Goal: Task Accomplishment & Management: Complete application form

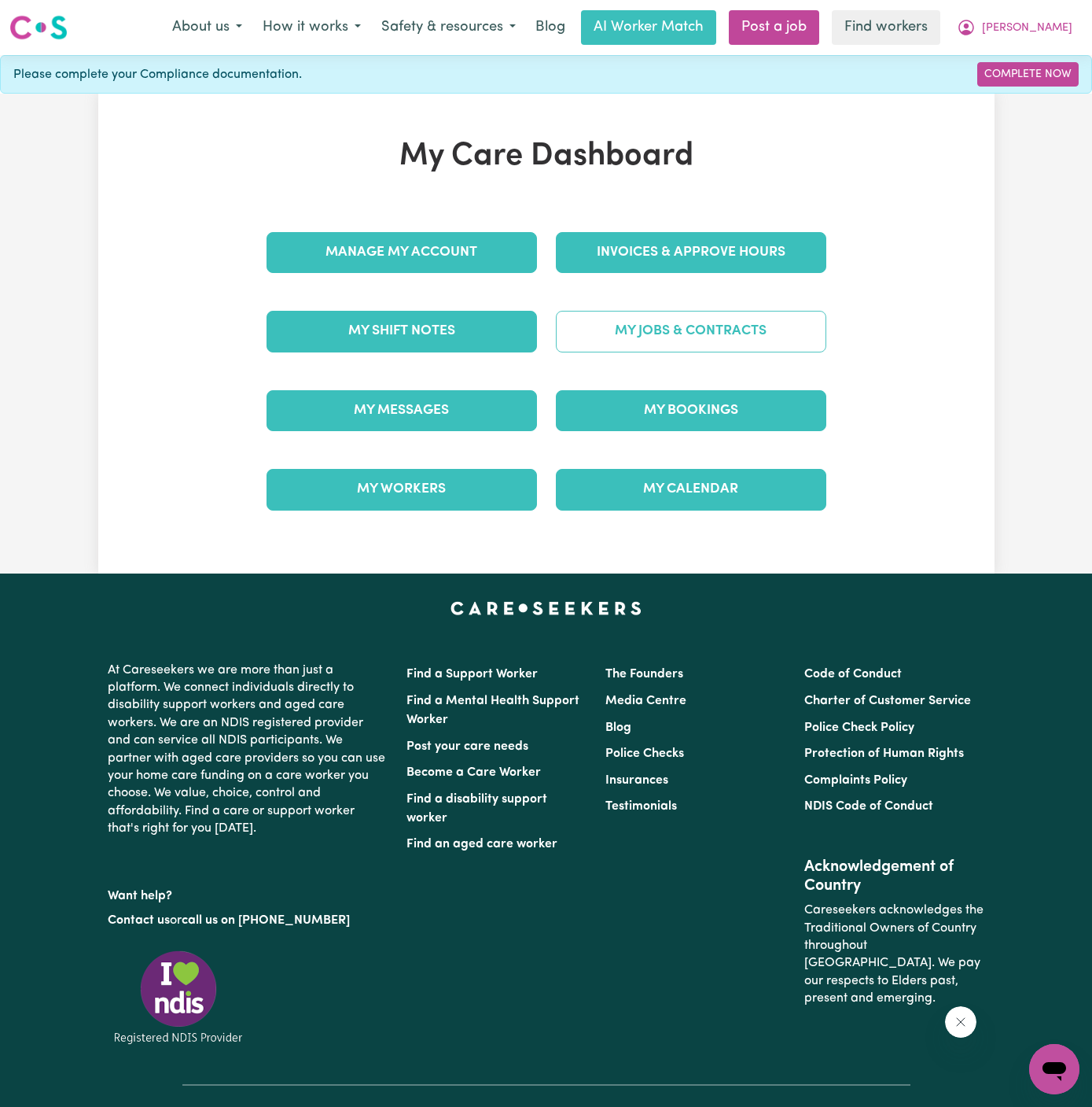
click at [720, 322] on link "My Jobs & Contracts" at bounding box center [691, 331] width 270 height 41
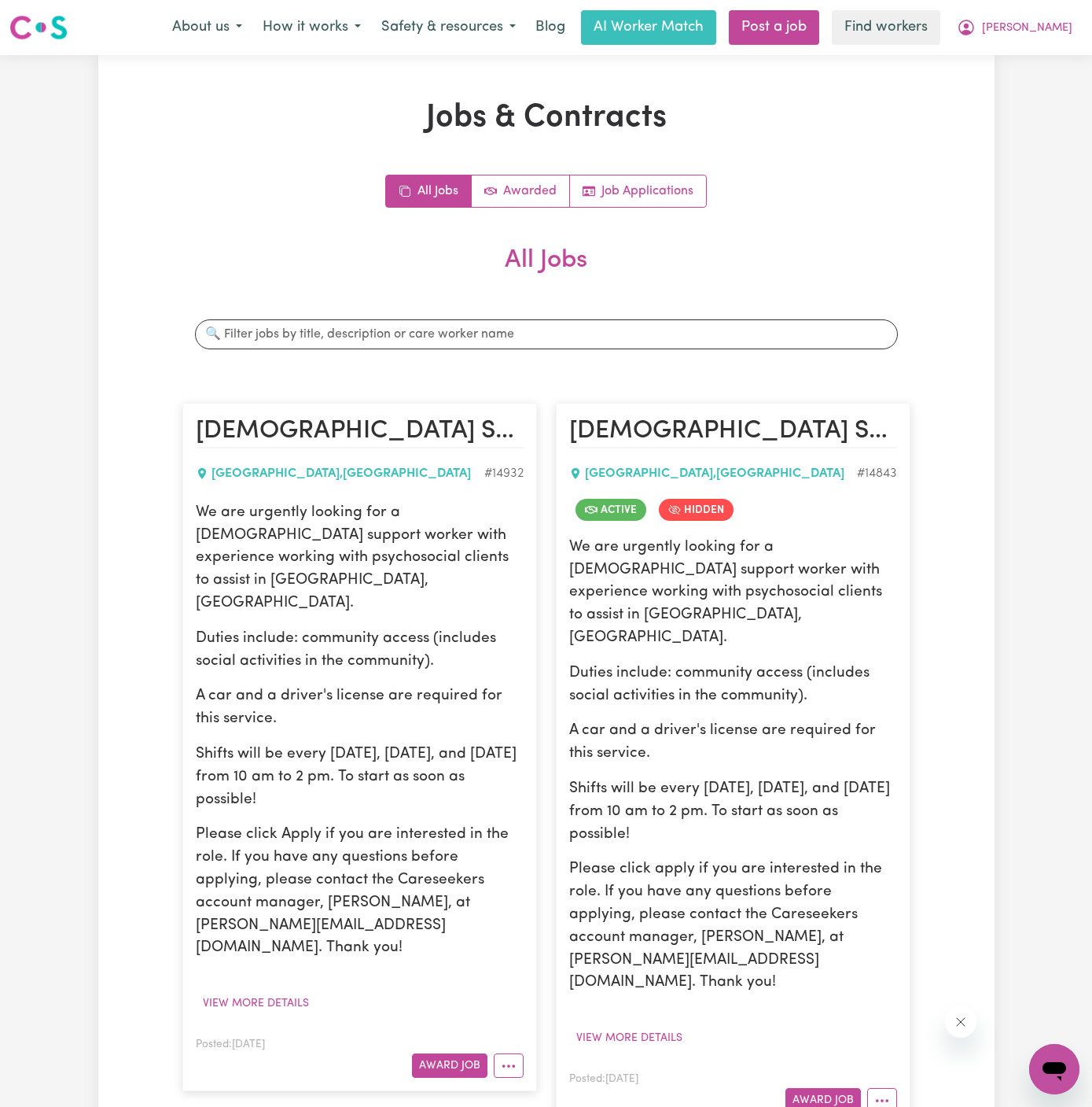
click at [657, 172] on div "Jobs & Contracts All Jobs Awarded Job Applications All Jobs Search jobs [DEMOGR…" at bounding box center [546, 639] width 747 height 1080
click at [653, 192] on link "Job Applications" at bounding box center [638, 192] width 136 height 31
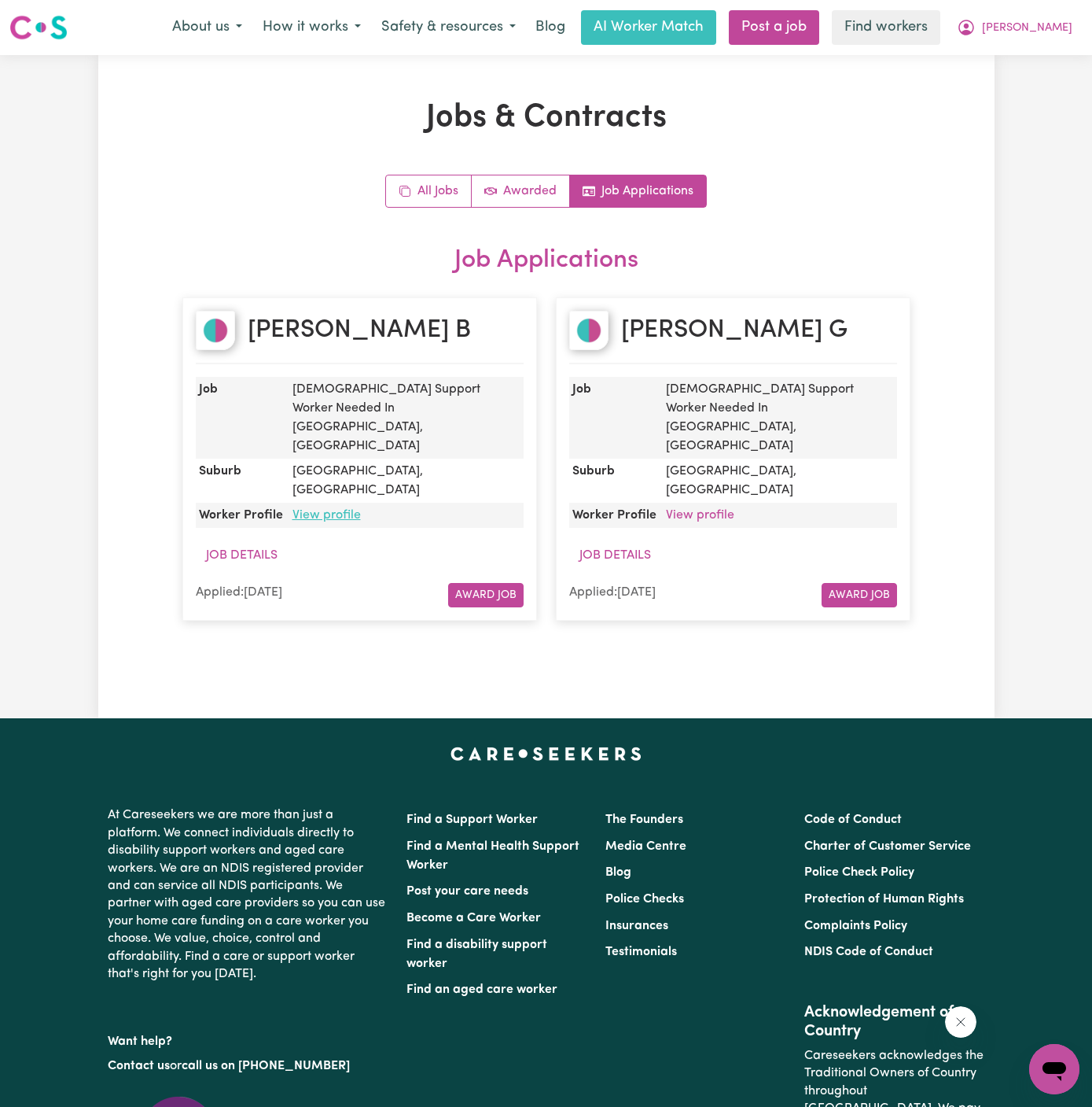
click at [322, 509] on link "View profile" at bounding box center [327, 516] width 68 height 13
click at [430, 184] on link "All Jobs" at bounding box center [428, 192] width 86 height 31
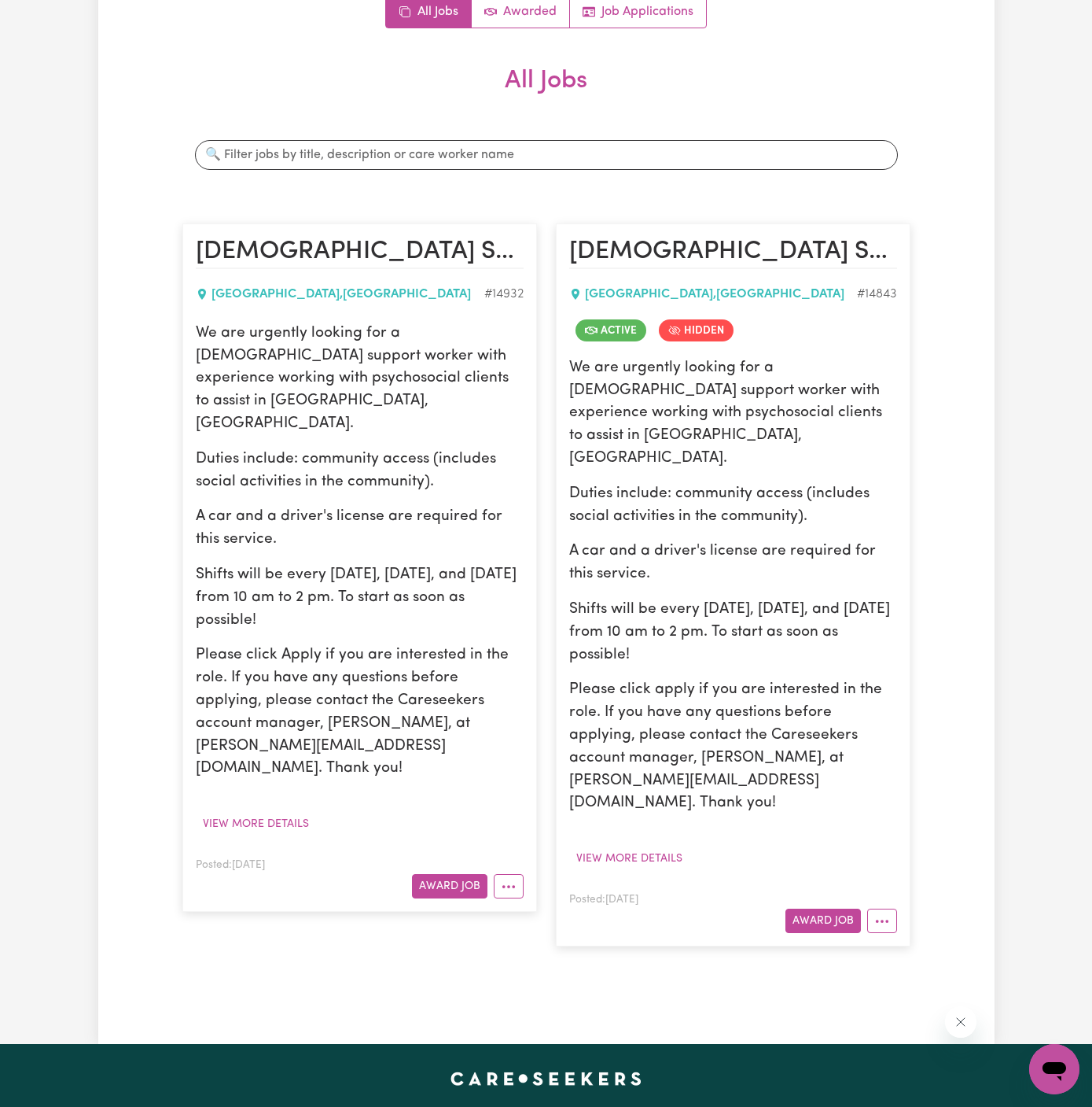
scroll to position [348, 0]
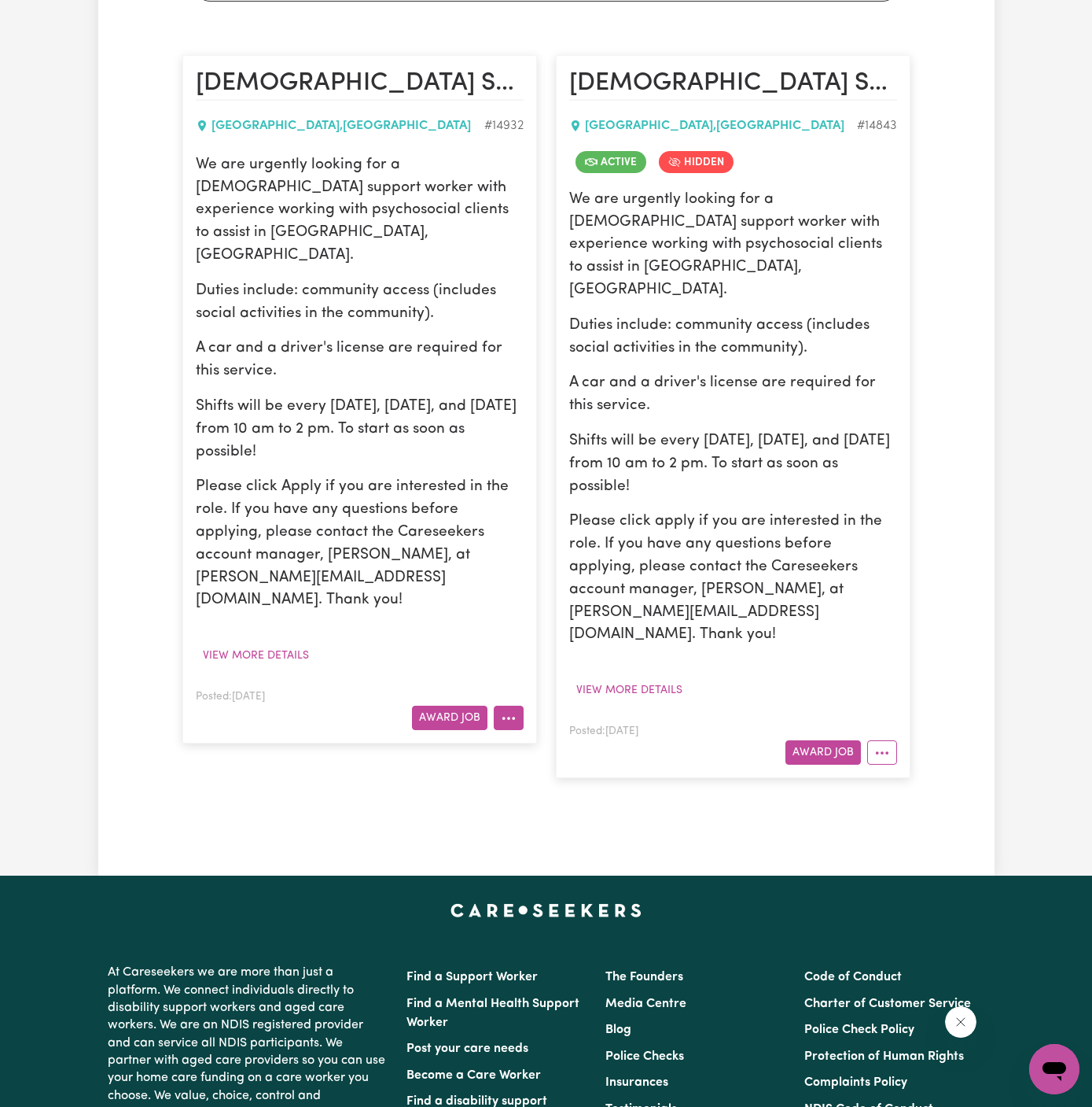
click at [515, 705] on button "More options" at bounding box center [509, 717] width 30 height 24
click at [537, 738] on link "Hide Job" at bounding box center [557, 753] width 124 height 31
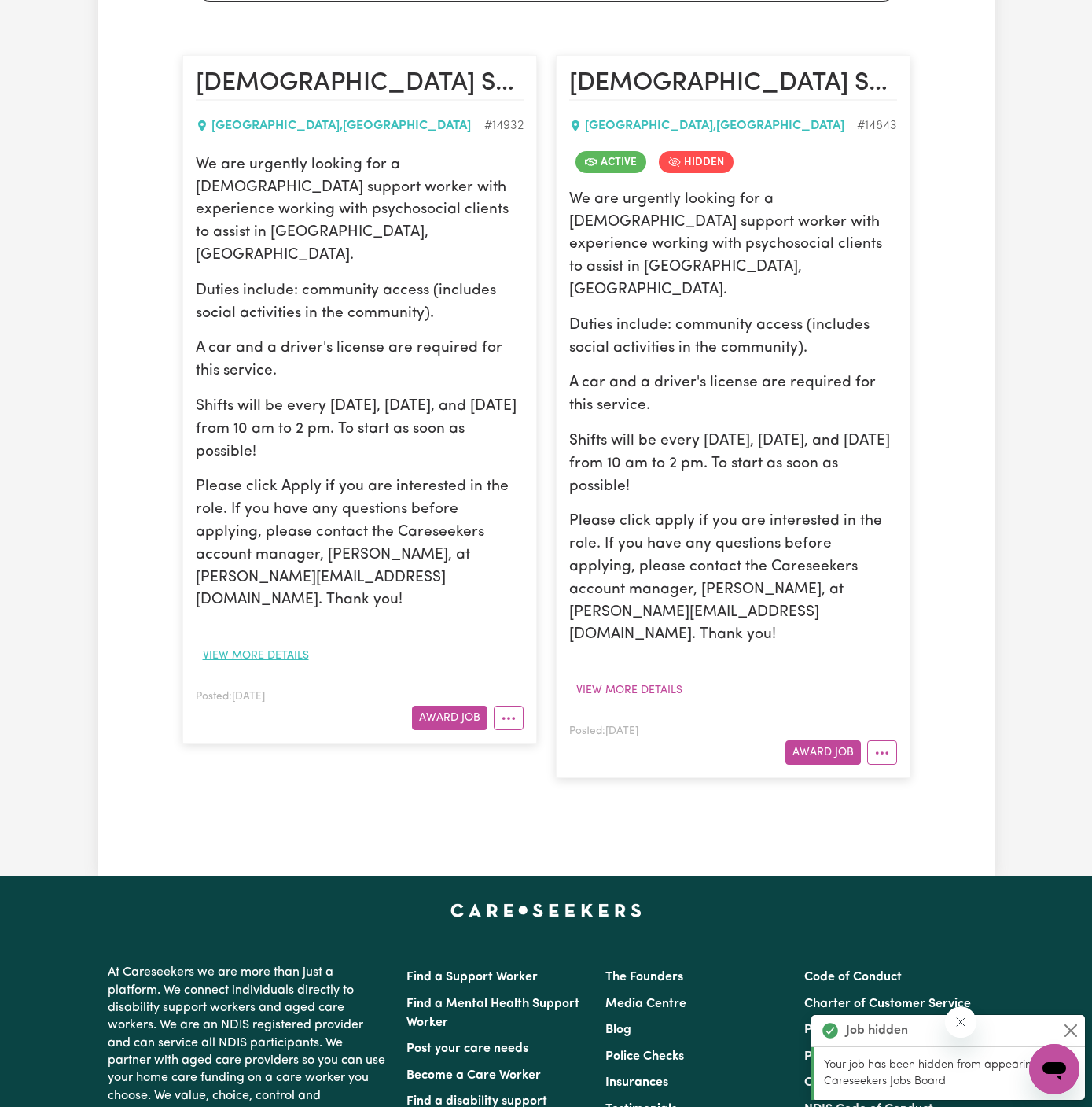
click at [273, 643] on button "View more details" at bounding box center [256, 655] width 120 height 24
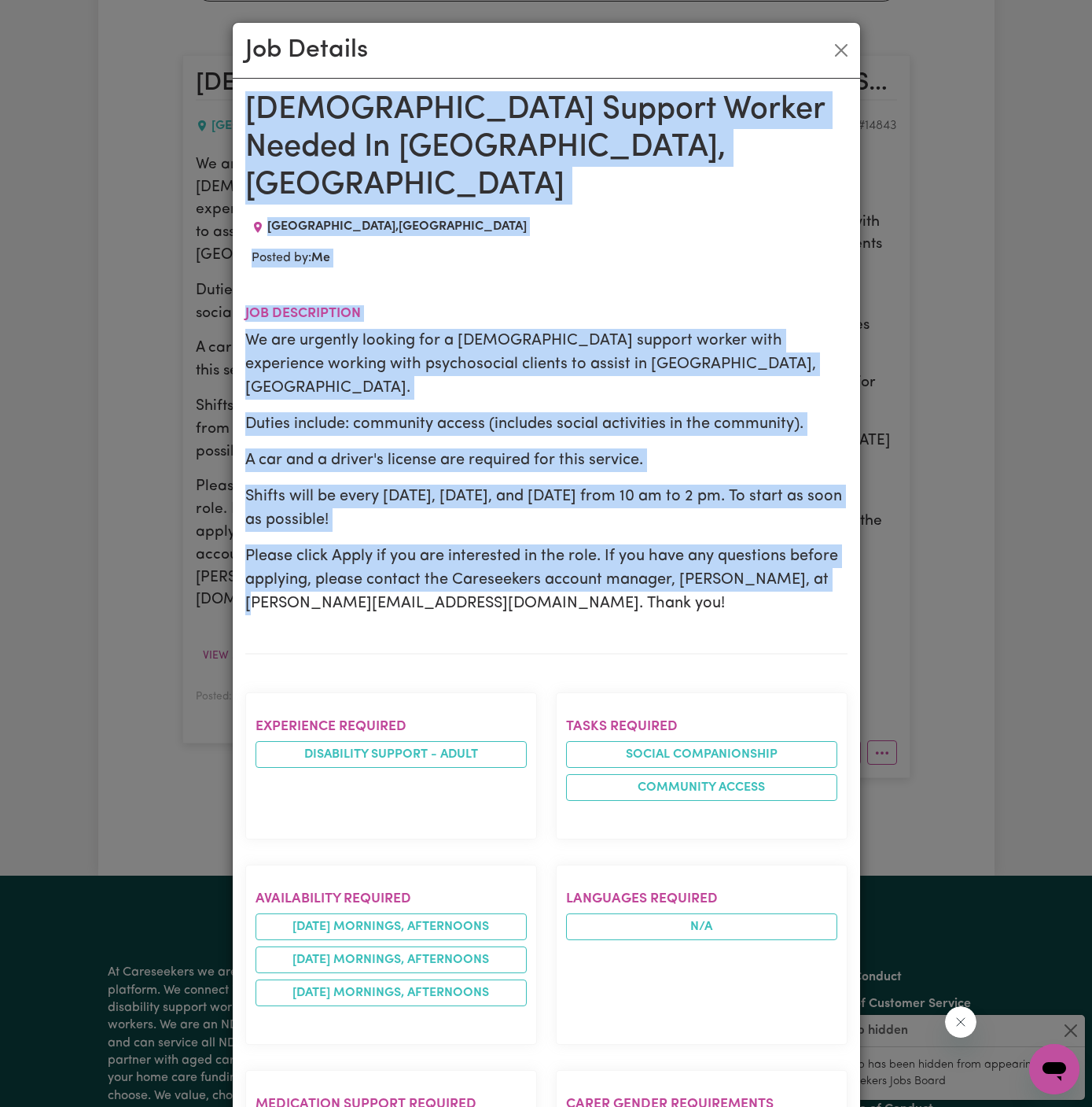
drag, startPoint x: 243, startPoint y: 102, endPoint x: 453, endPoint y: 1106, distance: 1025.7
click at [453, 1106] on div "[DEMOGRAPHIC_DATA] Support Worker Needed In [GEOGRAPHIC_DATA], [GEOGRAPHIC_DATA…" at bounding box center [546, 957] width 602 height 1731
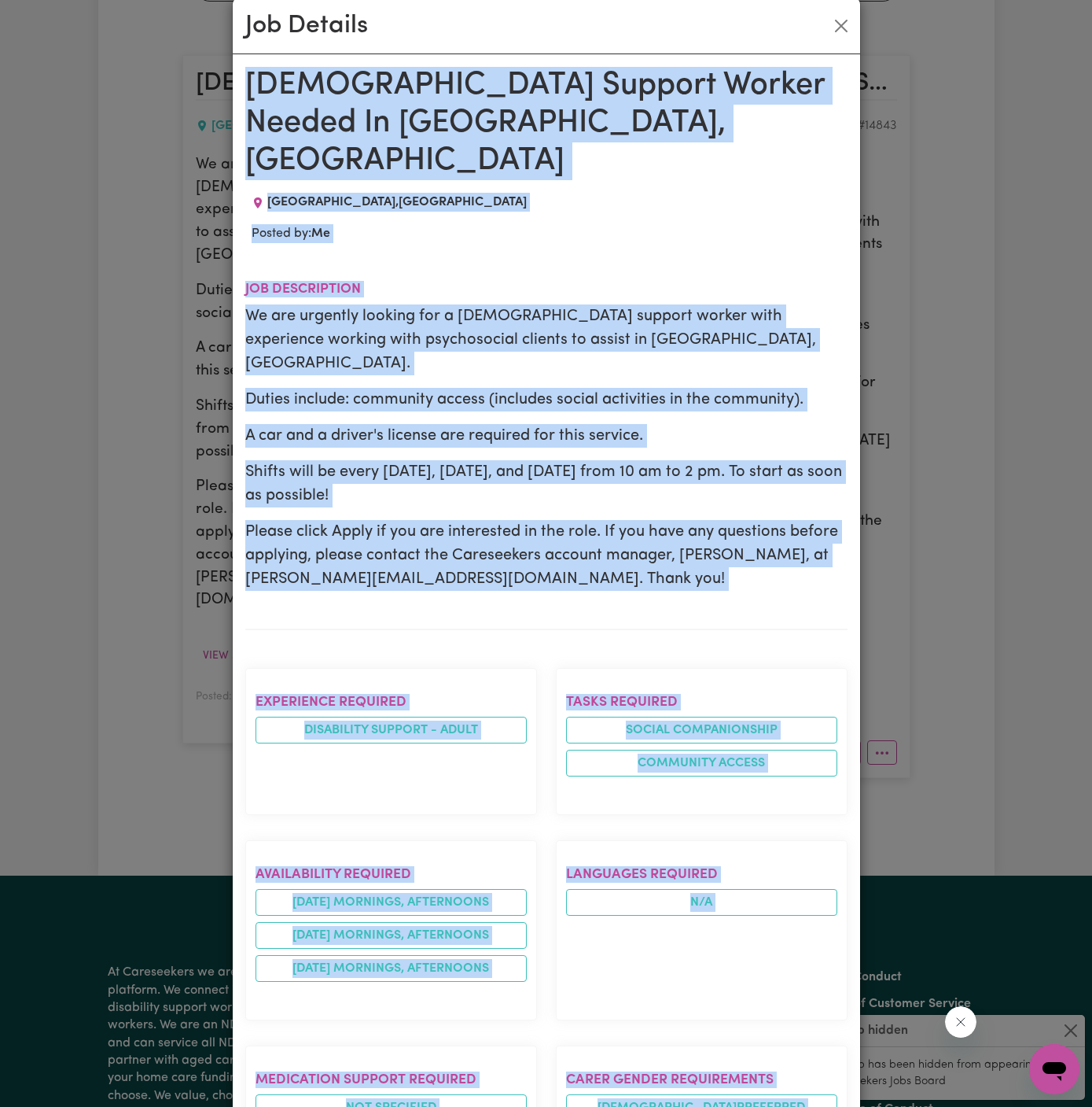
scroll to position [638, 0]
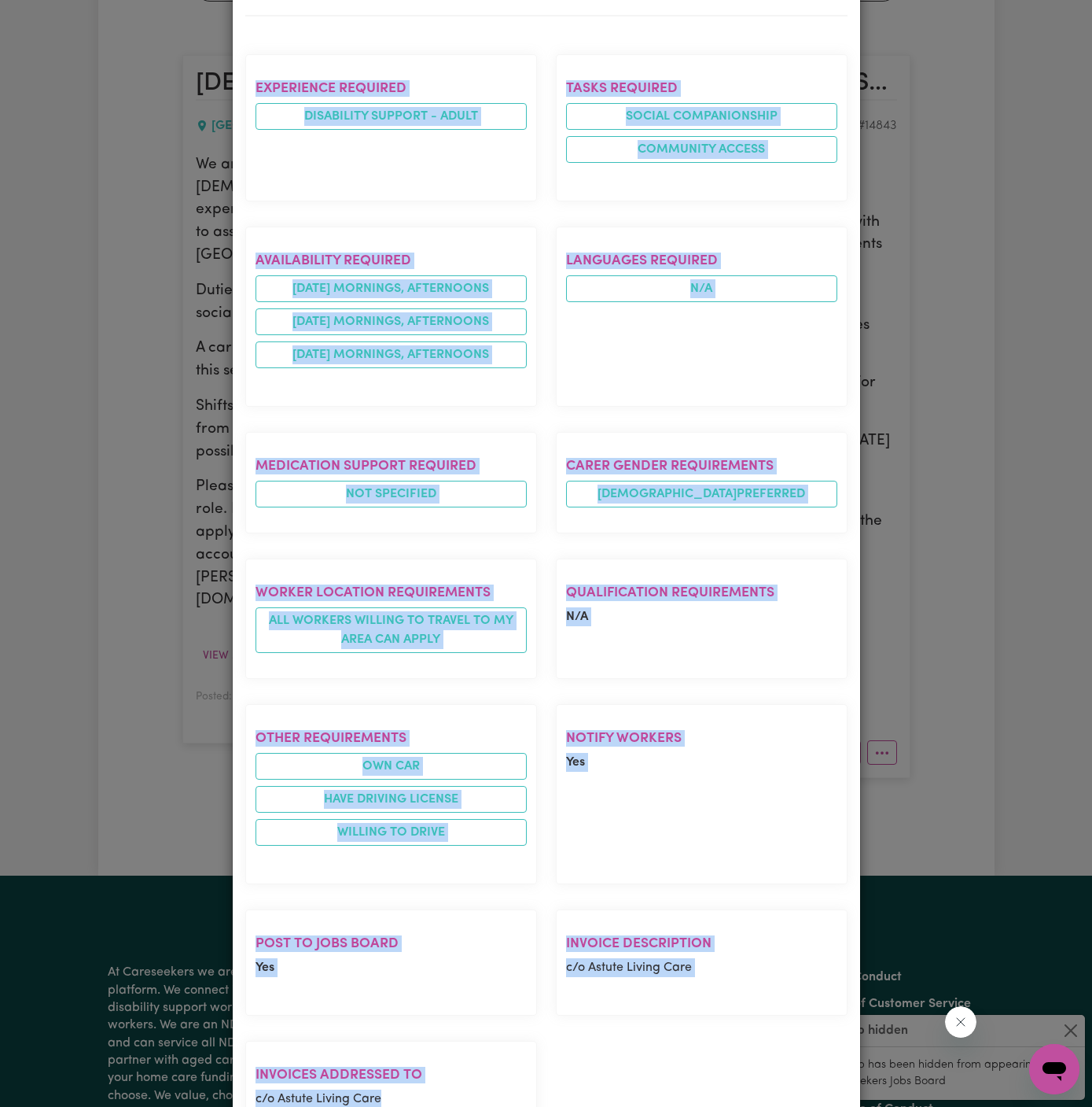
copy div "[DEMOGRAPHIC_DATA] Support Worker Needed In [GEOGRAPHIC_DATA], [GEOGRAPHIC_DATA…"
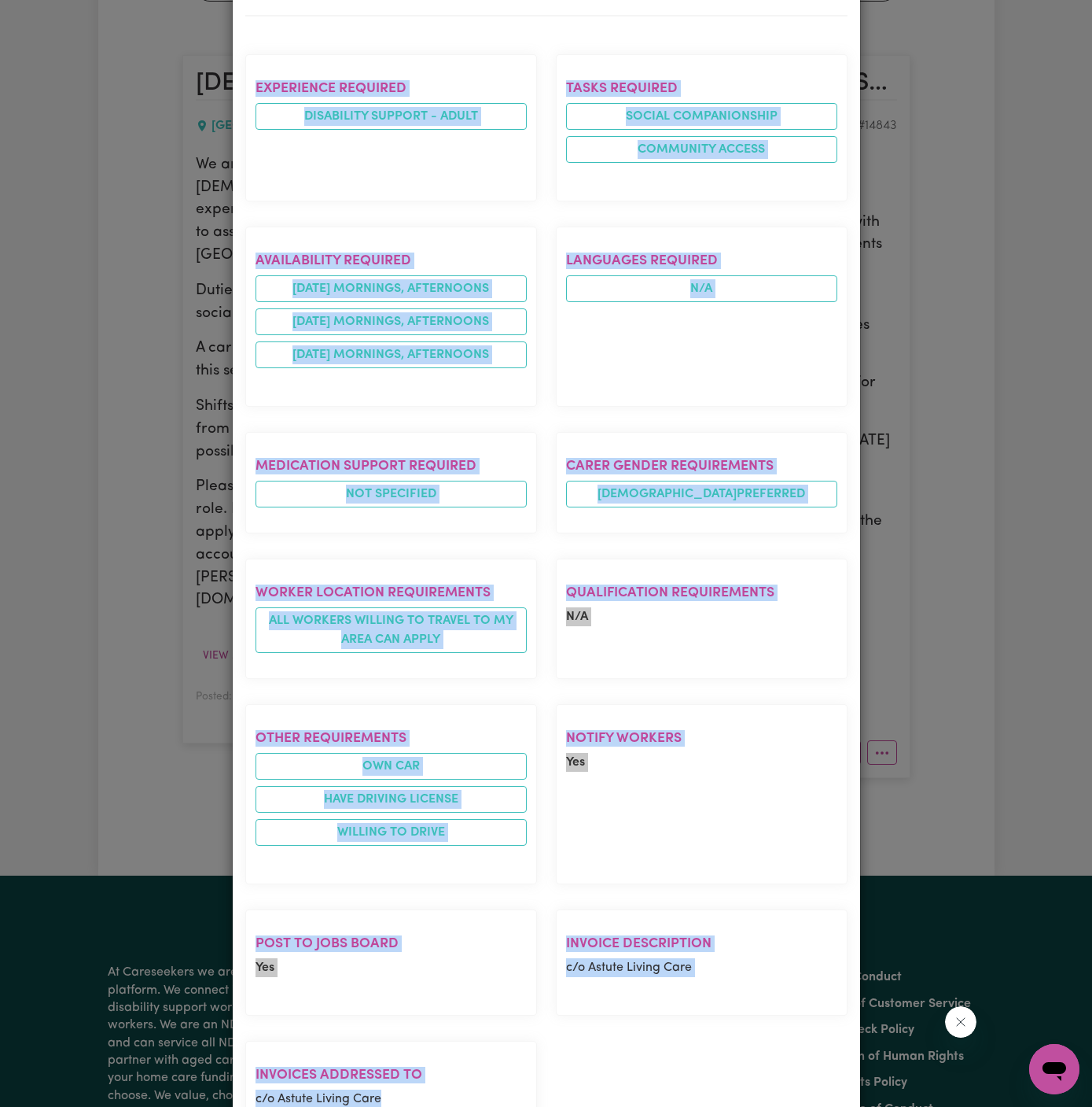
scroll to position [0, 0]
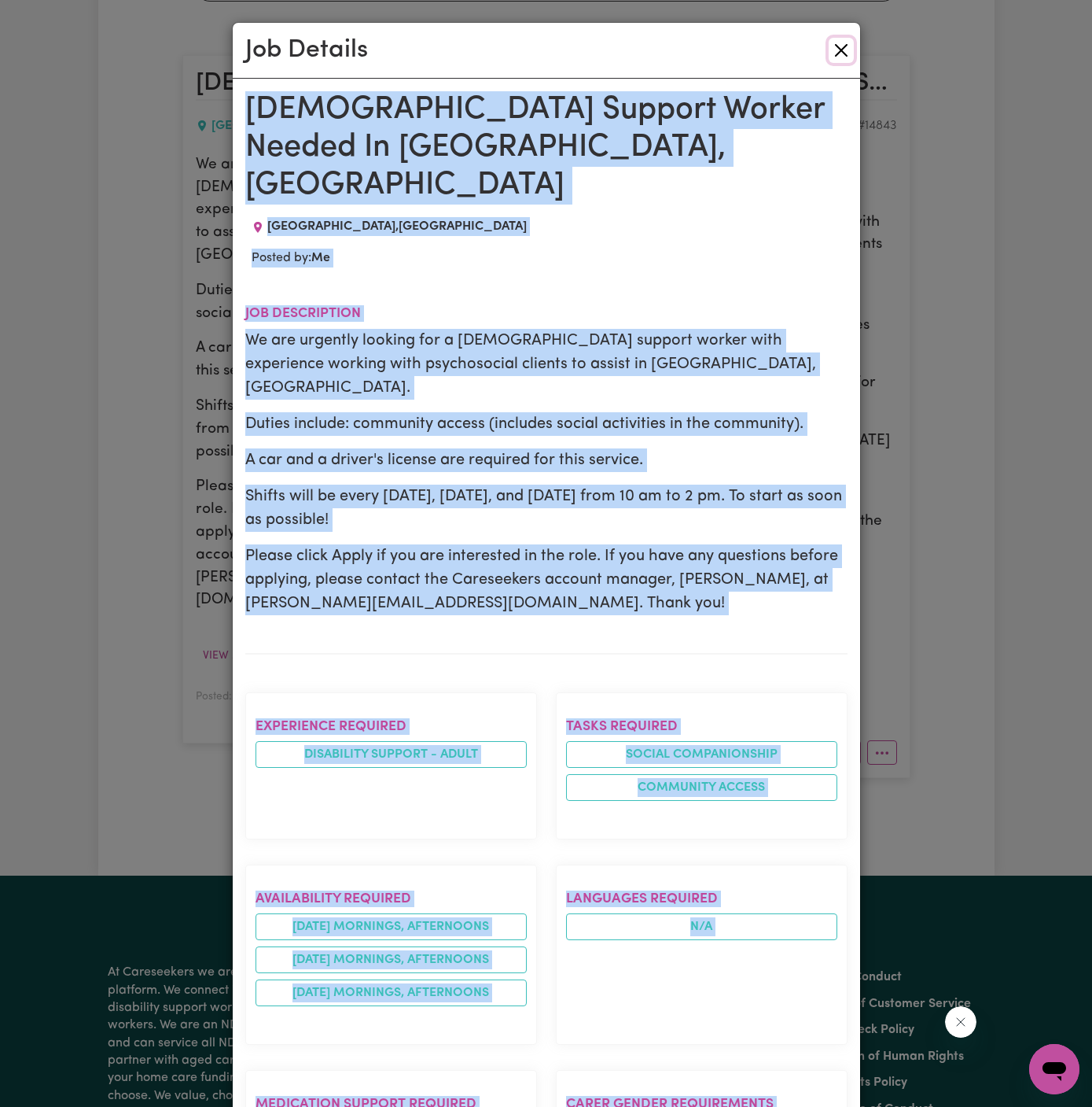
click at [838, 55] on button "Close" at bounding box center [841, 50] width 25 height 25
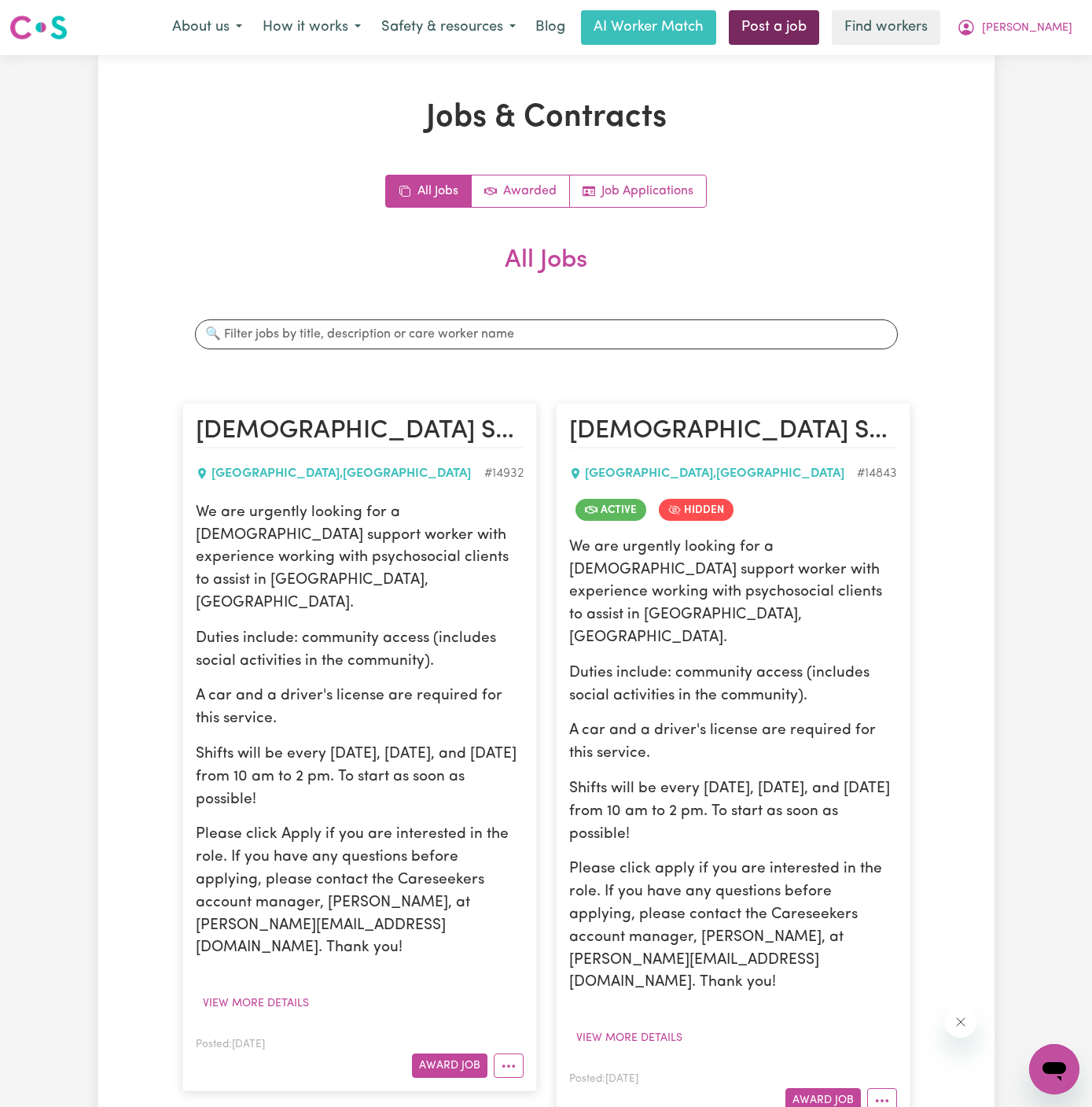
click at [819, 31] on link "Post a job" at bounding box center [775, 27] width 91 height 34
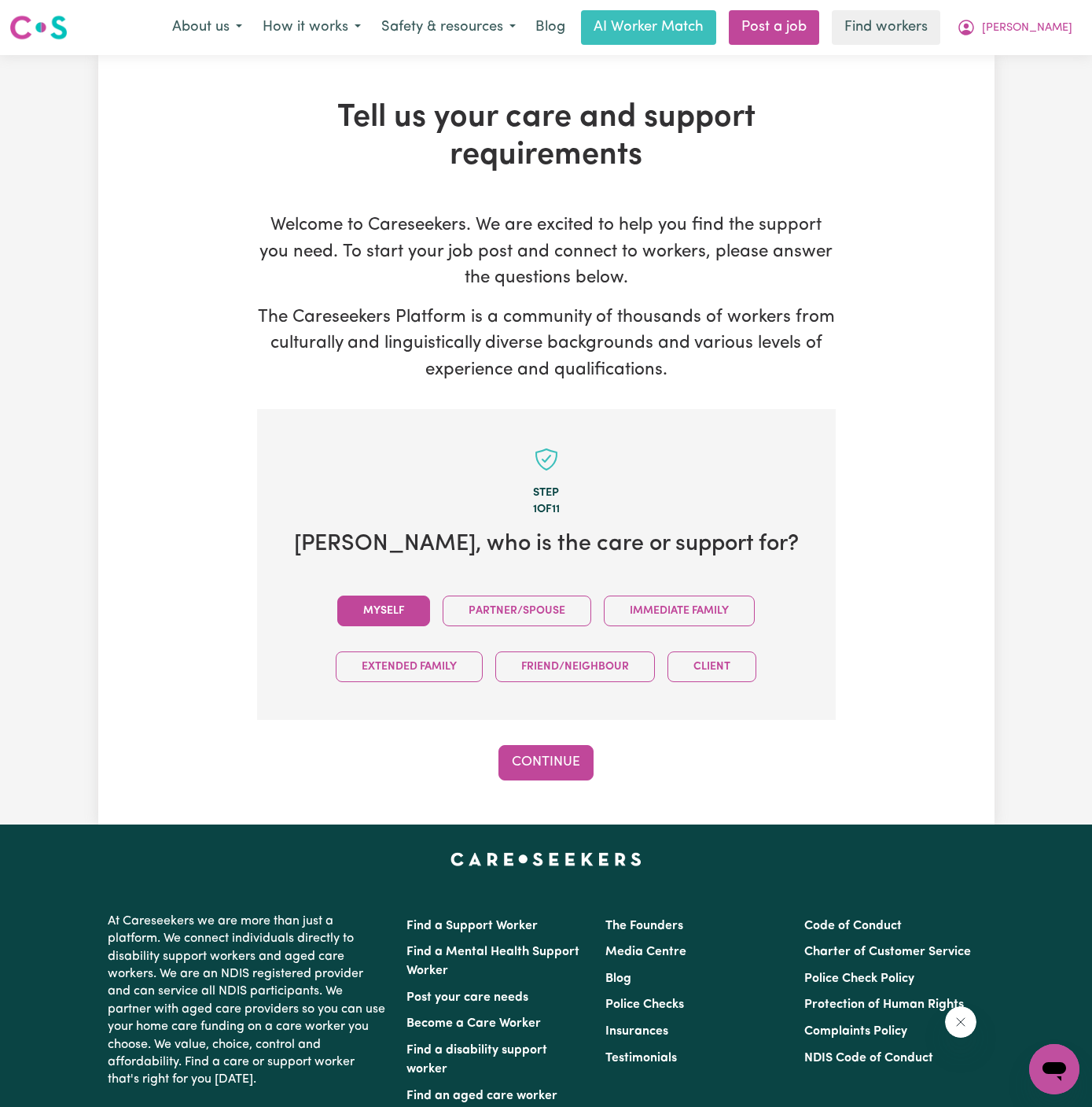
click at [396, 601] on button "Myself" at bounding box center [384, 610] width 93 height 31
click at [531, 756] on button "Continue" at bounding box center [546, 762] width 95 height 34
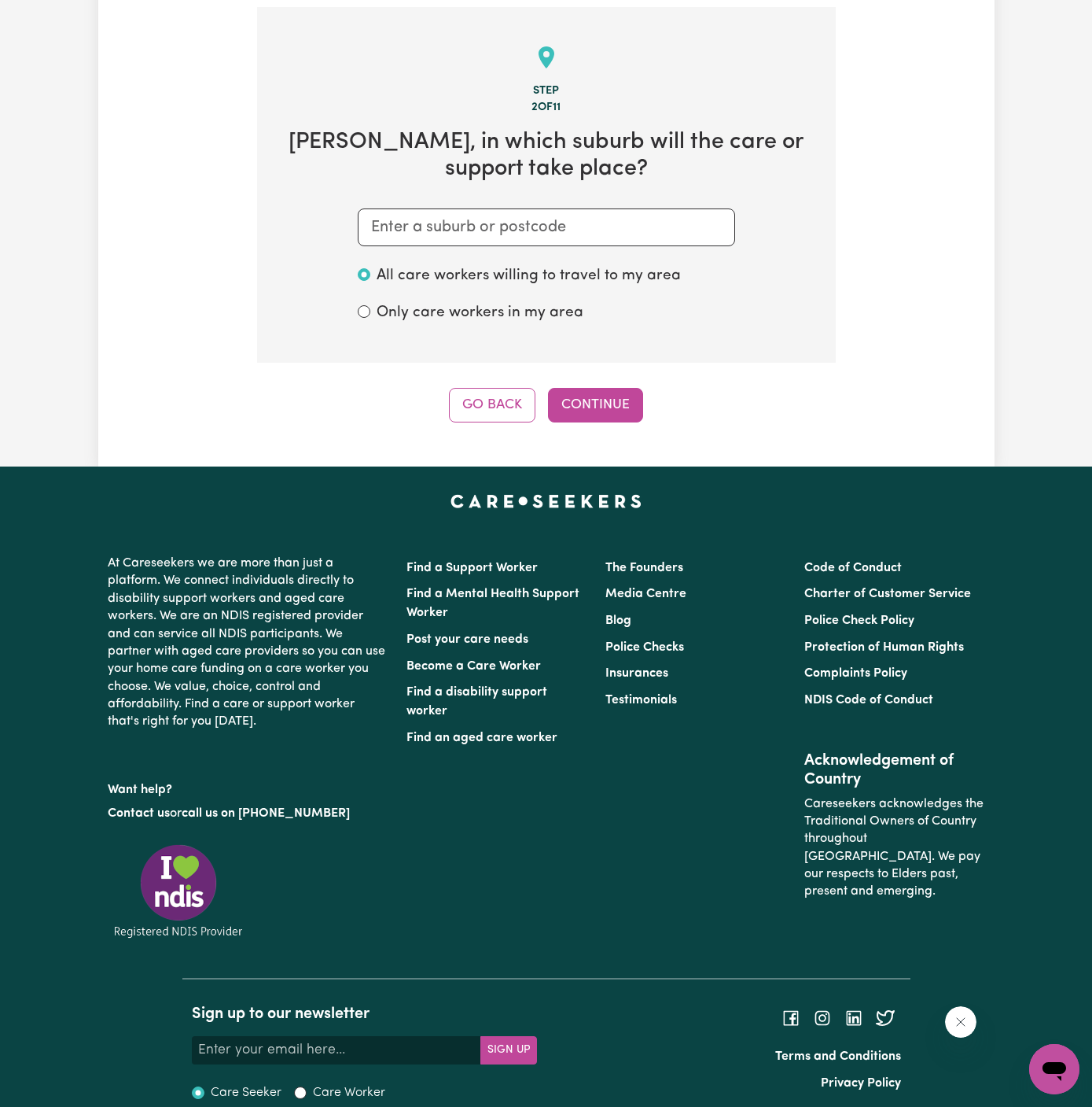
scroll to position [408, 0]
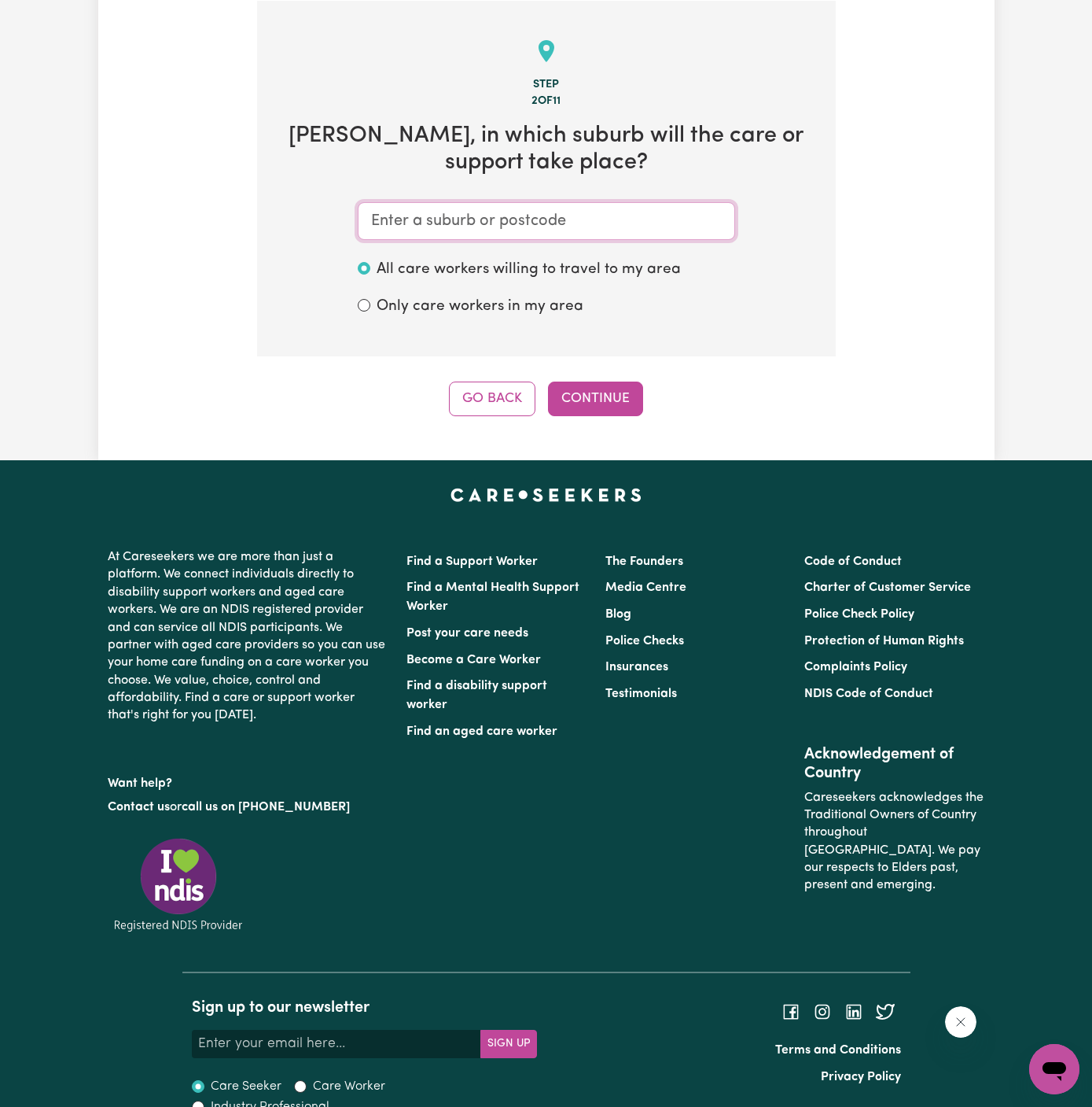
click at [559, 229] on input "text" at bounding box center [547, 220] width 378 height 38
type input "surry"
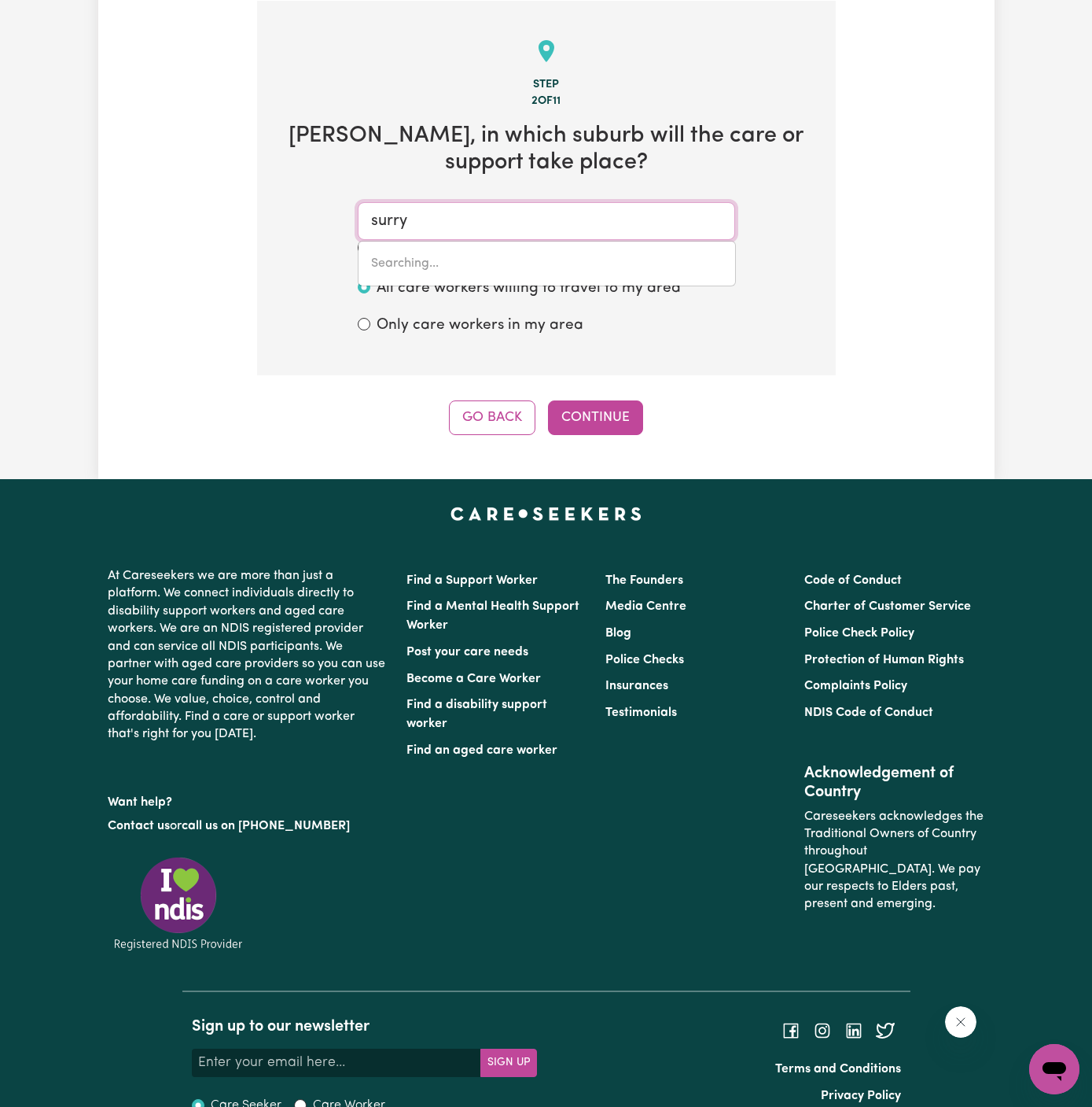
type input "[GEOGRAPHIC_DATA], [GEOGRAPHIC_DATA], 2010"
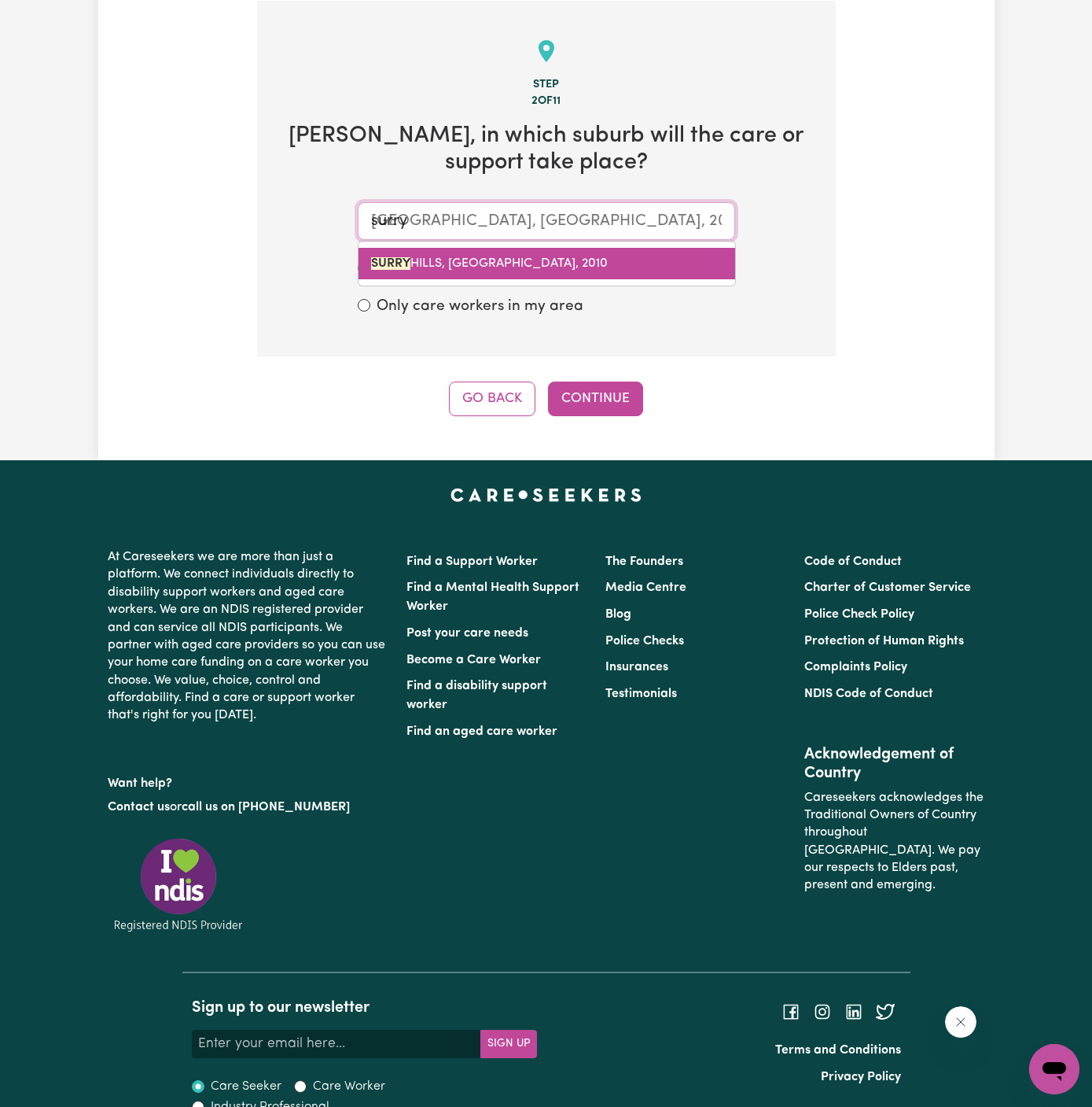
click at [465, 252] on link "[GEOGRAPHIC_DATA], [GEOGRAPHIC_DATA], 2010" at bounding box center [547, 264] width 377 height 31
type input "[GEOGRAPHIC_DATA], [GEOGRAPHIC_DATA], 2010"
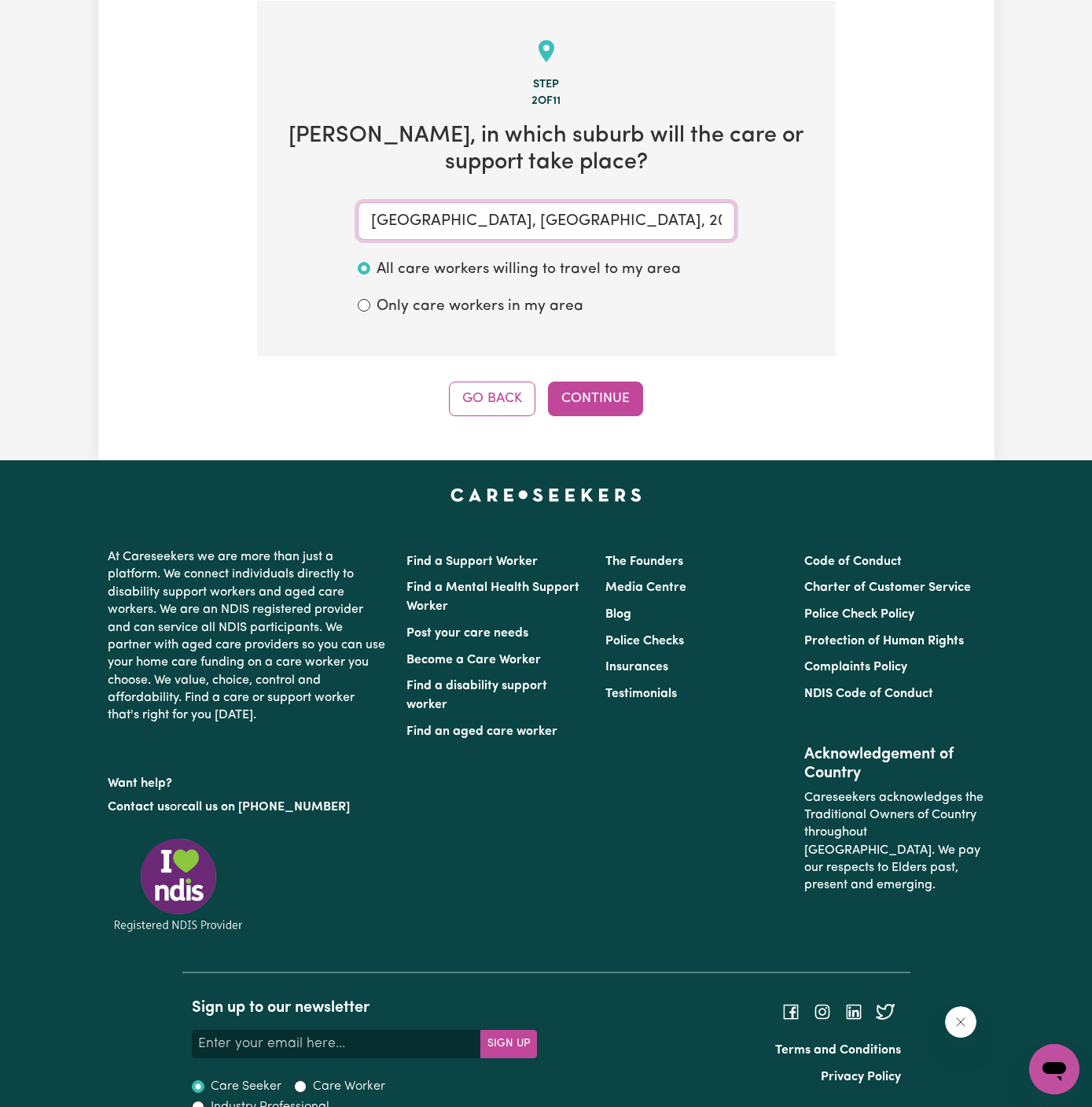
type input "[GEOGRAPHIC_DATA], [GEOGRAPHIC_DATA], 2010"
click at [606, 417] on div "Tell us your care and support requirements Welcome to Careseekers. We are excit…" at bounding box center [546, 53] width 897 height 814
click at [608, 394] on button "Continue" at bounding box center [595, 398] width 95 height 34
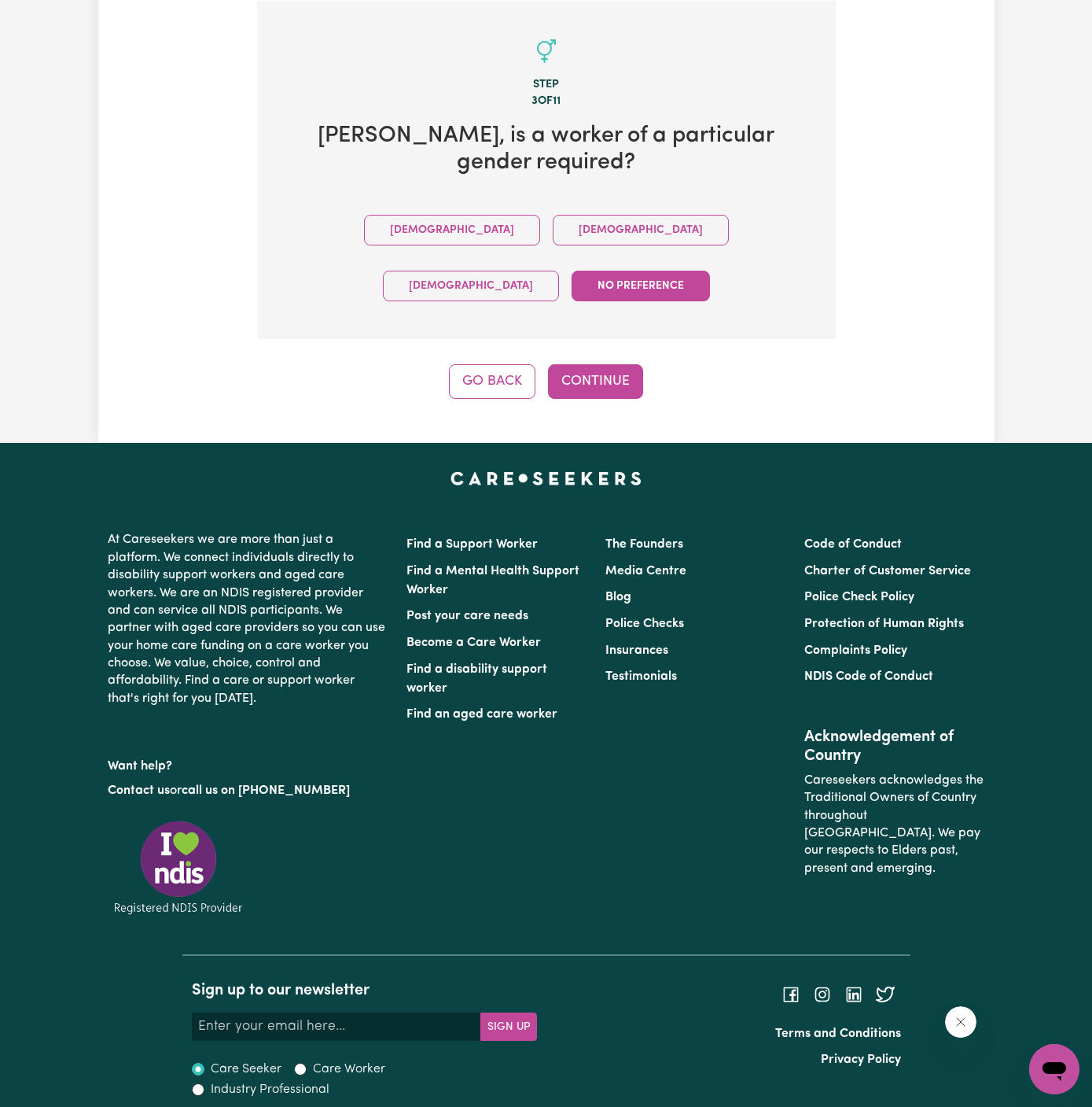
scroll to position [337, 0]
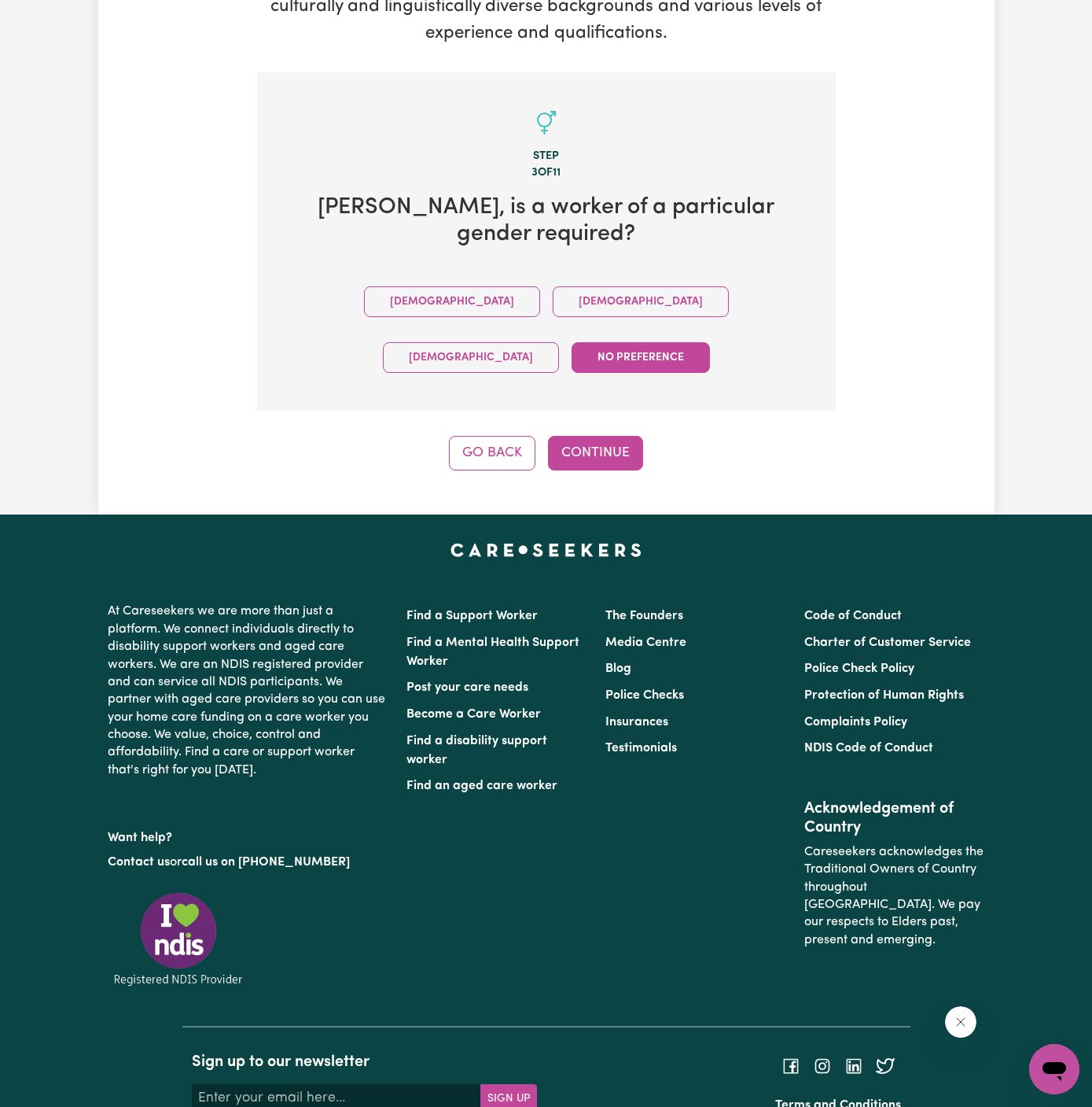
click at [468, 289] on div "[DEMOGRAPHIC_DATA] [DEMOGRAPHIC_DATA] [DEMOGRAPHIC_DATA] No preference" at bounding box center [546, 330] width 528 height 112
click at [552, 286] on button "[DEMOGRAPHIC_DATA]" at bounding box center [640, 301] width 176 height 31
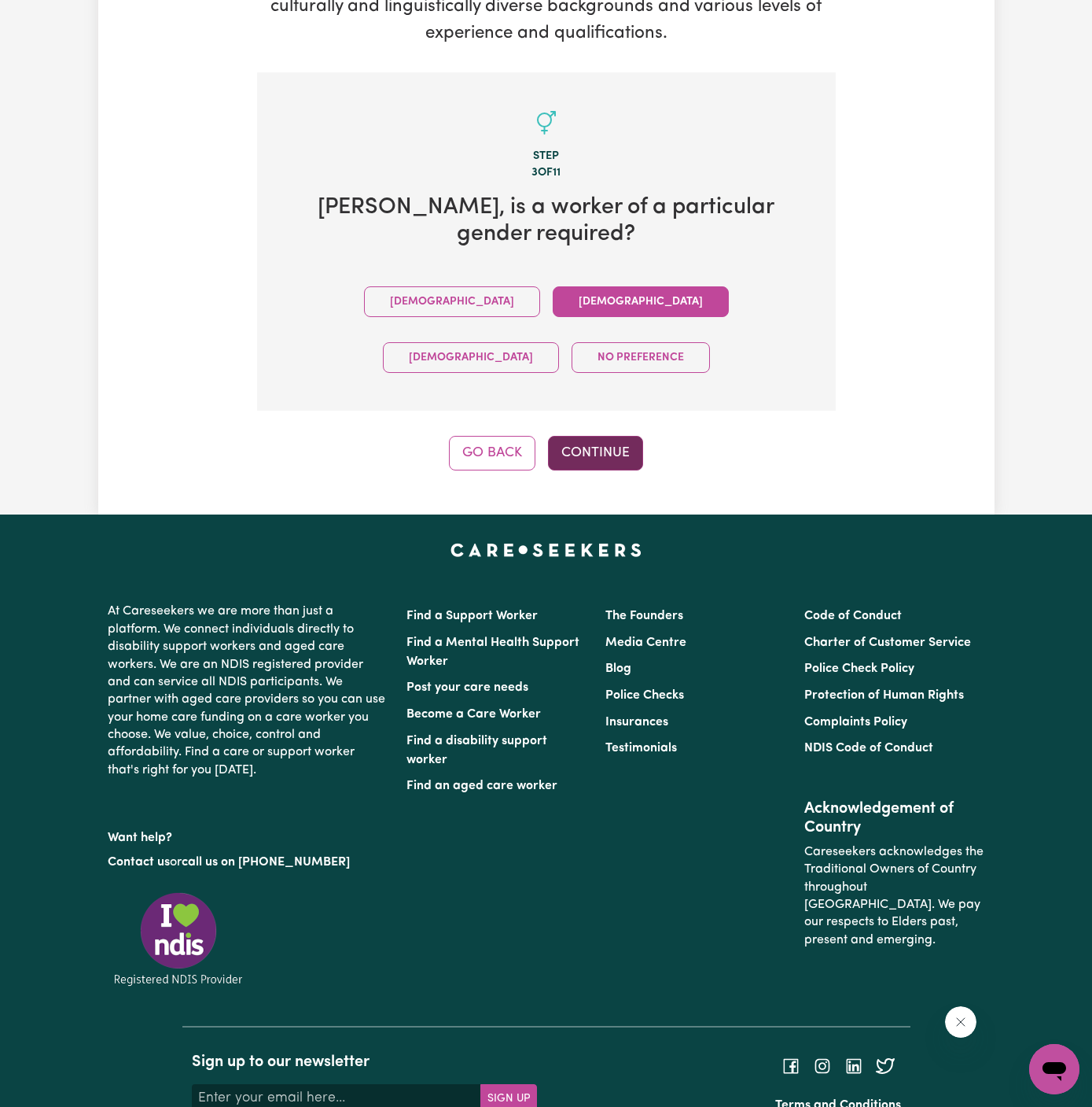
click at [600, 436] on button "Continue" at bounding box center [595, 453] width 95 height 34
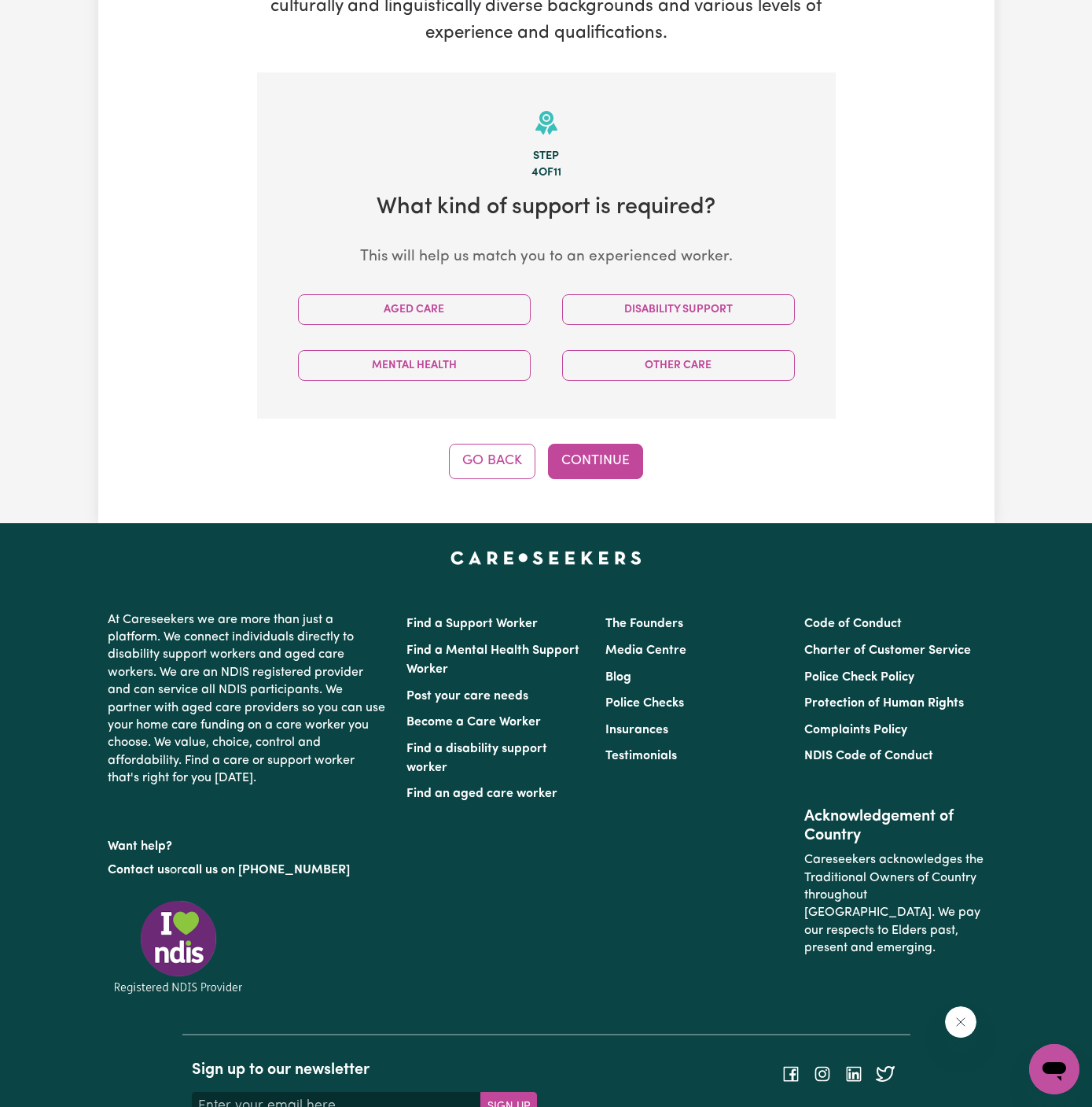
scroll to position [408, 0]
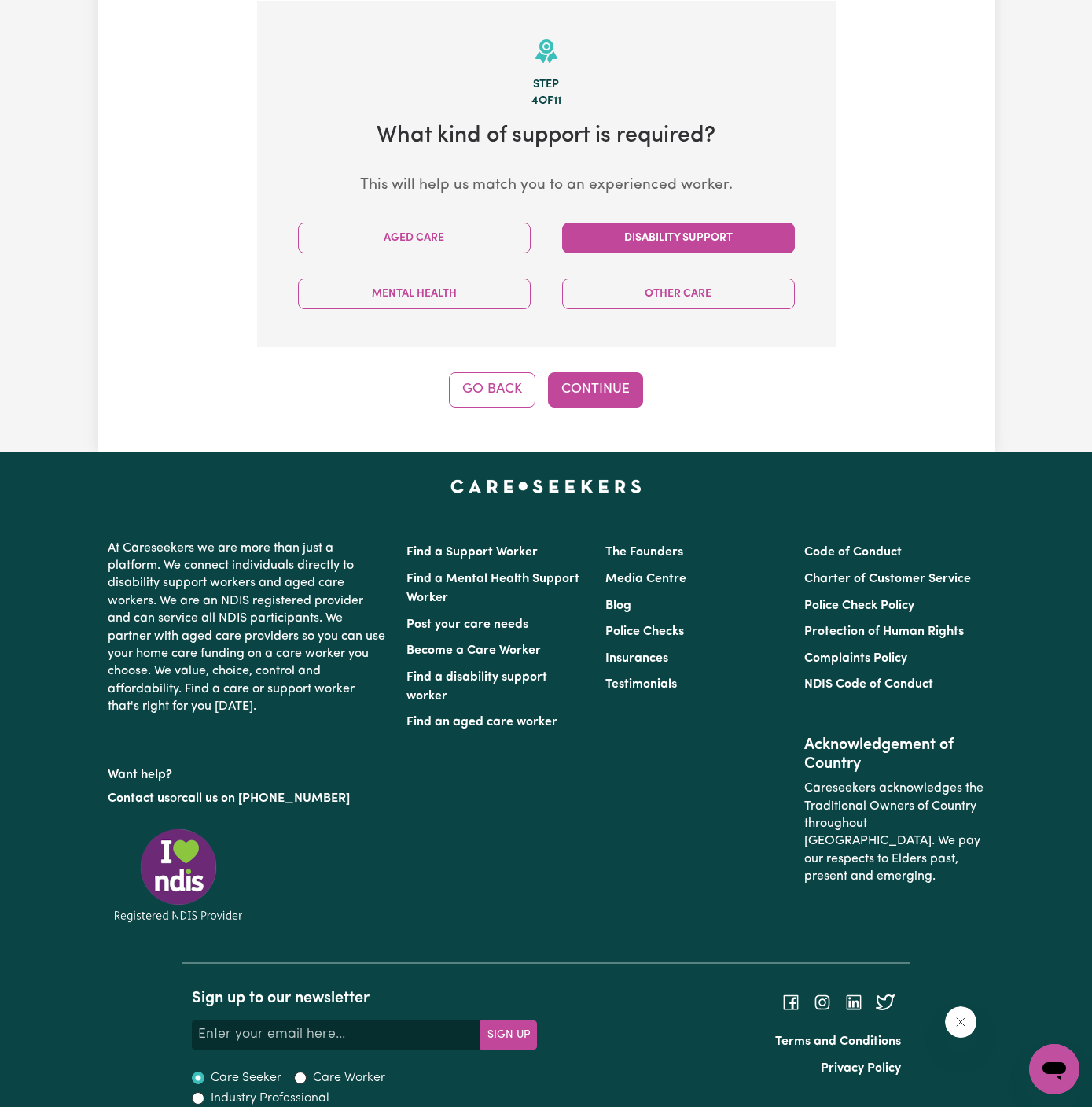
click at [718, 243] on button "Disability Support" at bounding box center [679, 237] width 233 height 31
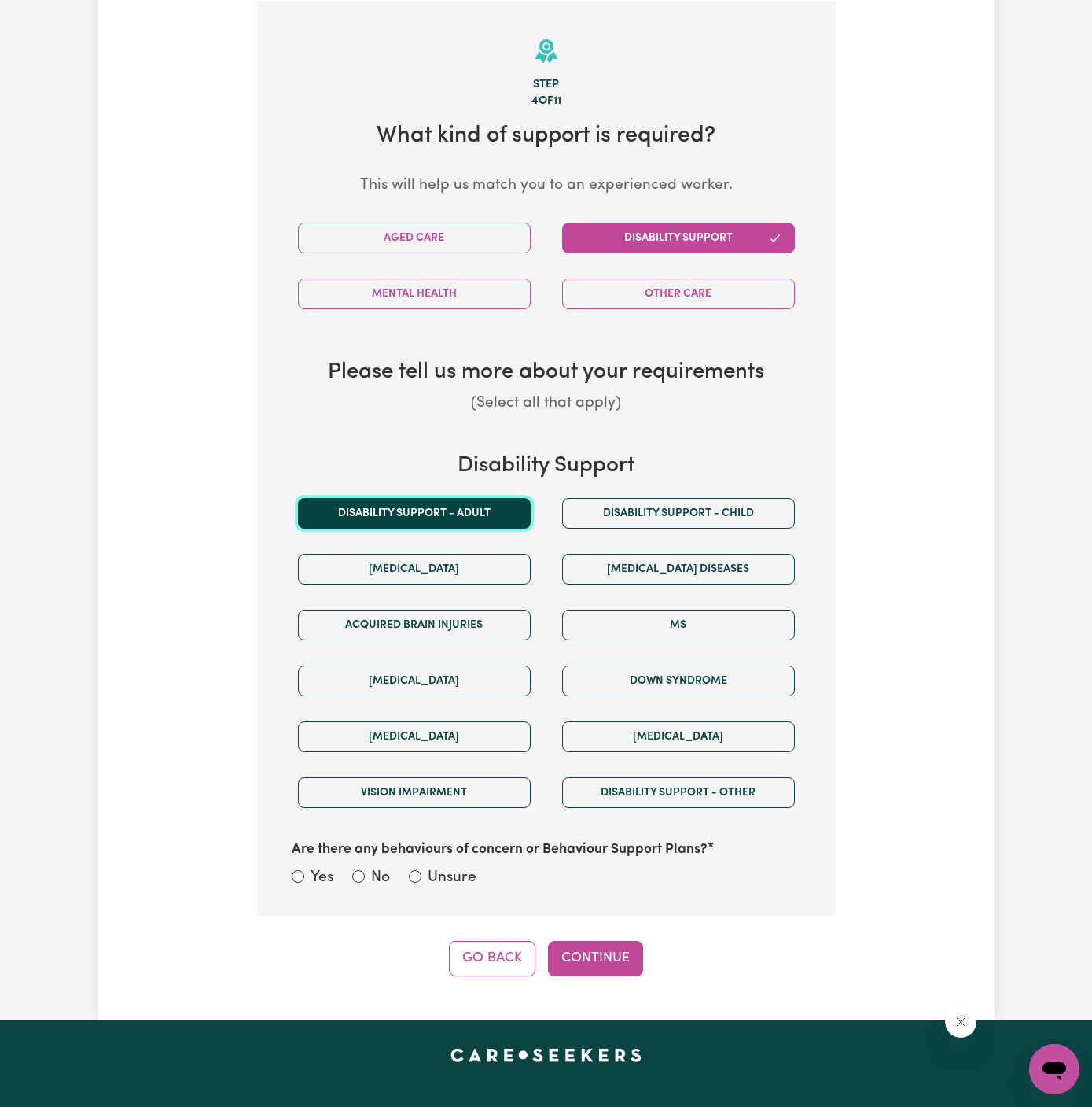
click at [485, 504] on button "Disability support - Adult" at bounding box center [415, 513] width 233 height 31
click at [457, 854] on label "Are there any behaviours of concern or Behaviour Support Plans?" at bounding box center [500, 850] width 416 height 20
click at [465, 877] on label "Unsure" at bounding box center [452, 877] width 49 height 23
click at [421, 877] on input "Unsure" at bounding box center [416, 877] width 13 height 13
radio input "true"
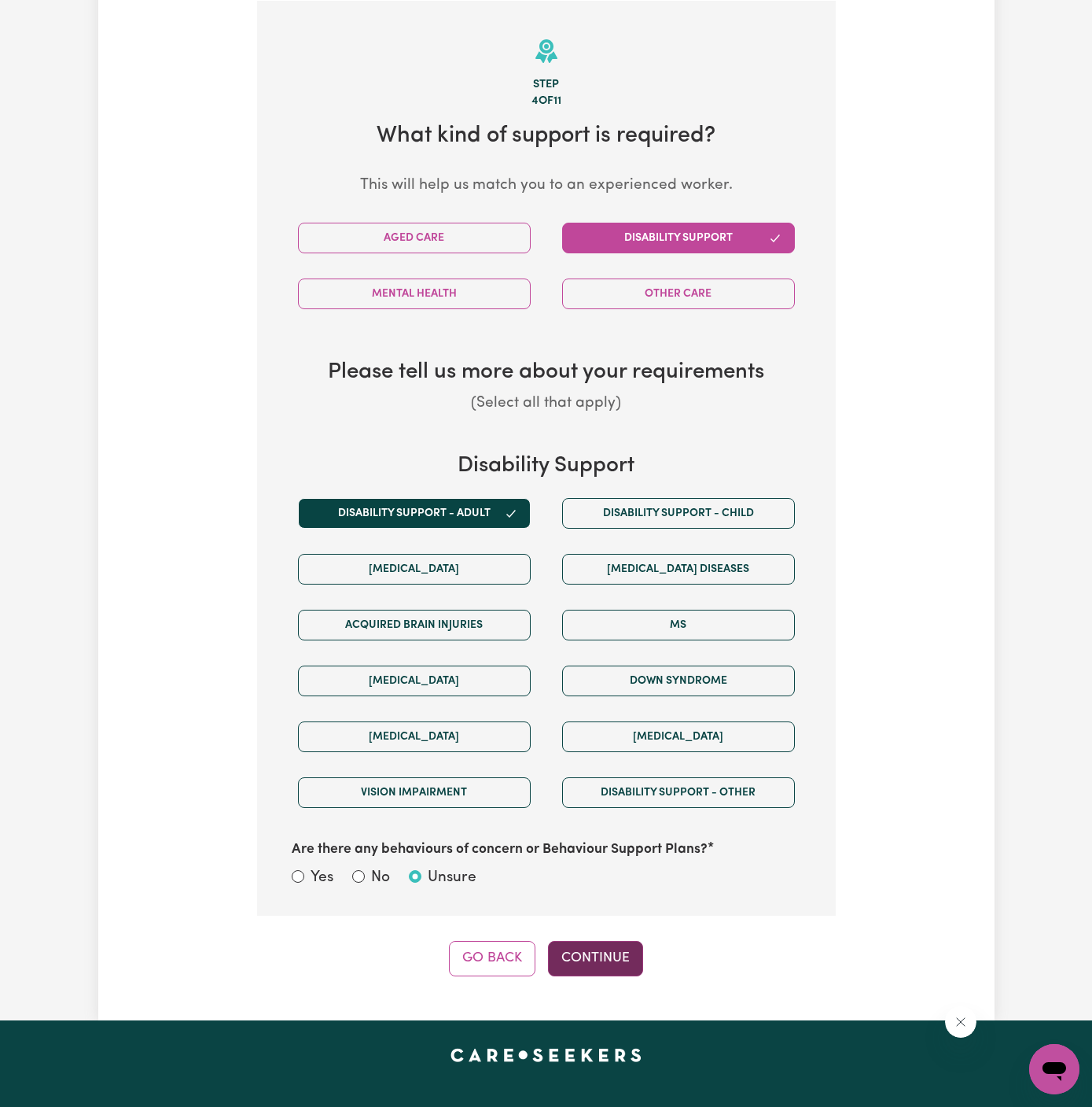
click at [593, 951] on button "Continue" at bounding box center [595, 957] width 95 height 34
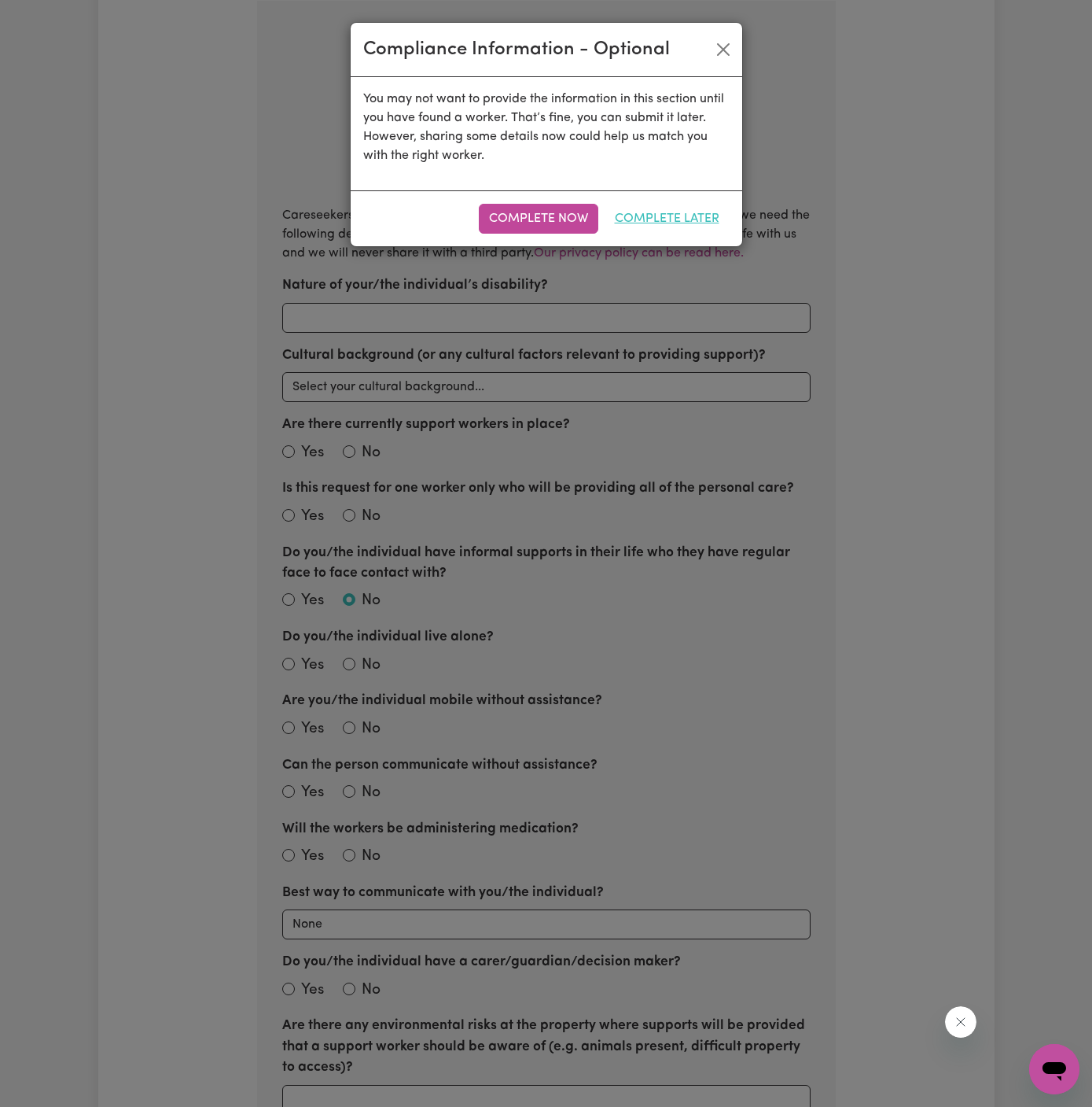
click at [706, 212] on button "Complete Later" at bounding box center [666, 218] width 125 height 30
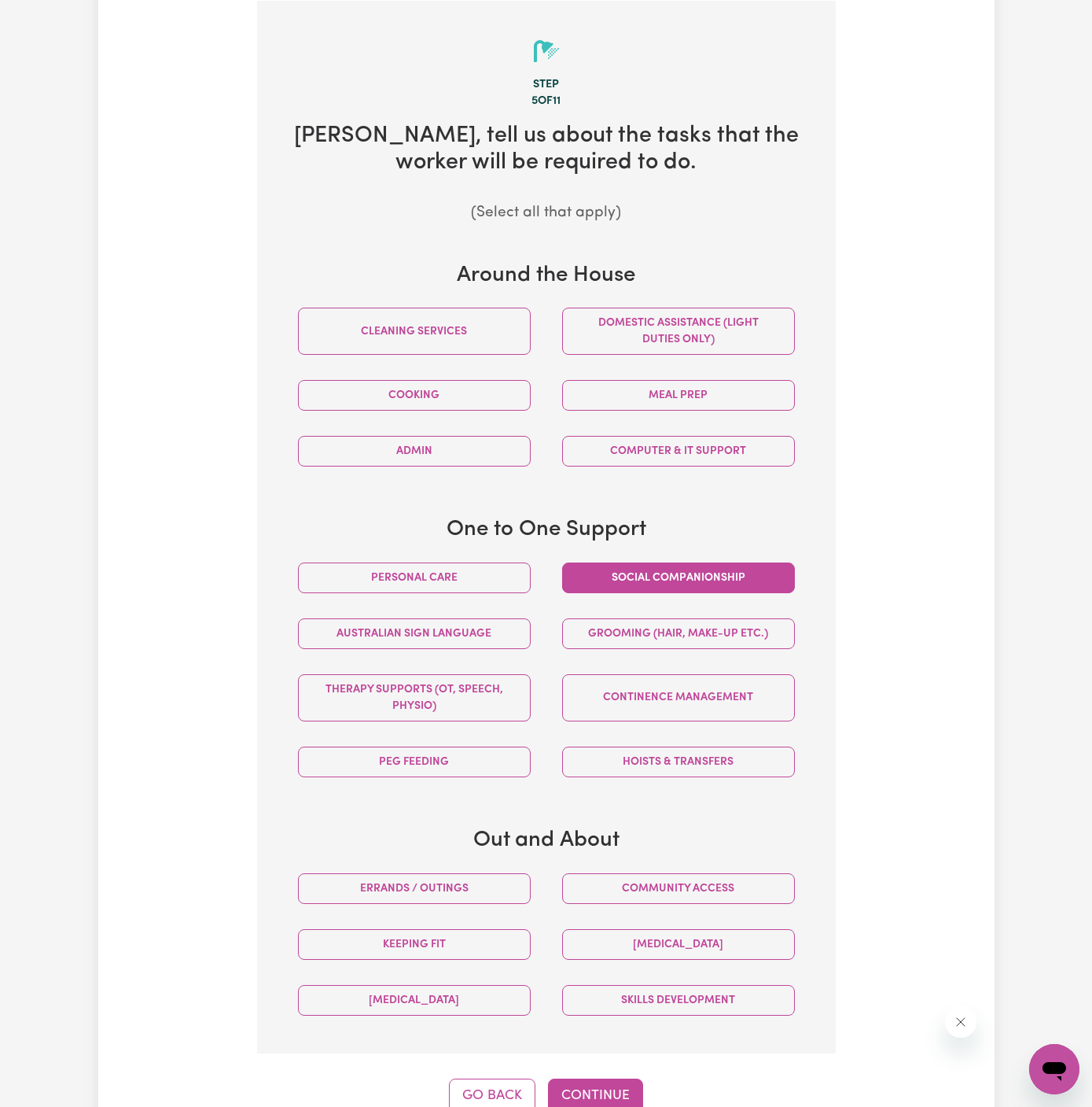
click at [728, 563] on button "Social companionship" at bounding box center [679, 578] width 233 height 31
click at [725, 887] on button "Community access" at bounding box center [679, 888] width 233 height 31
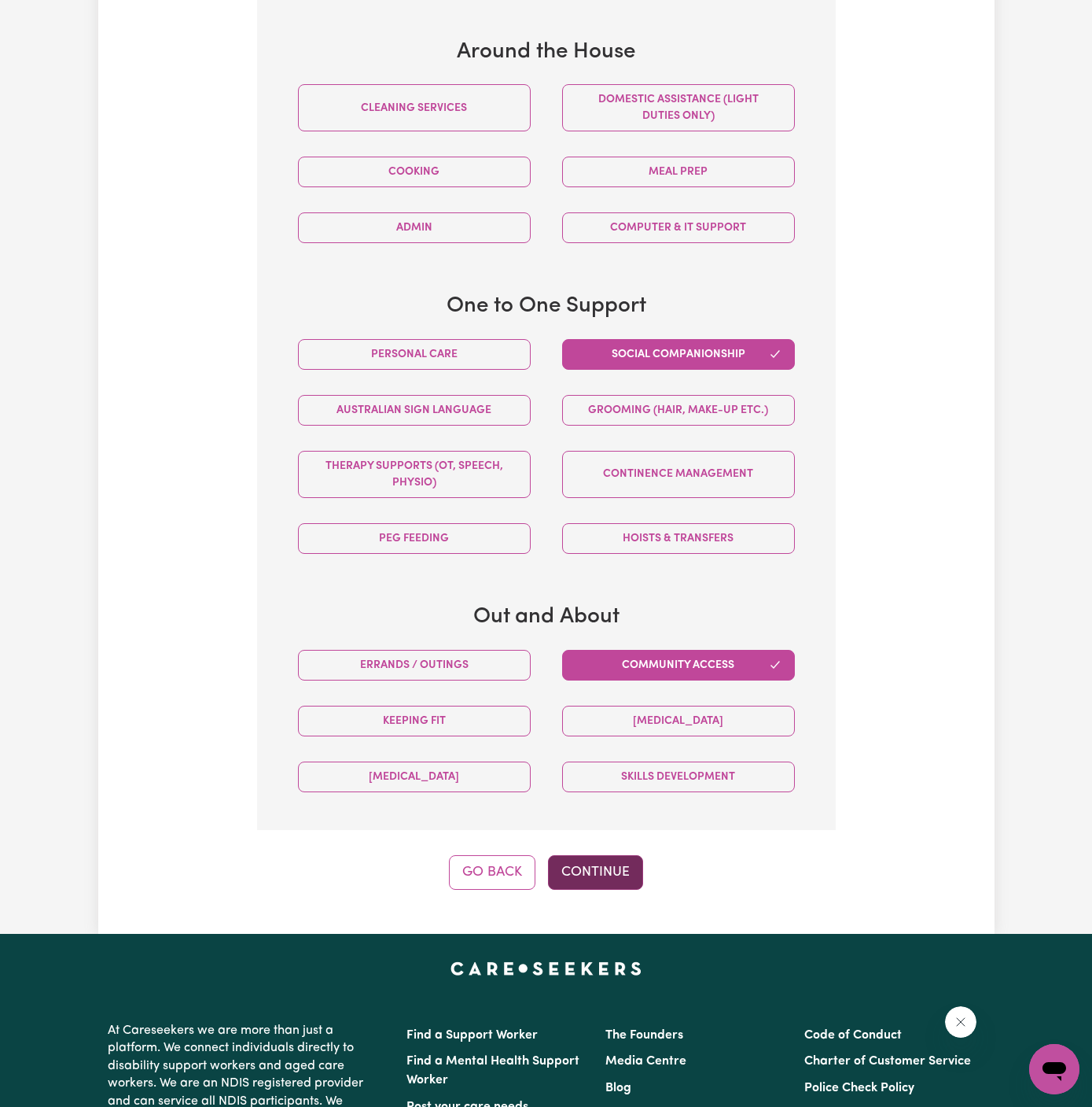
click at [627, 855] on button "Continue" at bounding box center [595, 872] width 95 height 34
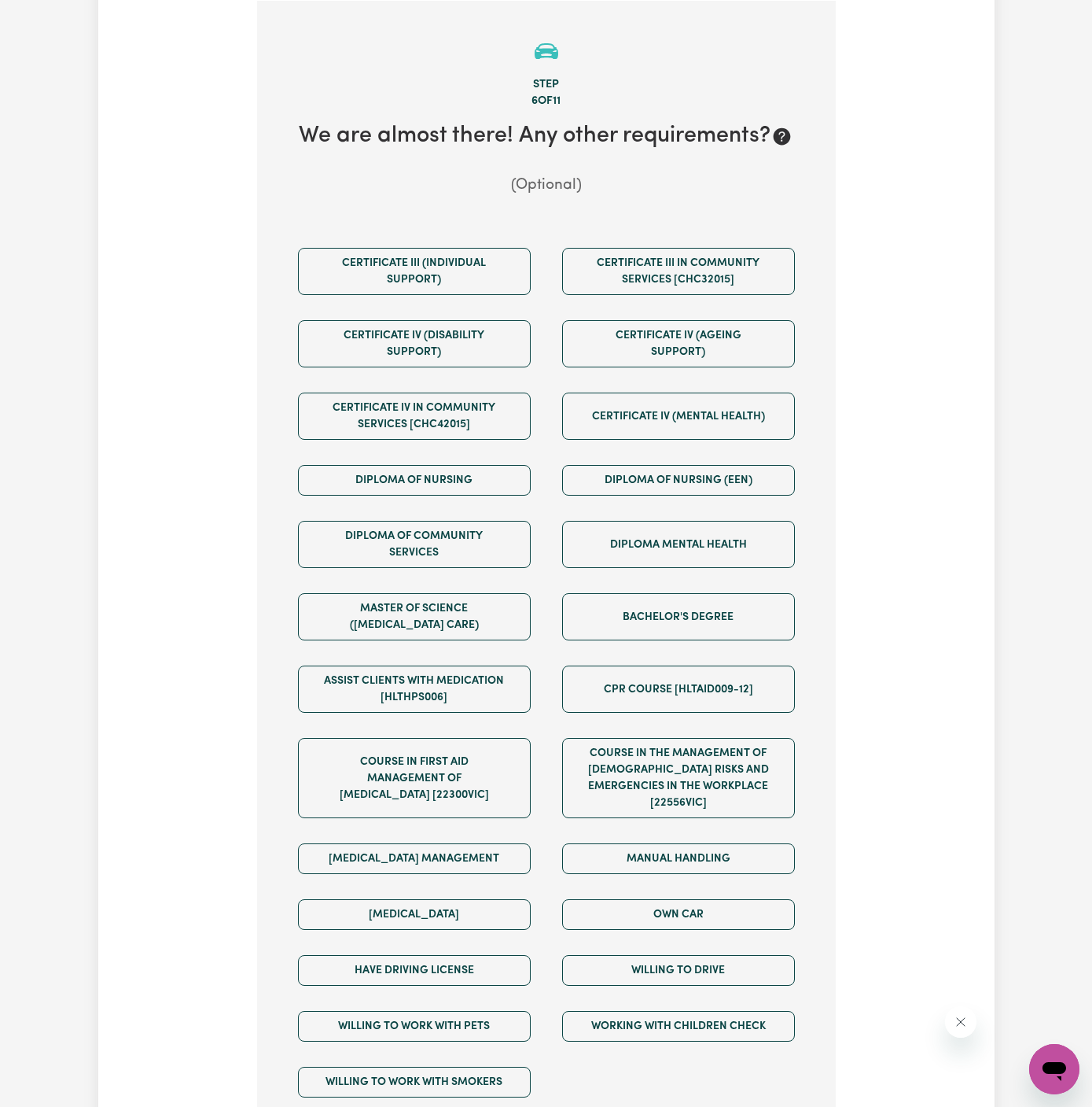
scroll to position [443, 0]
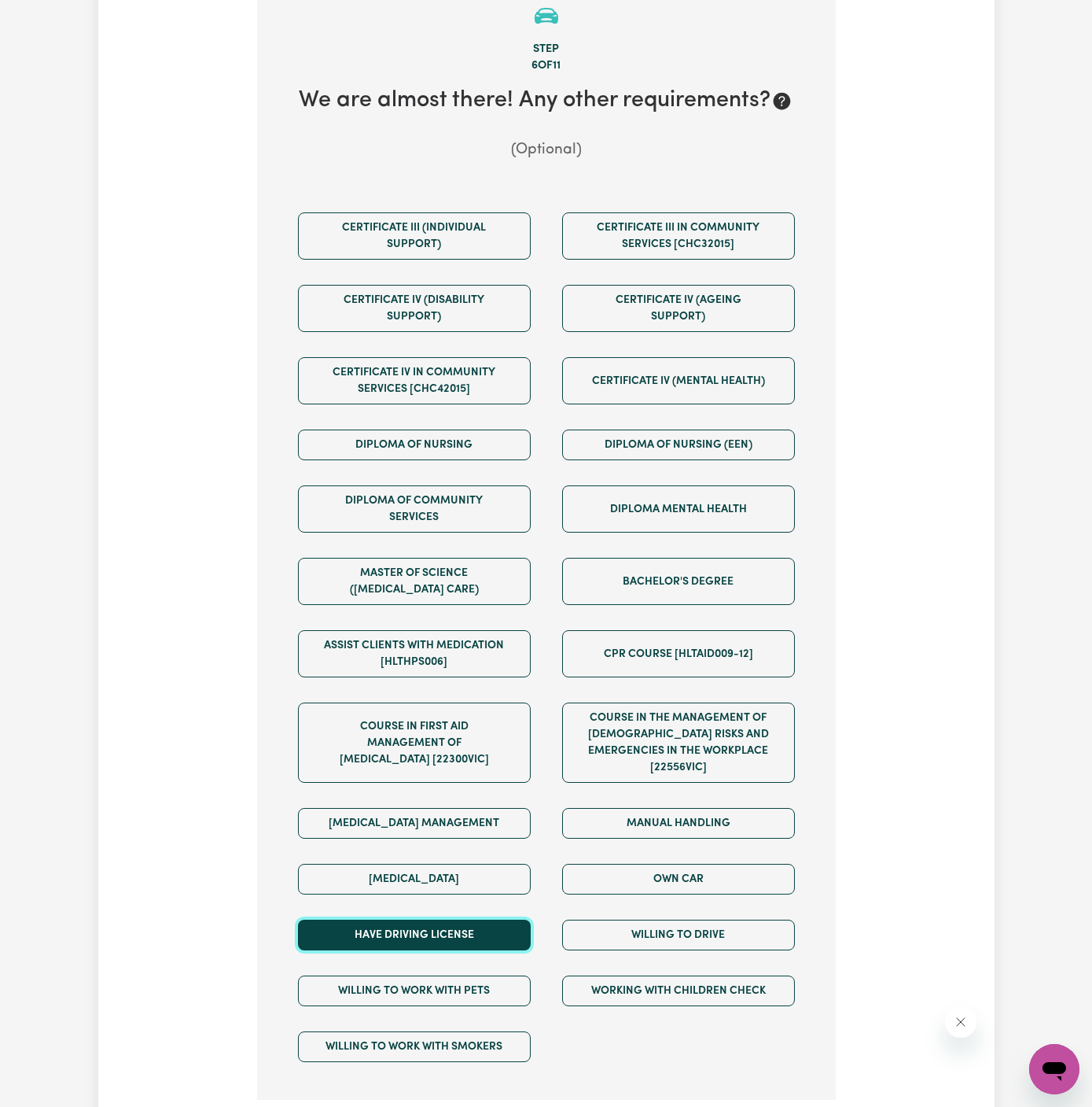
click at [511, 919] on button "Have driving license" at bounding box center [415, 934] width 233 height 31
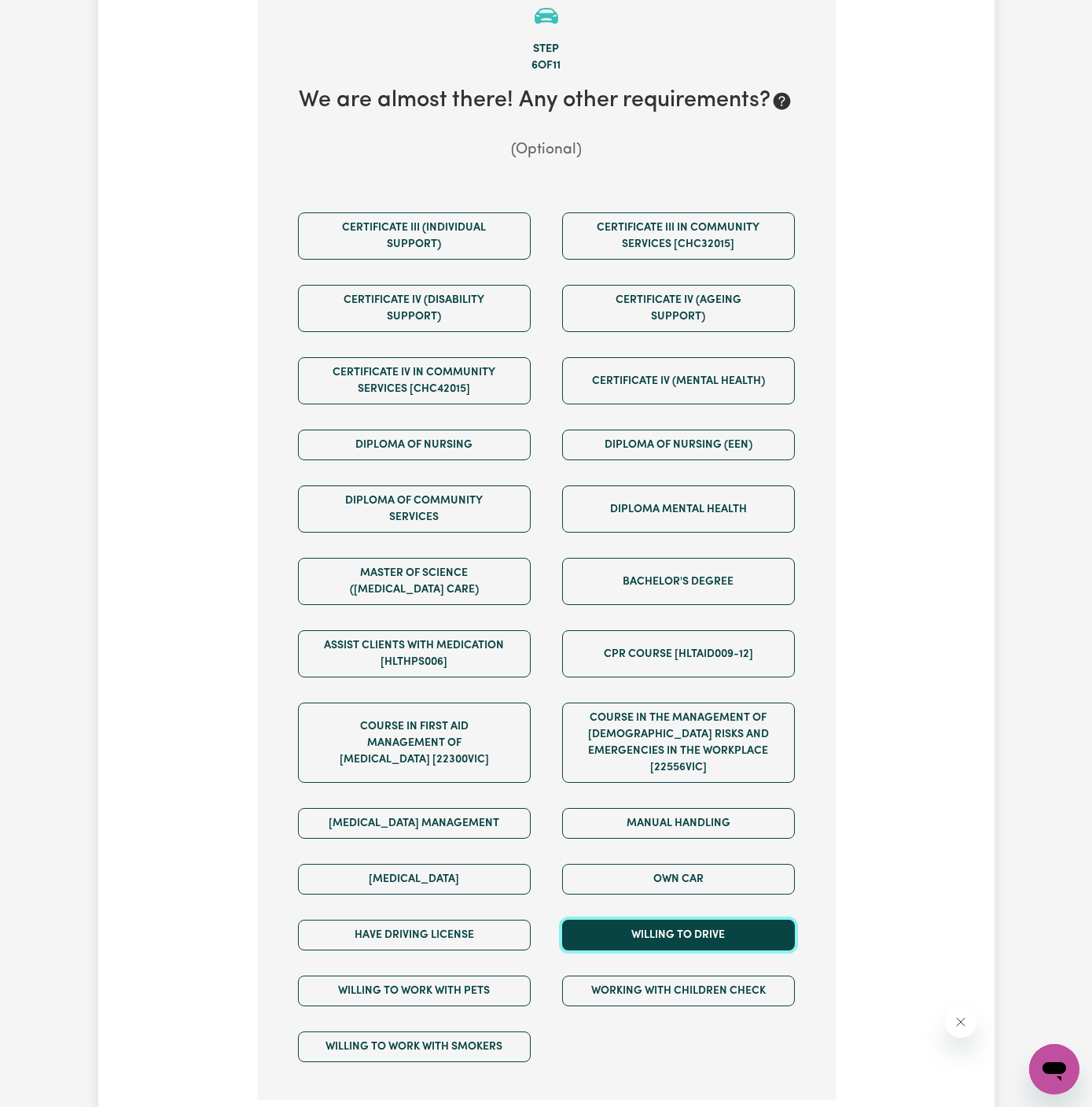
click at [631, 919] on button "Willing to drive" at bounding box center [679, 934] width 233 height 31
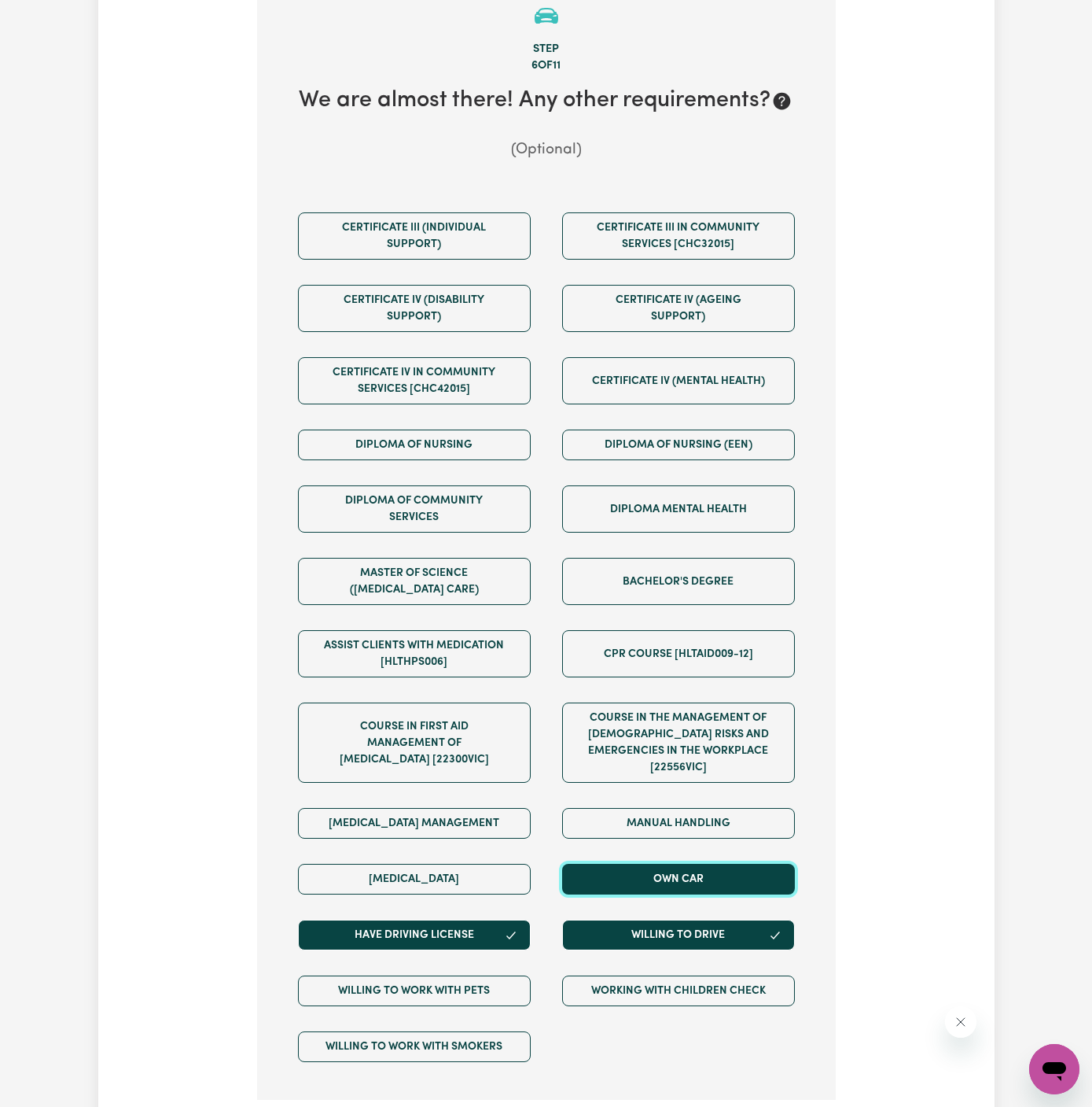
click at [655, 864] on button "Own Car" at bounding box center [679, 878] width 233 height 31
click at [937, 724] on div "Tell us your care and support requirements Welcome to Careseekers. We are excit…" at bounding box center [546, 408] width 897 height 1505
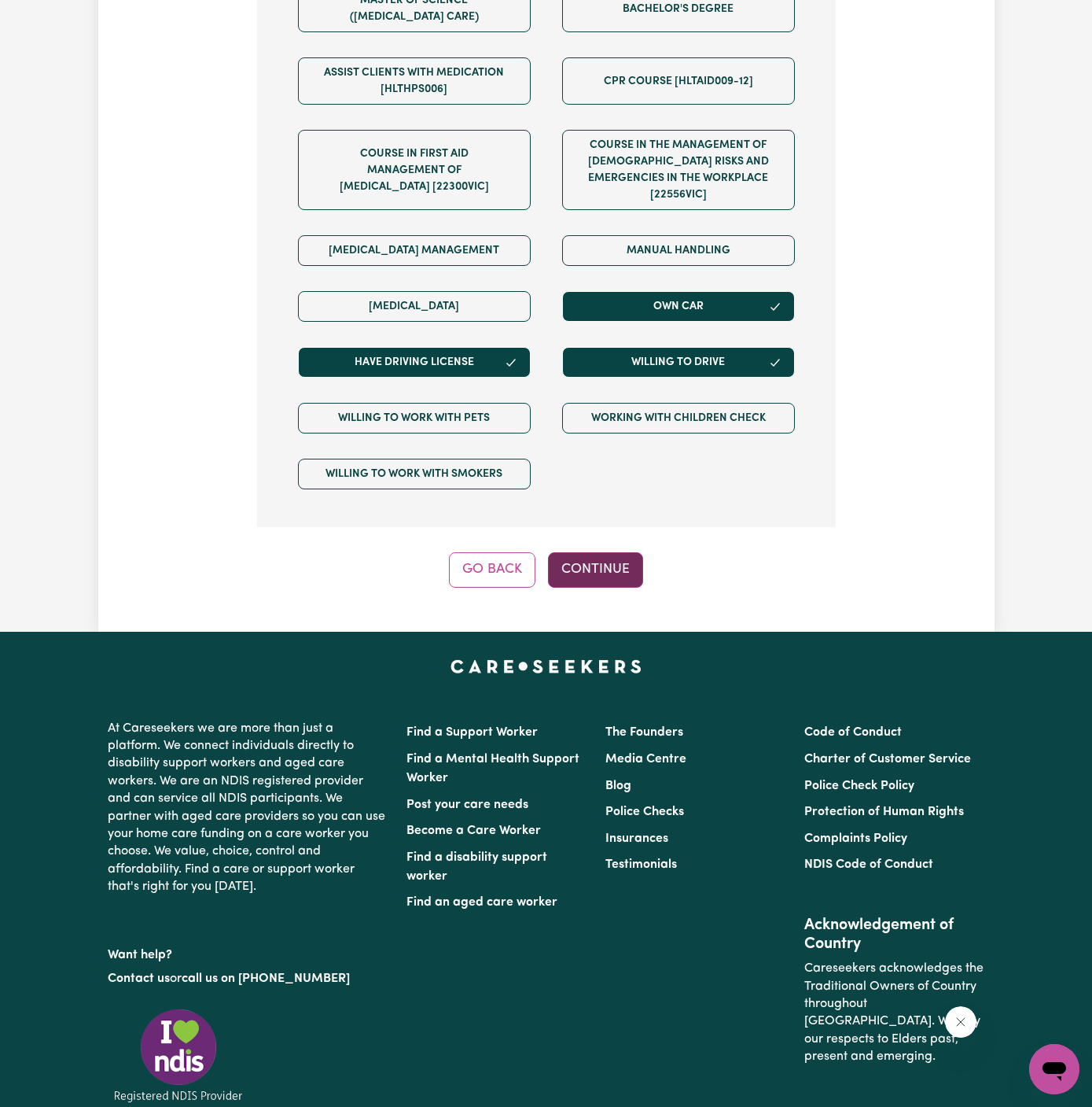
click at [613, 553] on button "Continue" at bounding box center [595, 569] width 95 height 34
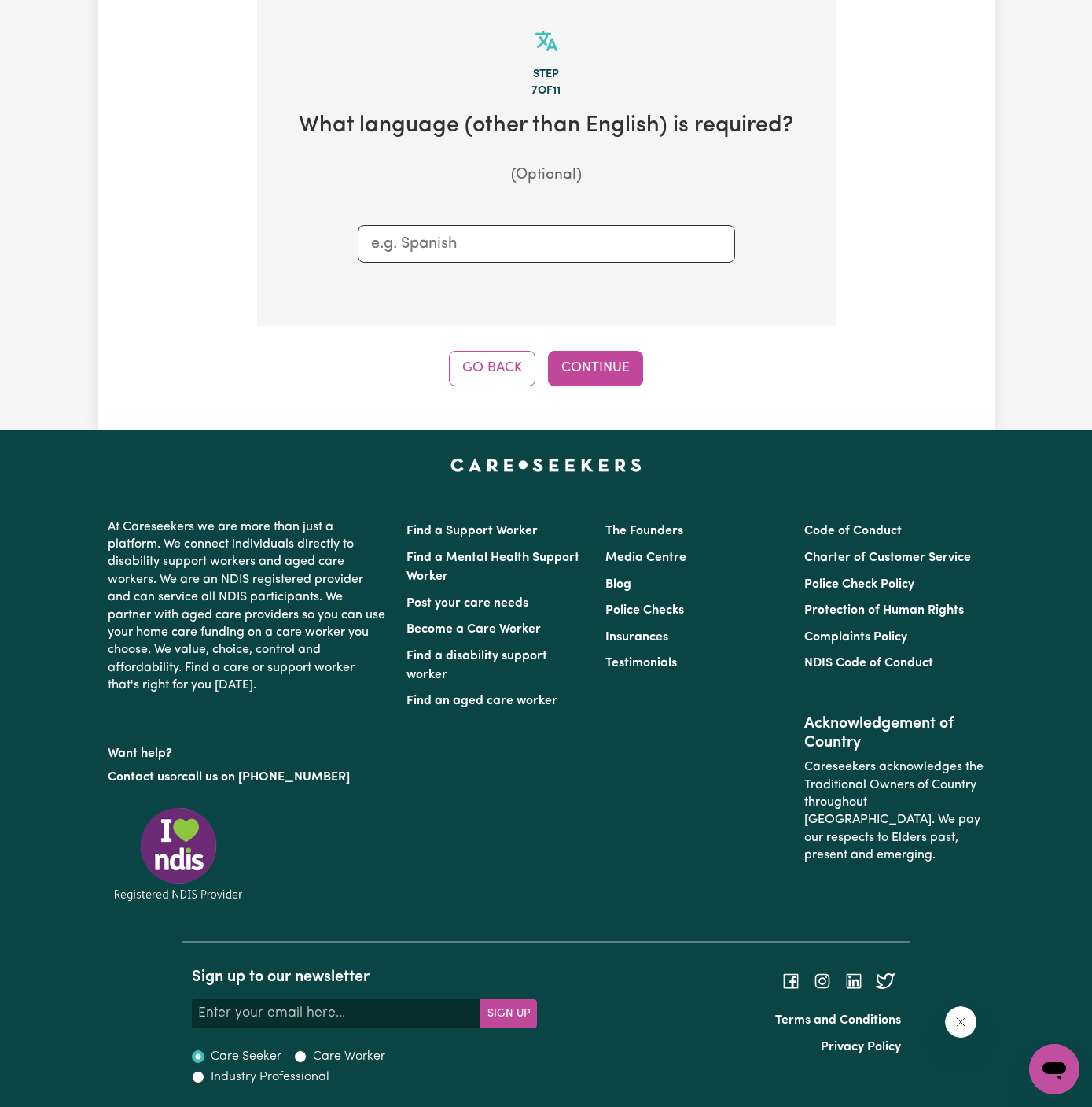
scroll to position [408, 0]
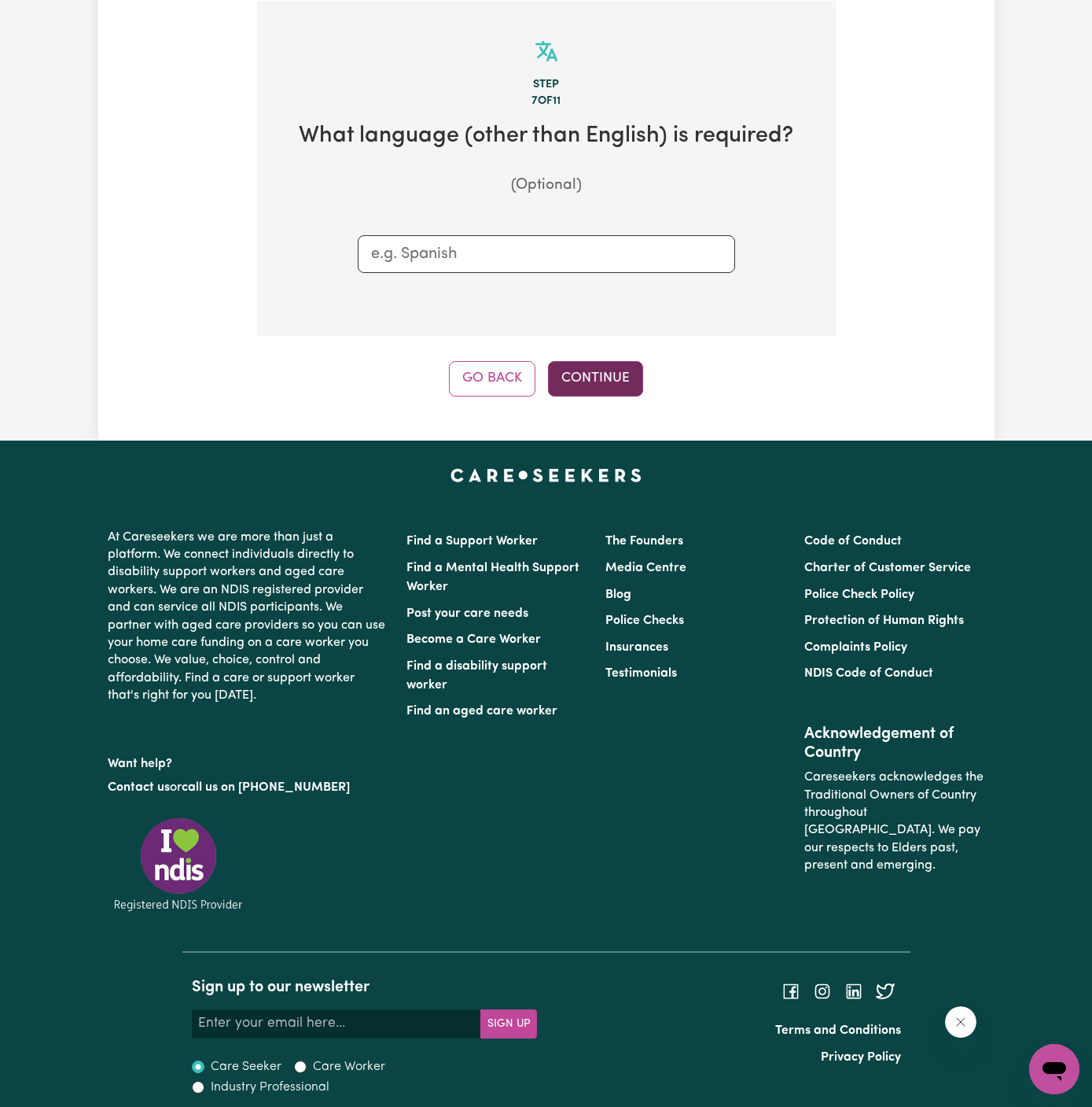
click at [596, 384] on button "Continue" at bounding box center [595, 378] width 95 height 34
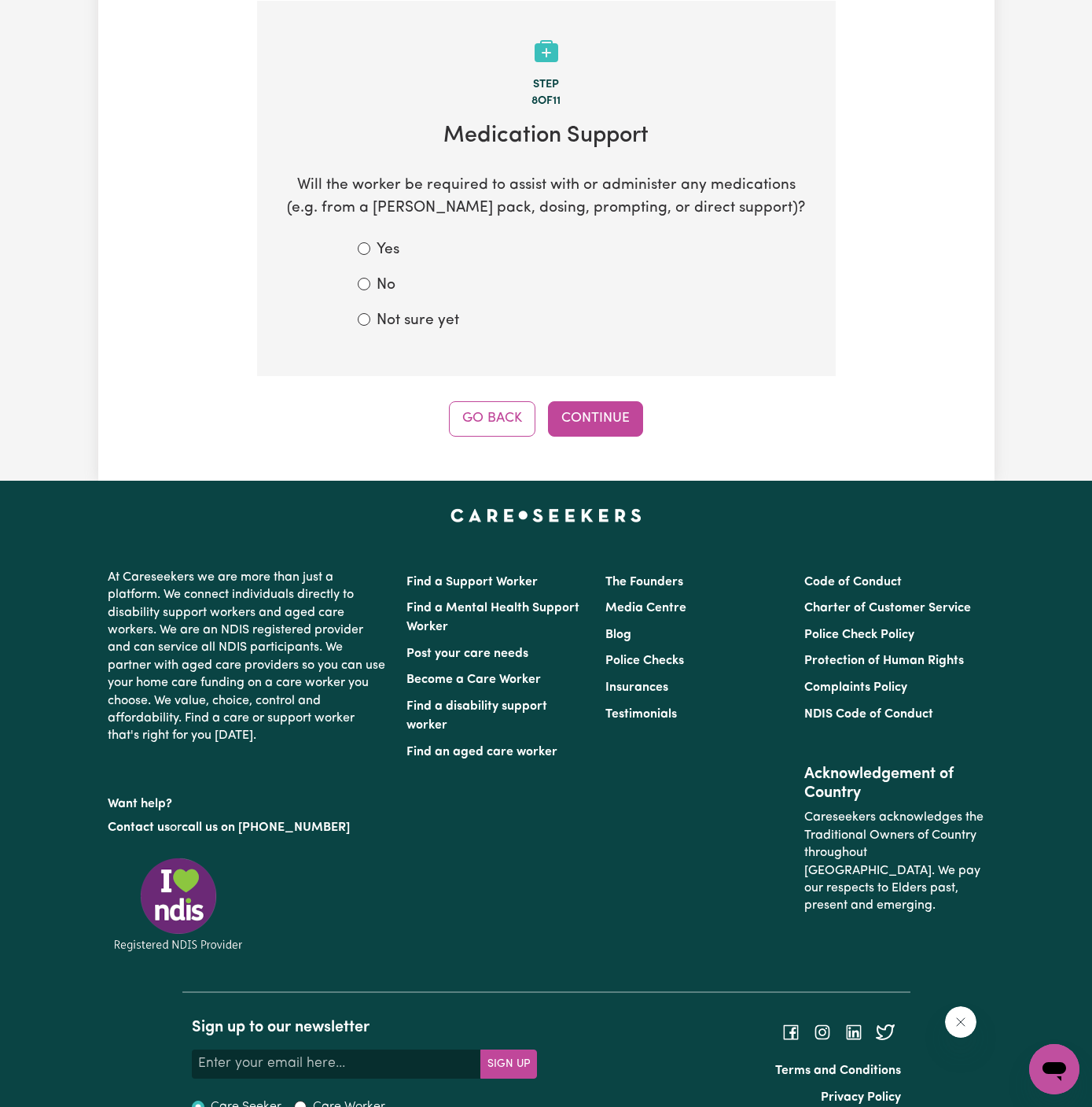
click at [385, 287] on label "No" at bounding box center [386, 286] width 19 height 23
click at [370, 287] on input "No" at bounding box center [365, 284] width 13 height 13
radio input "true"
click at [591, 411] on button "Continue" at bounding box center [595, 417] width 95 height 34
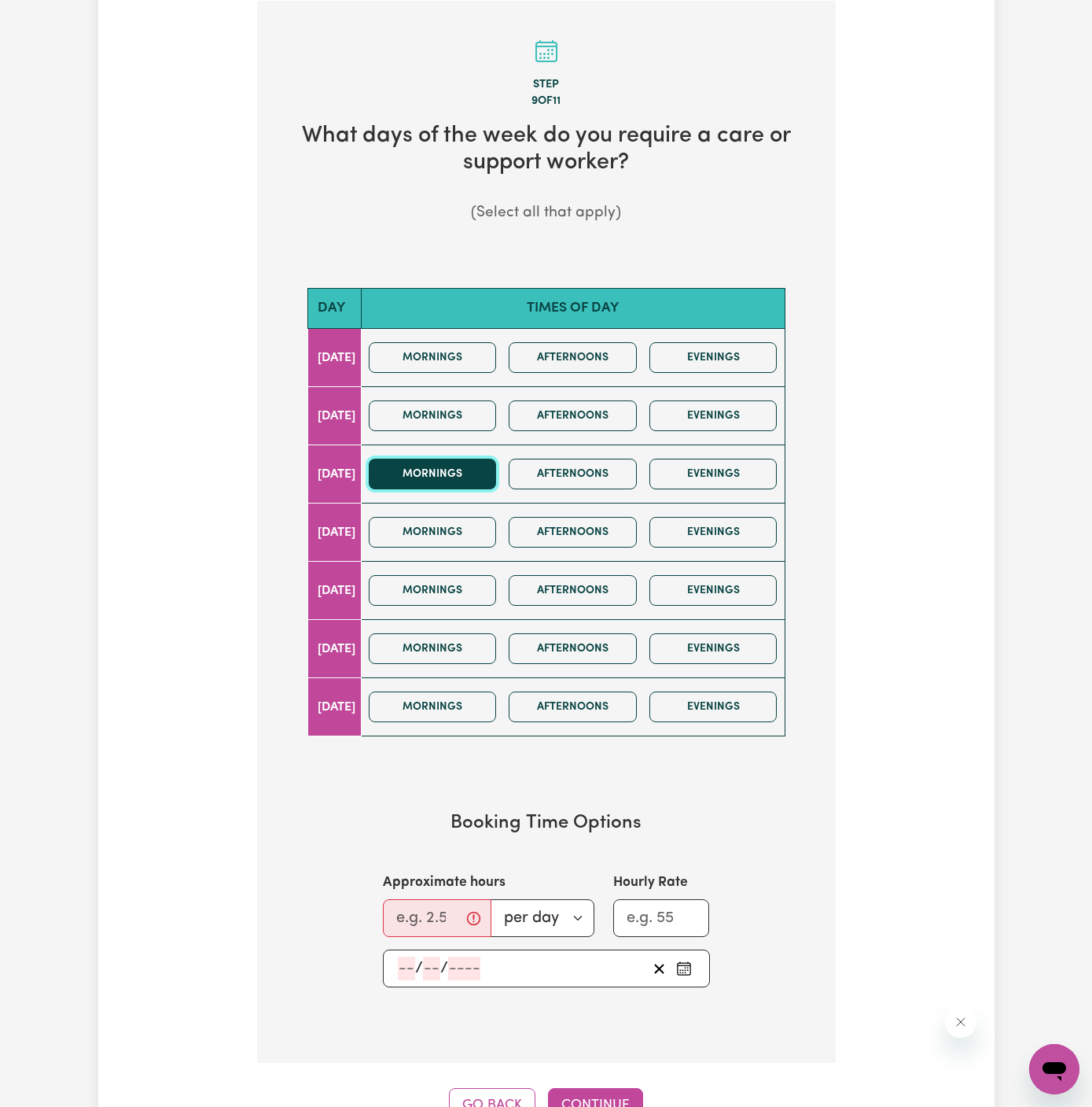
click at [489, 466] on button "Mornings" at bounding box center [433, 473] width 129 height 31
click at [559, 468] on button "Afternoons" at bounding box center [573, 473] width 129 height 31
click at [431, 910] on input "Approximate hours" at bounding box center [437, 917] width 108 height 38
type input "4"
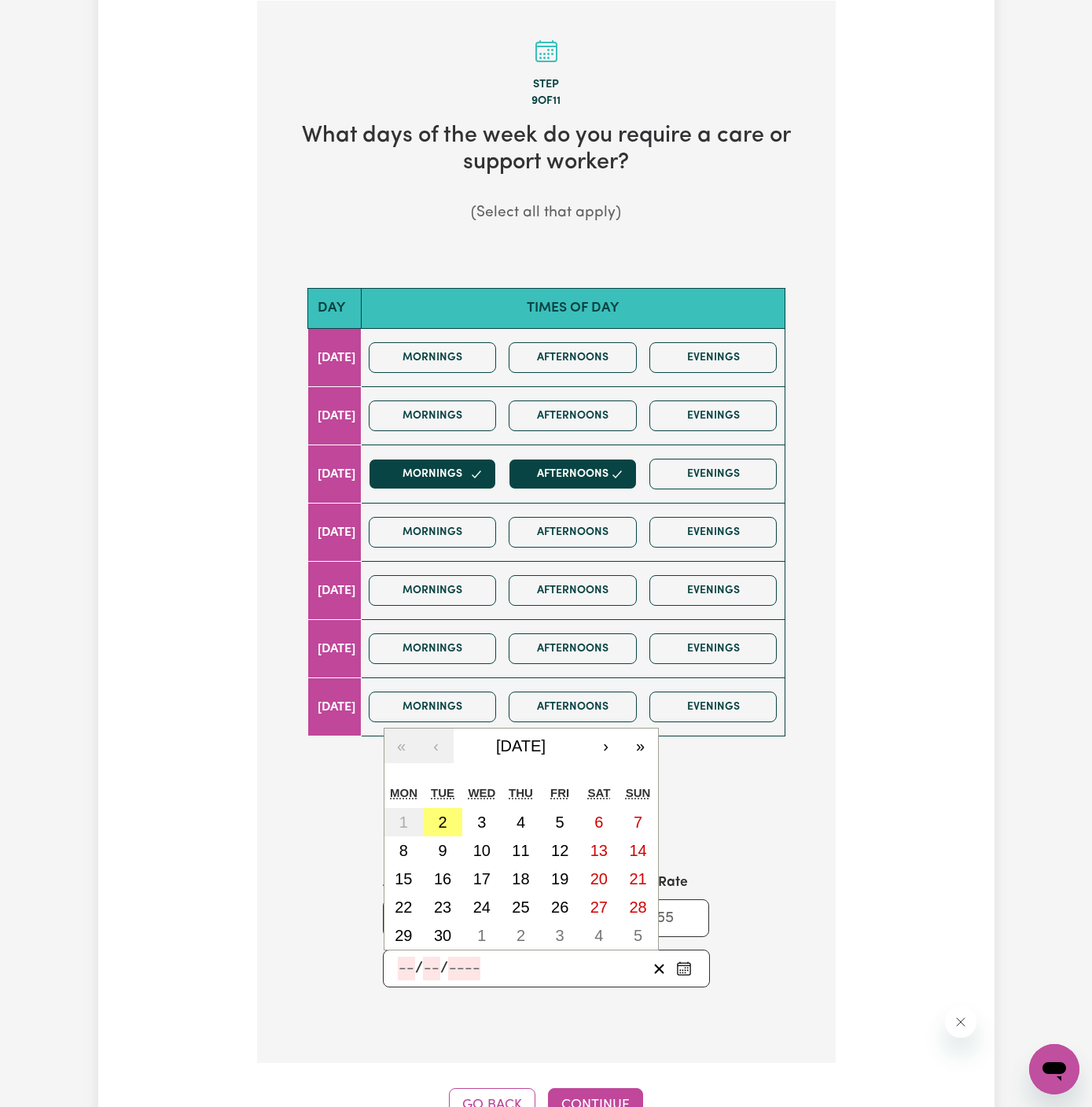
click at [402, 963] on input "number" at bounding box center [406, 967] width 18 height 23
click at [479, 825] on abbr "3" at bounding box center [481, 822] width 8 height 18
type input "[DATE]"
type input "3"
type input "9"
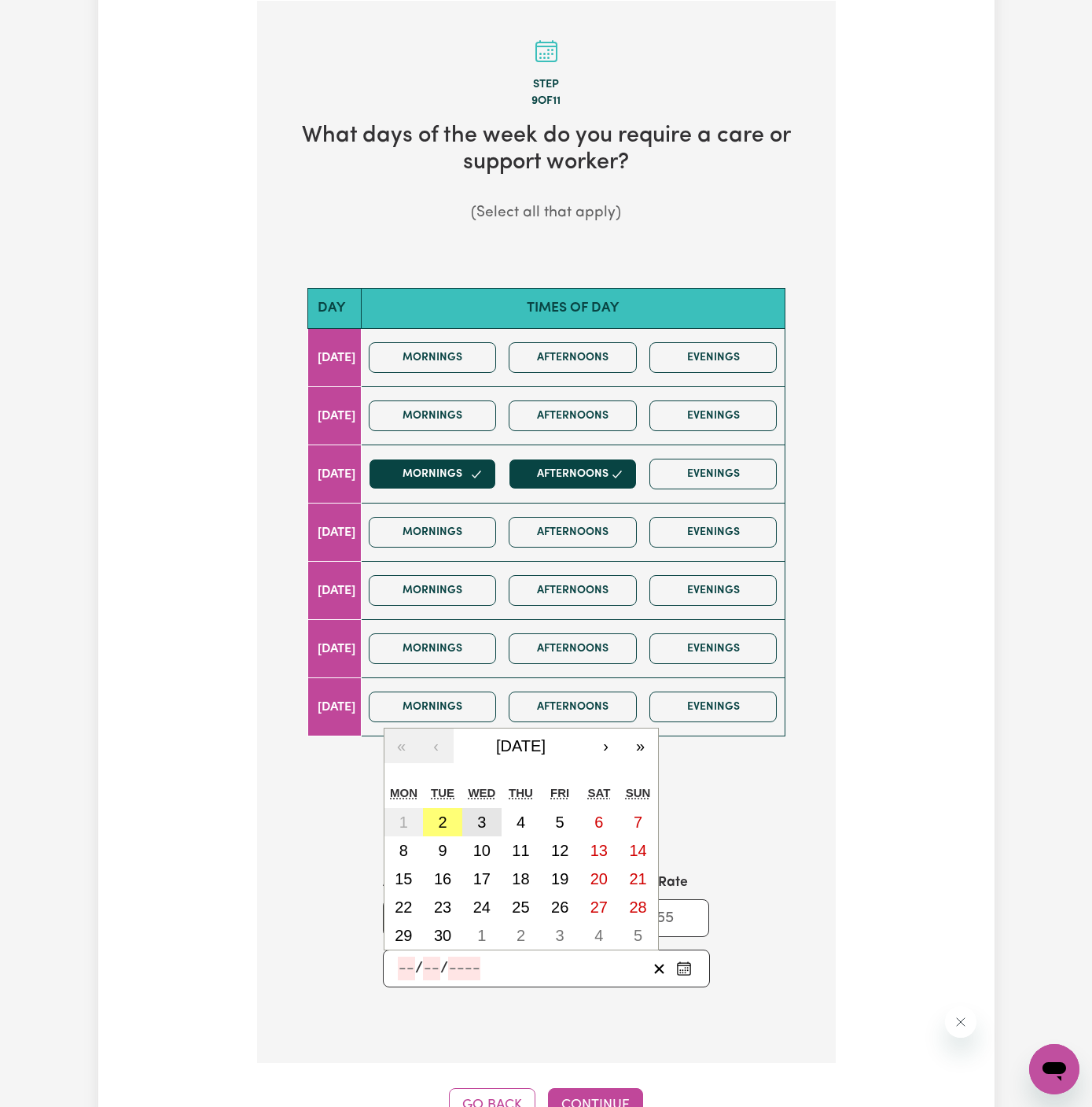
type input "2025"
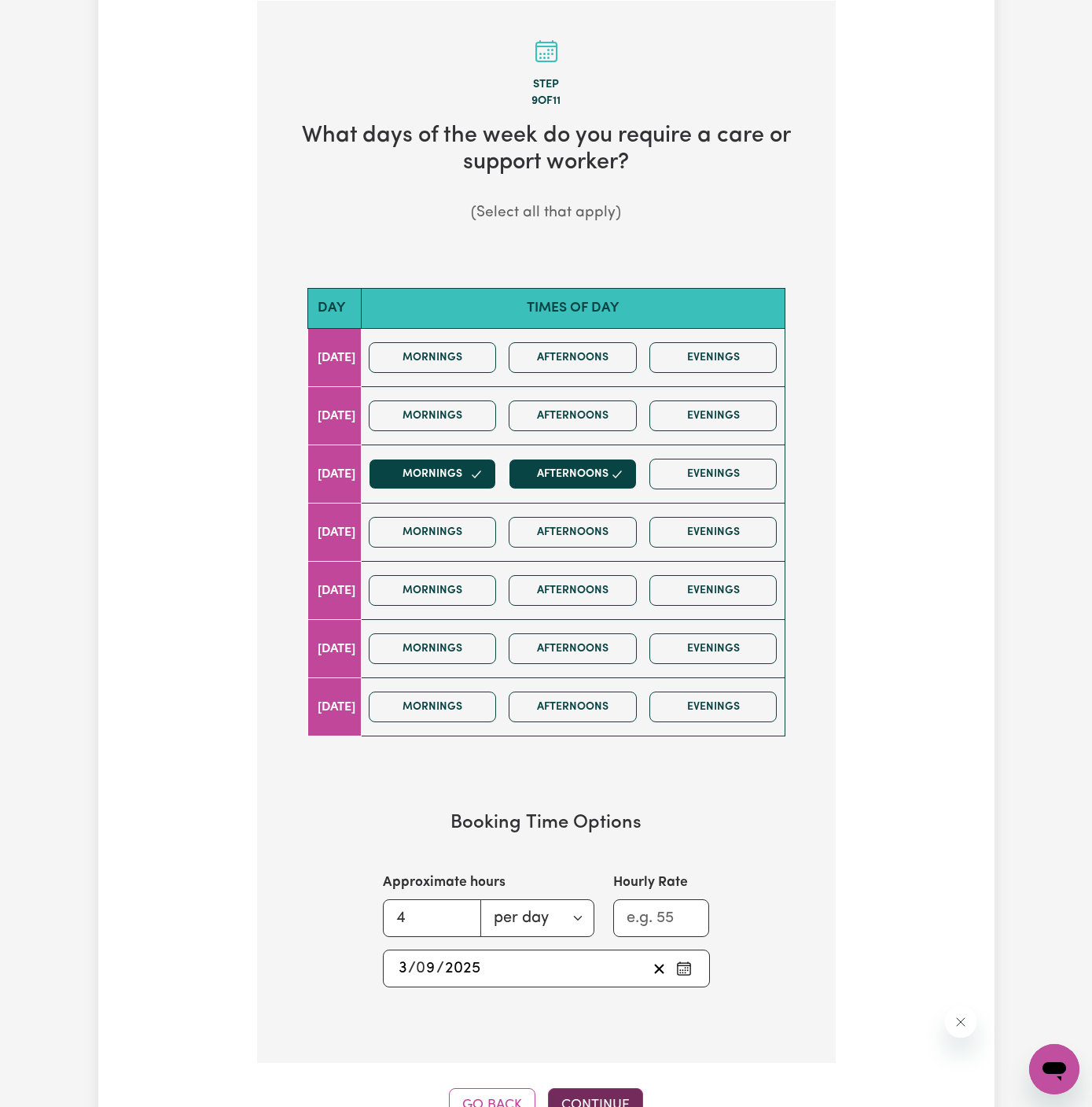
click at [592, 1096] on button "Continue" at bounding box center [595, 1104] width 95 height 34
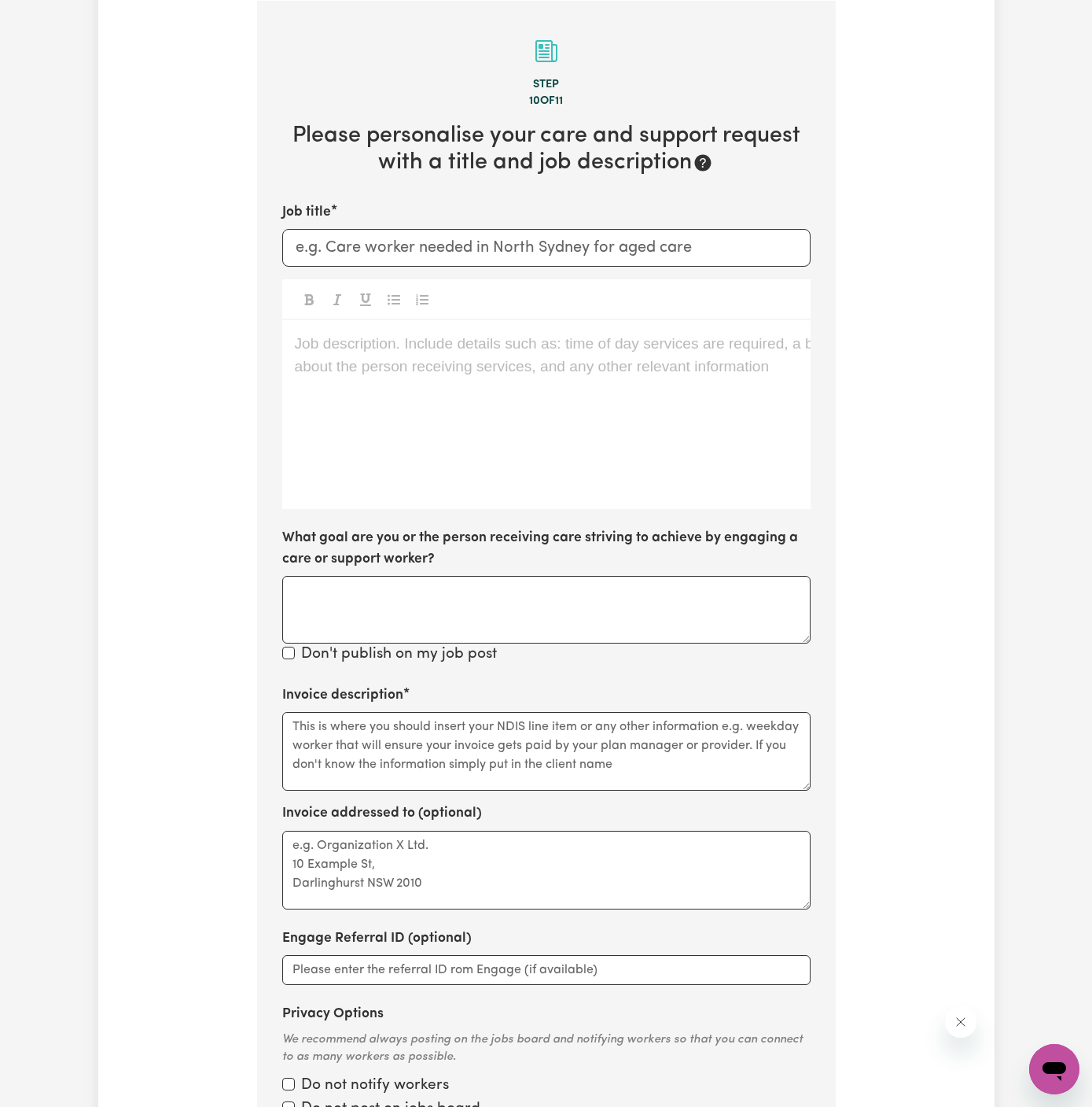
click at [575, 439] on div "Job description. Include details such as: time of day services are required, a …" at bounding box center [546, 415] width 528 height 189
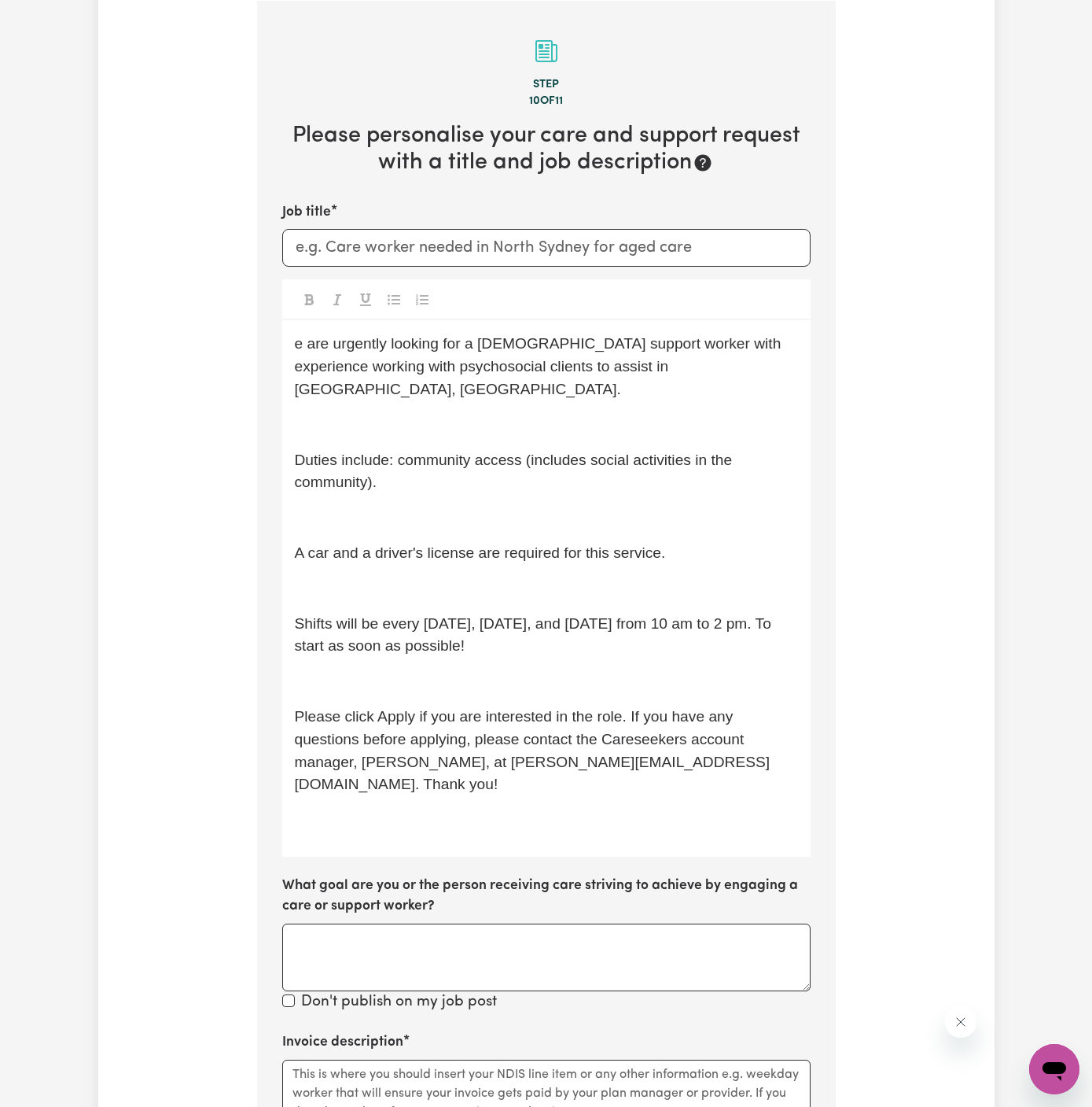
click at [678, 226] on div "Job title" at bounding box center [546, 234] width 528 height 65
click at [668, 243] on input "Job title" at bounding box center [546, 247] width 528 height 38
paste input "[DEMOGRAPHIC_DATA] Support Worker Needed In [GEOGRAPHIC_DATA], [GEOGRAPHIC_DATA]"
type input "[DEMOGRAPHIC_DATA] Support Worker Needed In [GEOGRAPHIC_DATA], [GEOGRAPHIC_DATA]"
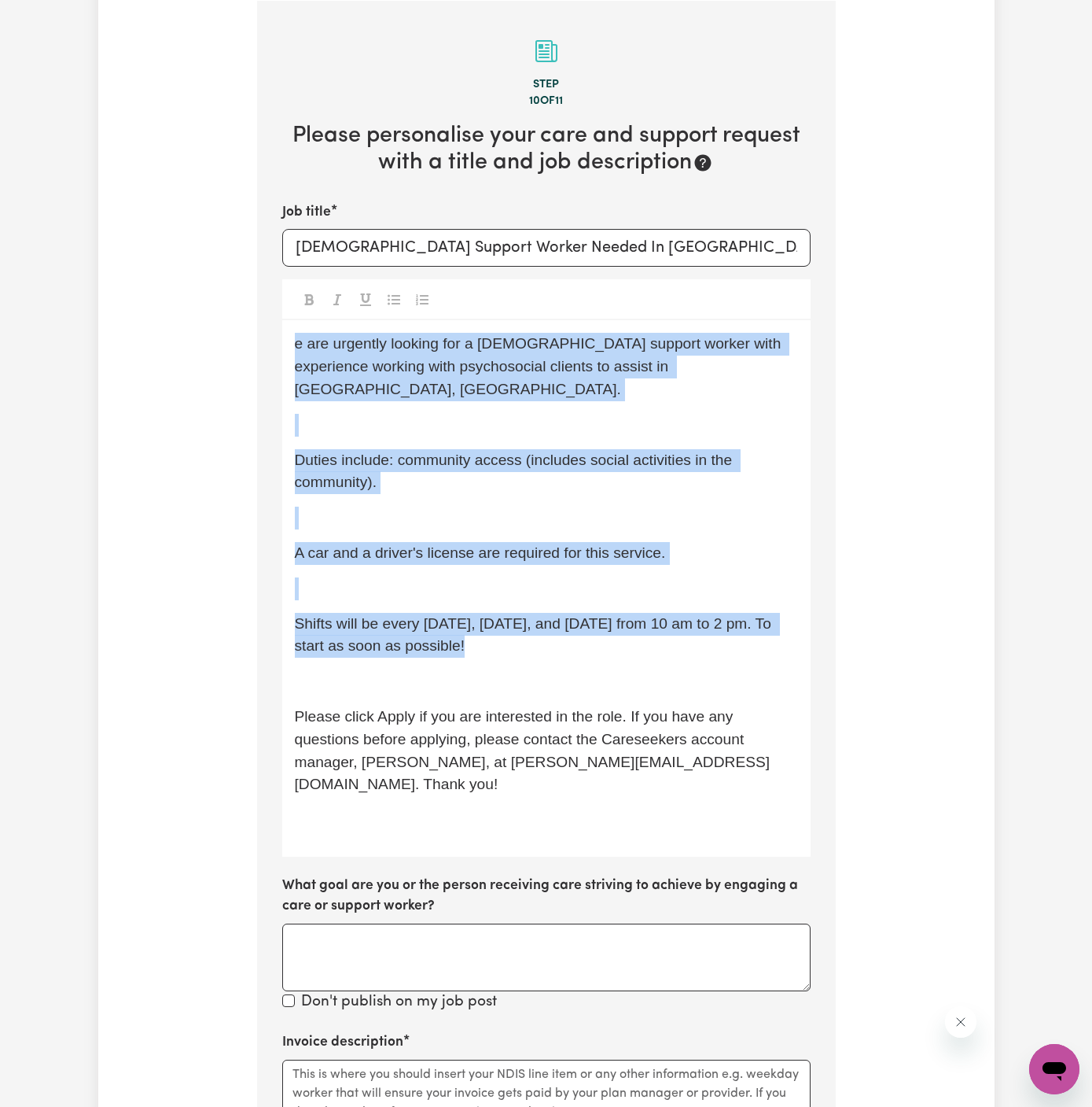
drag, startPoint x: 295, startPoint y: 348, endPoint x: 565, endPoint y: 638, distance: 396.2
click at [565, 638] on div "e are urgently looking for a [DEMOGRAPHIC_DATA] support worker with experience …" at bounding box center [546, 589] width 528 height 537
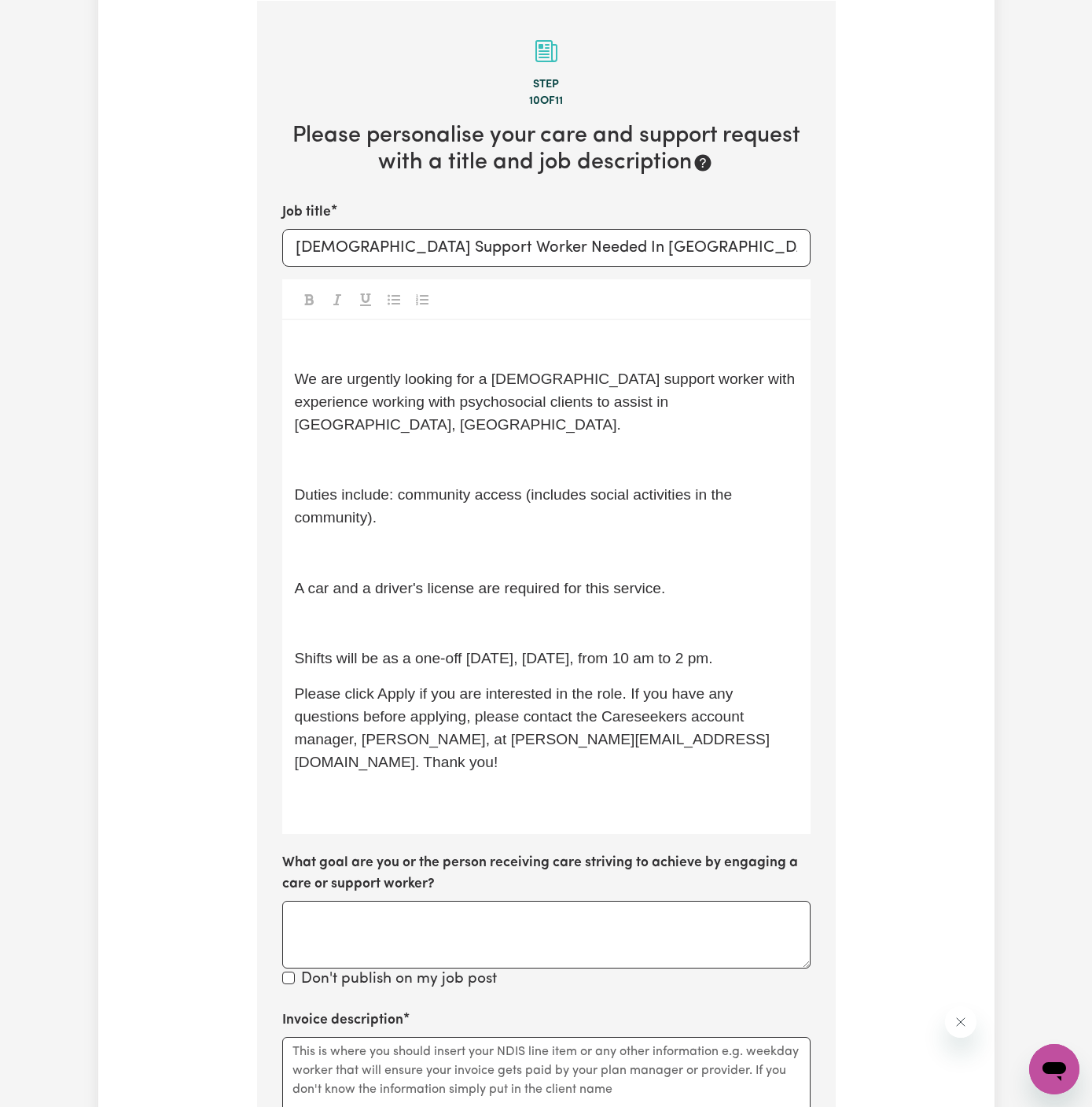
click at [397, 486] on span "Duties include: community access (includes social activities in the community)." at bounding box center [516, 505] width 442 height 39
click at [292, 380] on div "﻿ We are urgently looking for a [DEMOGRAPHIC_DATA] support worker with experien…" at bounding box center [546, 577] width 528 height 514
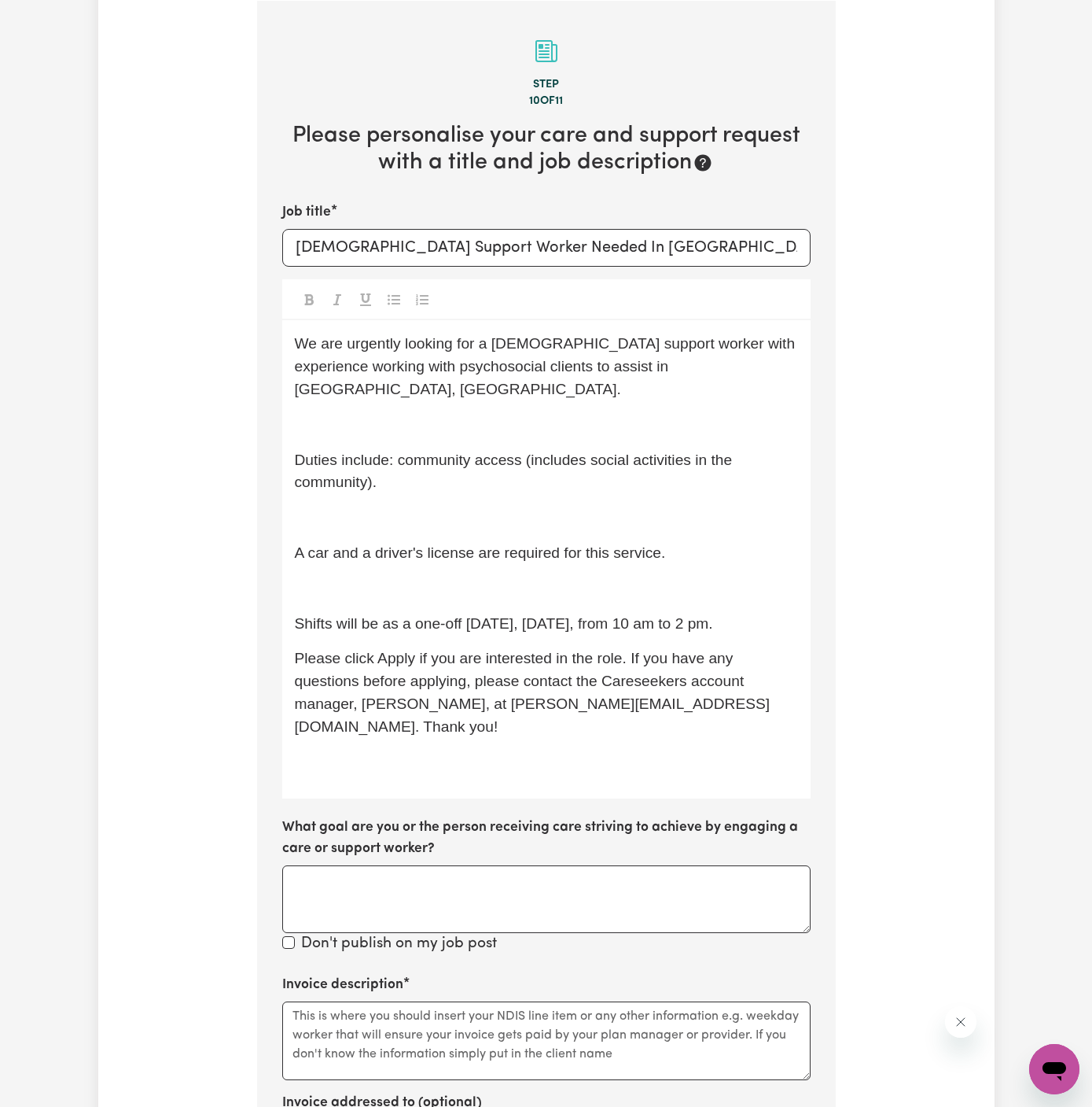
click at [347, 414] on p "﻿" at bounding box center [547, 425] width 503 height 23
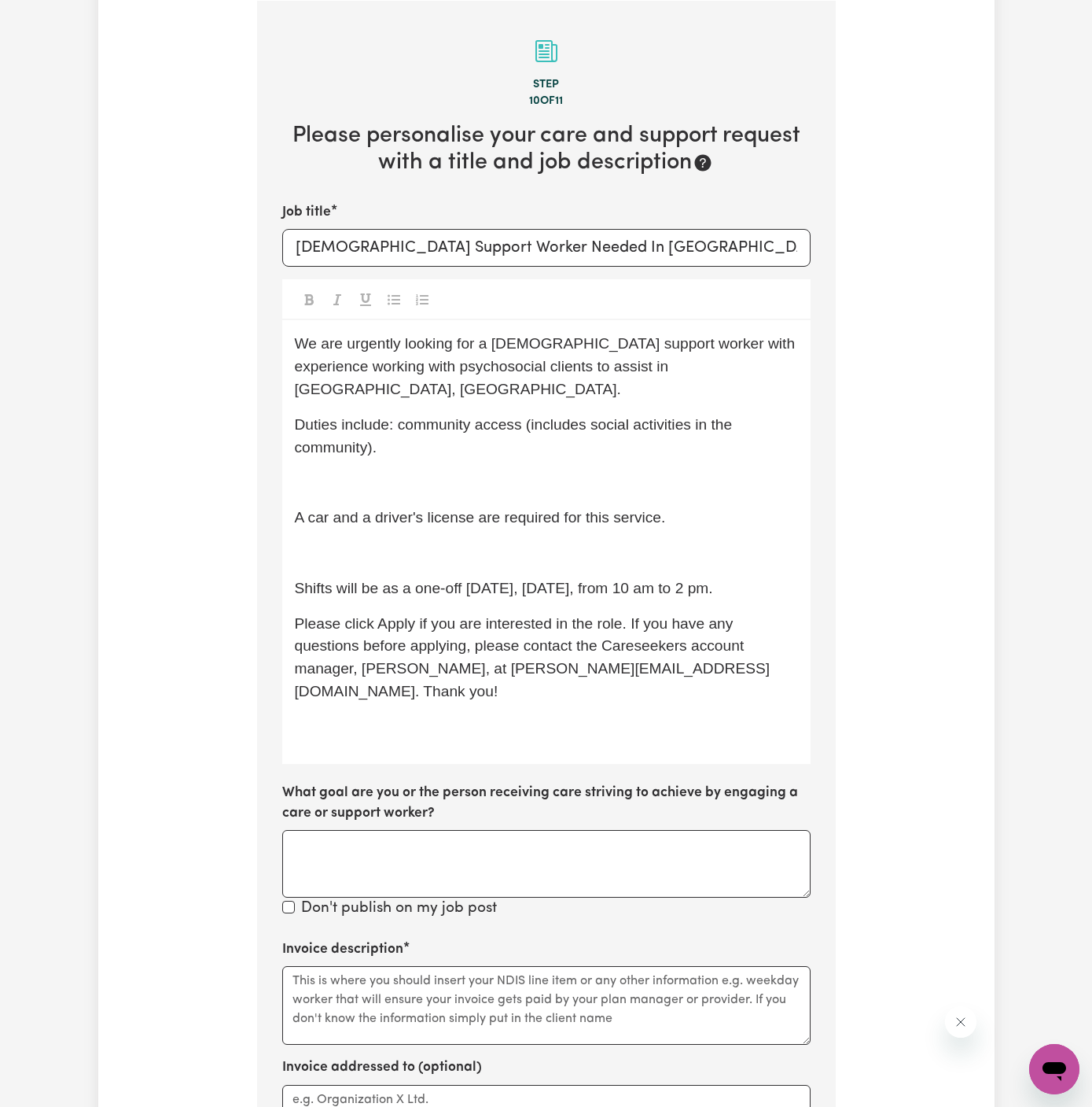
click at [352, 471] on p "﻿" at bounding box center [547, 482] width 503 height 23
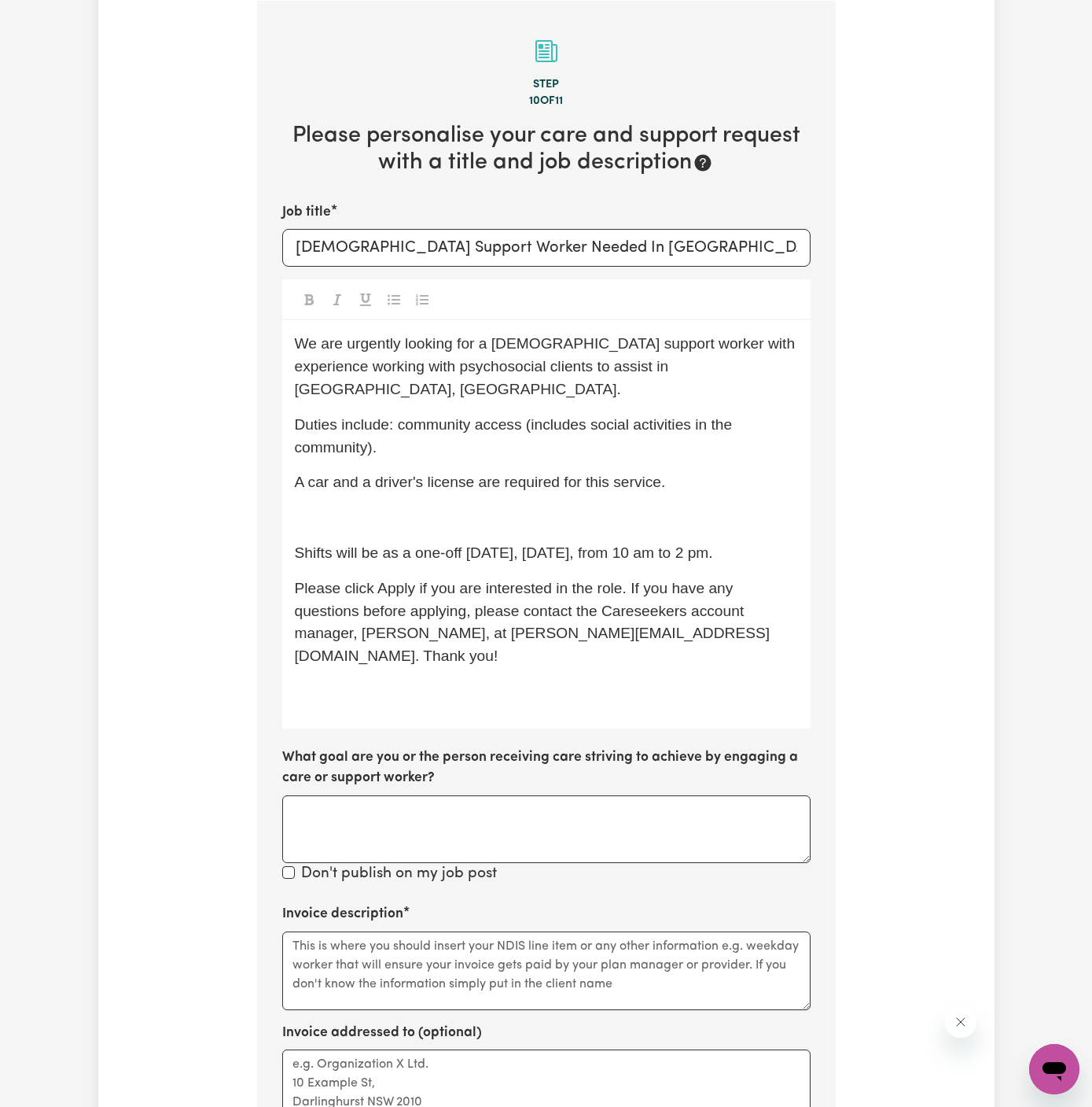
click at [361, 506] on p "﻿" at bounding box center [547, 517] width 503 height 23
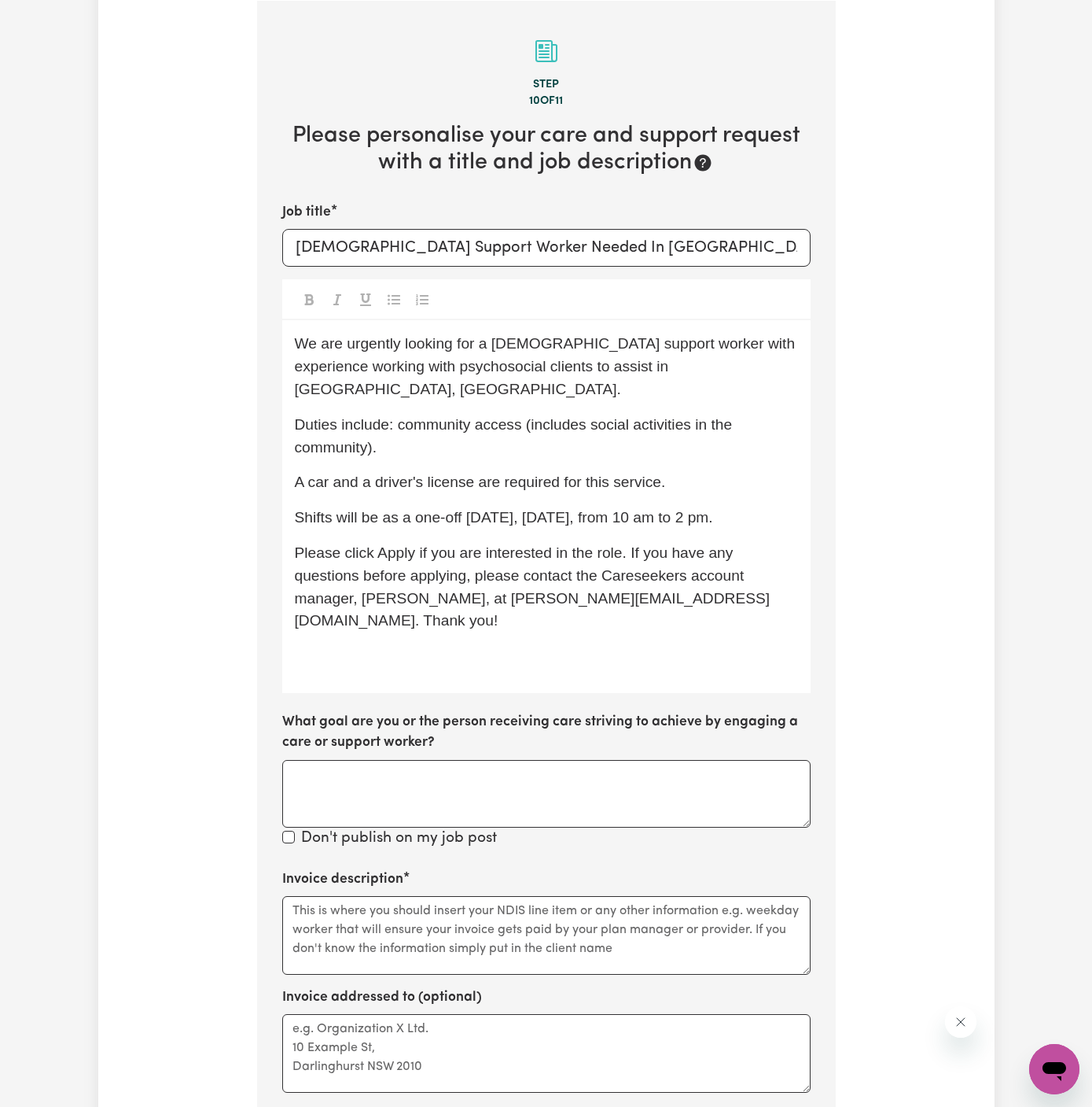
click at [362, 518] on p "Shifts will be as a one-off [DATE], [DATE], from 10 am to 2 pm." at bounding box center [547, 517] width 503 height 23
click at [406, 647] on div "We are urgently looking for a [DEMOGRAPHIC_DATA] support worker with experience…" at bounding box center [546, 506] width 528 height 373
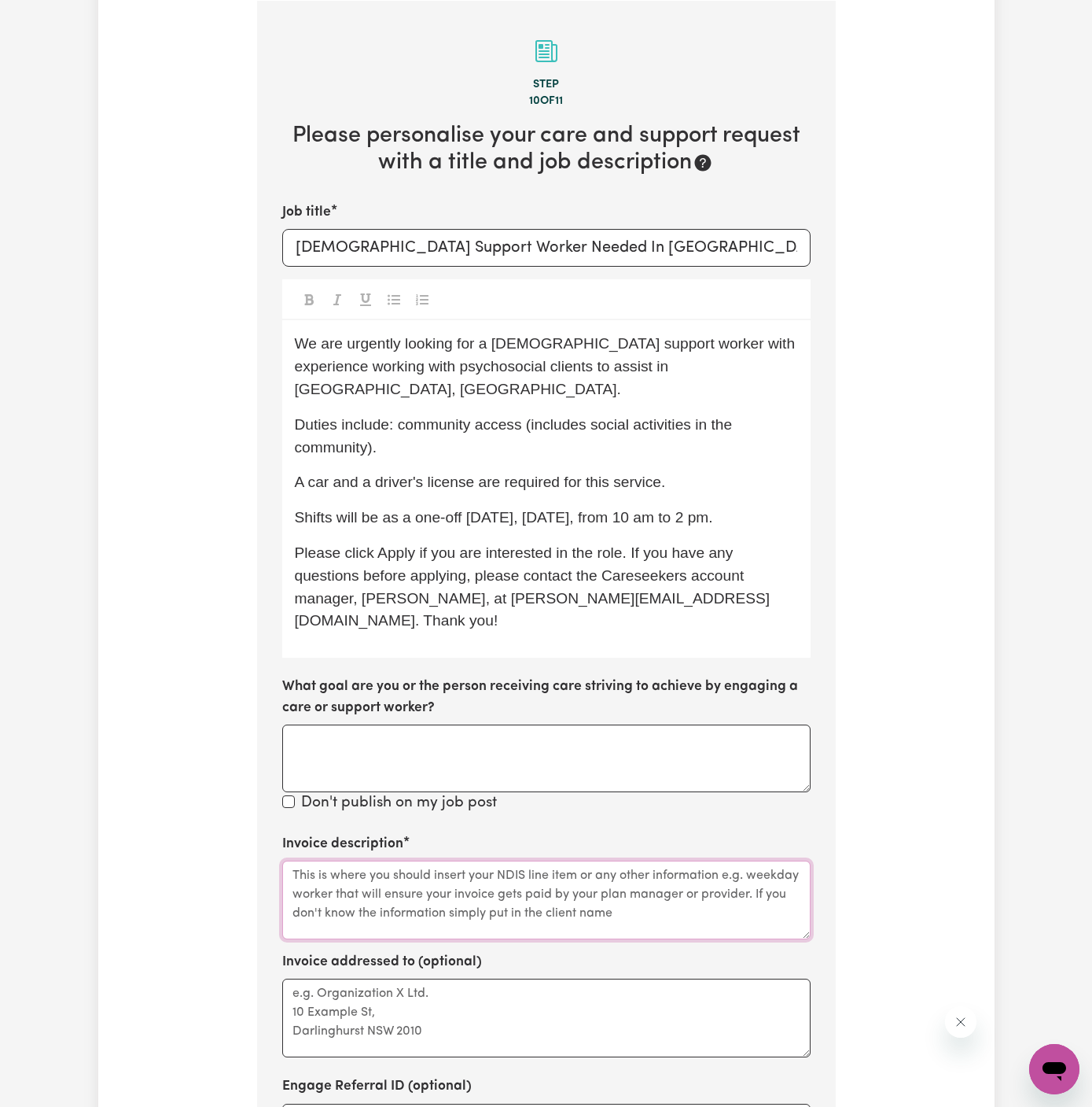
click at [374, 907] on textarea "Invoice description" at bounding box center [546, 900] width 528 height 79
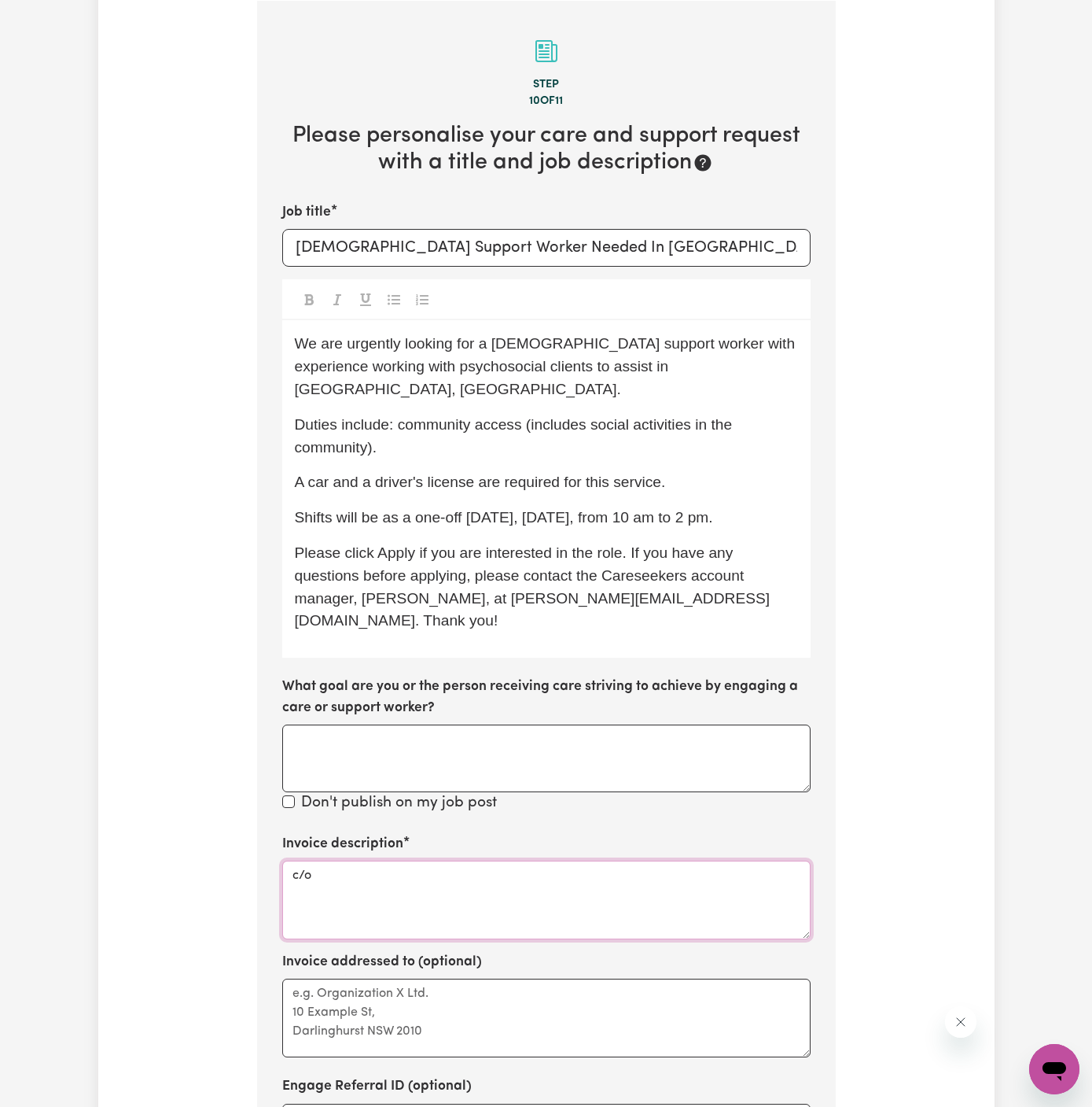
paste textarea "Astute Living Care"
click at [347, 861] on textarea "c/o Astute Living Care" at bounding box center [546, 900] width 528 height 79
type textarea "c/o Astute Living Care"
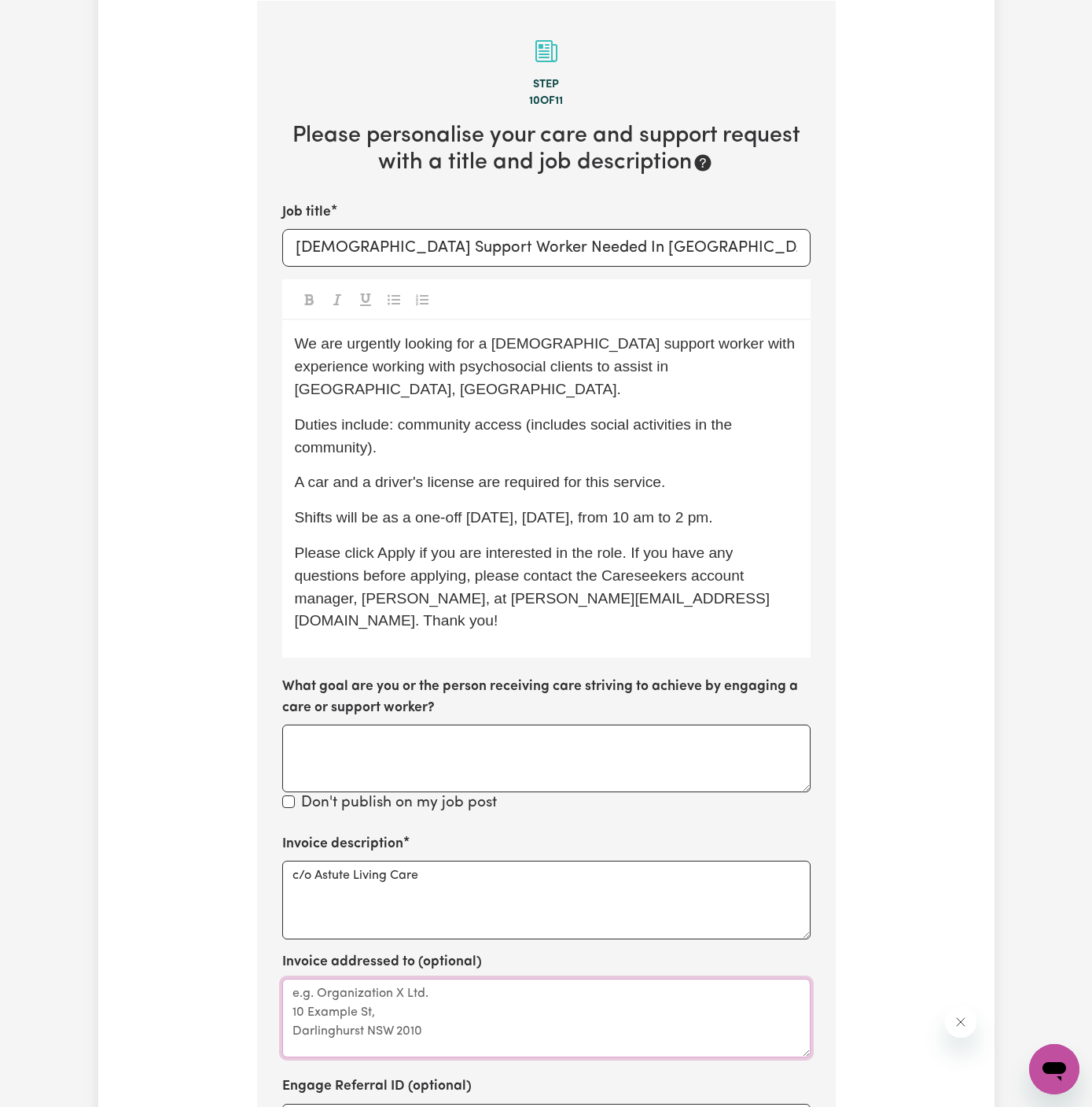
click at [350, 978] on textarea "Invoice addressed to (optional)" at bounding box center [546, 1017] width 528 height 79
paste textarea "c/o Astute Living Care"
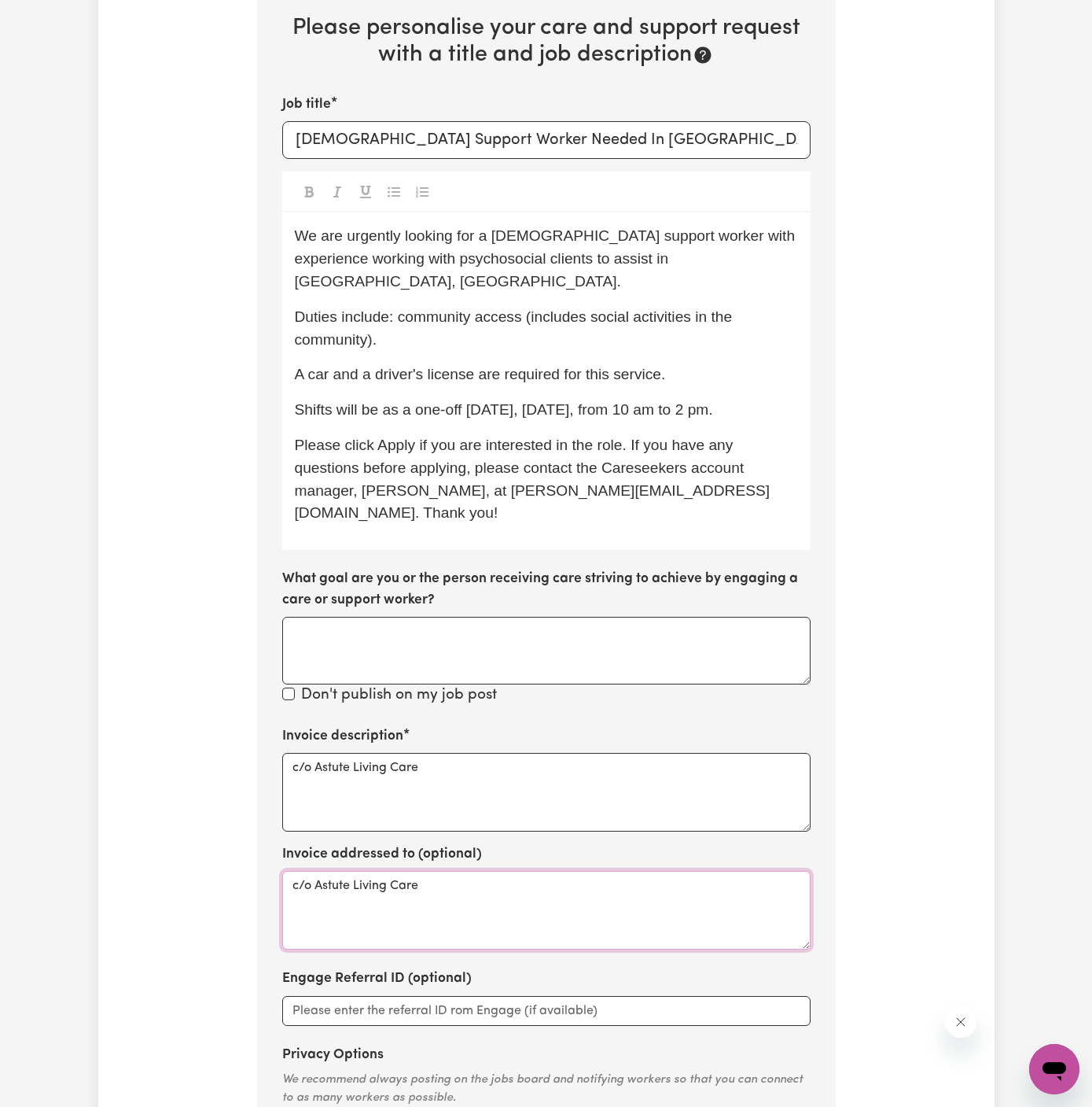
scroll to position [741, 0]
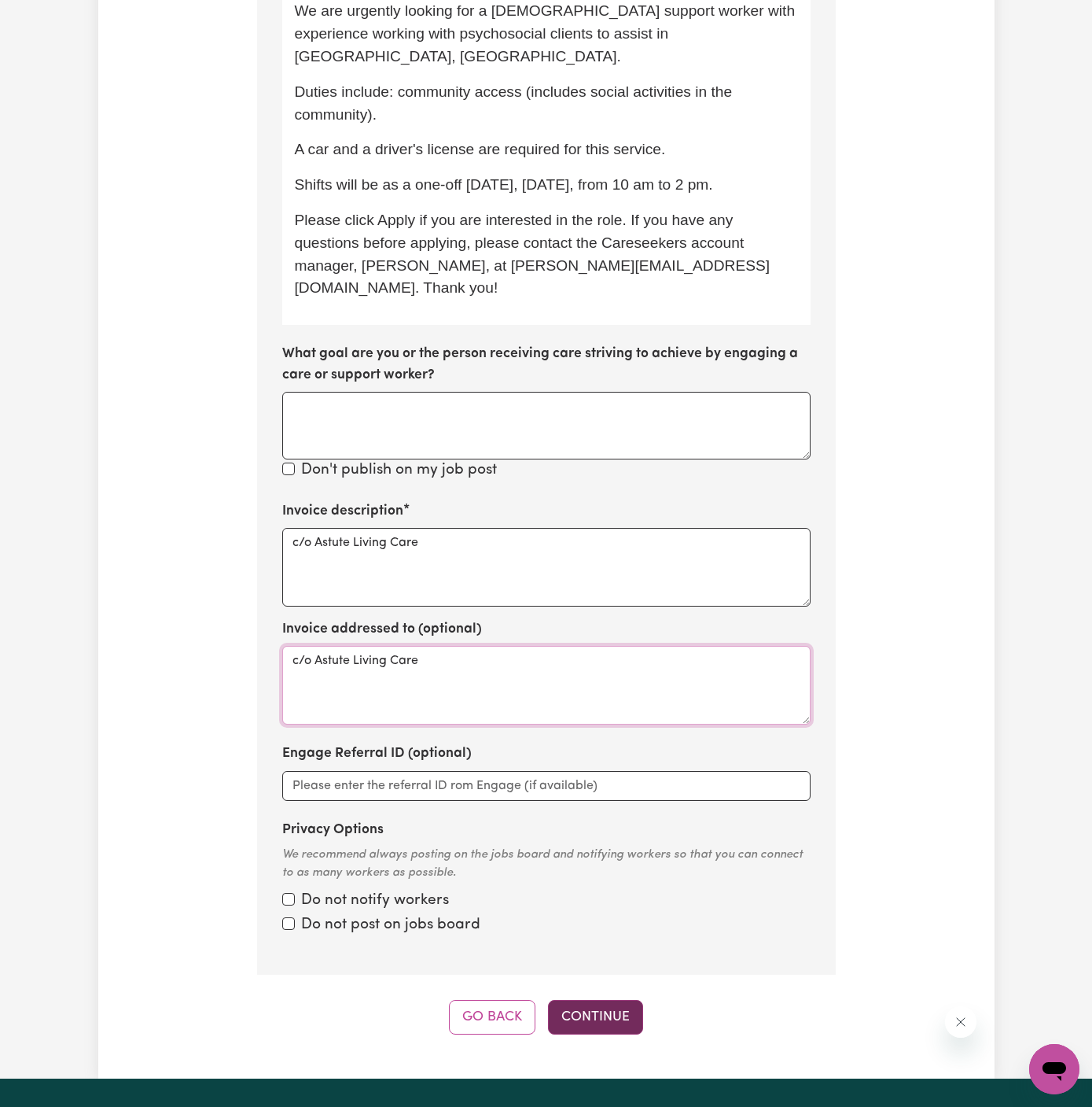
type textarea "c/o Astute Living Care"
click at [614, 1000] on button "Continue" at bounding box center [595, 1016] width 95 height 34
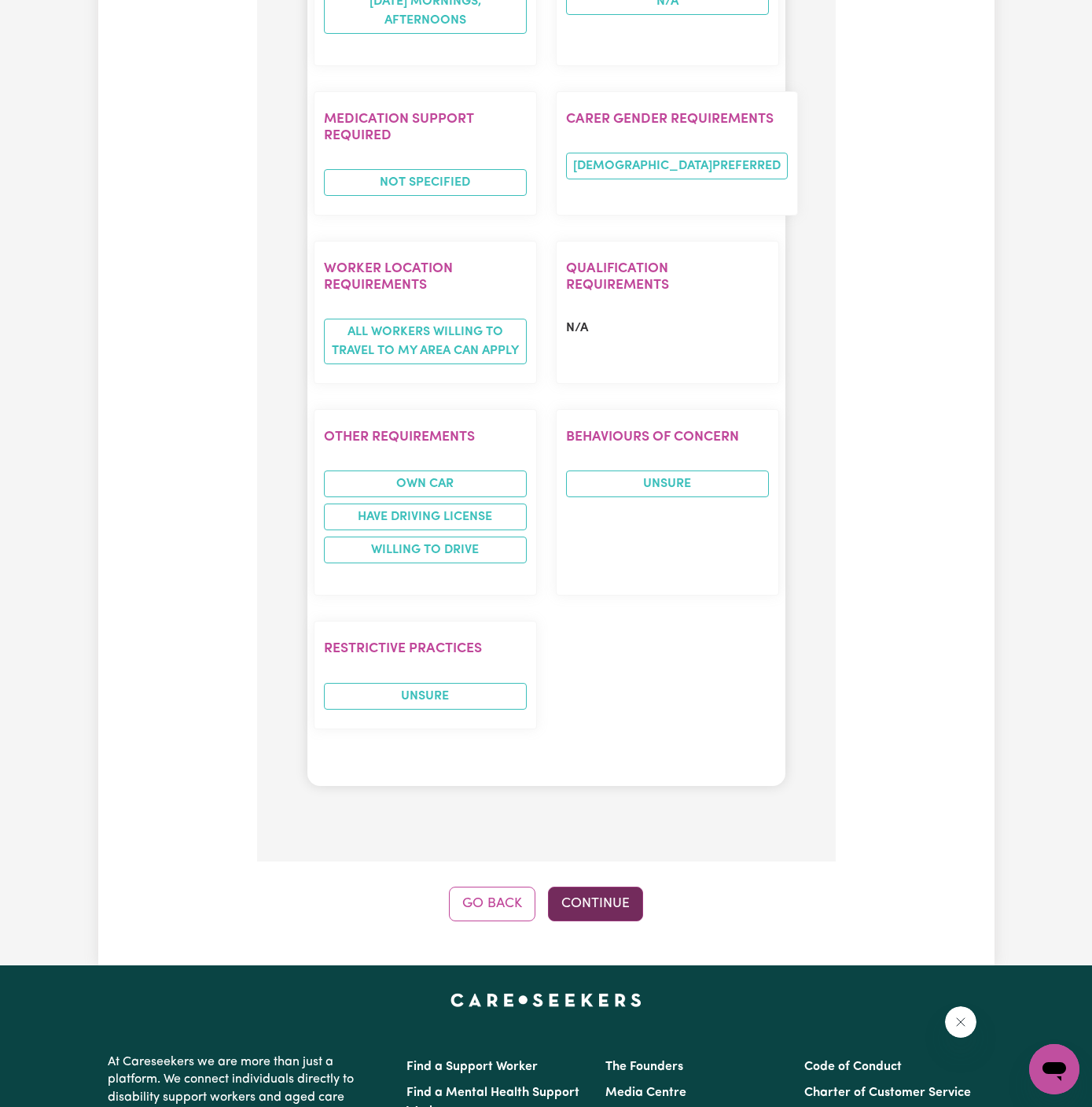
click at [595, 887] on button "Continue" at bounding box center [595, 903] width 95 height 34
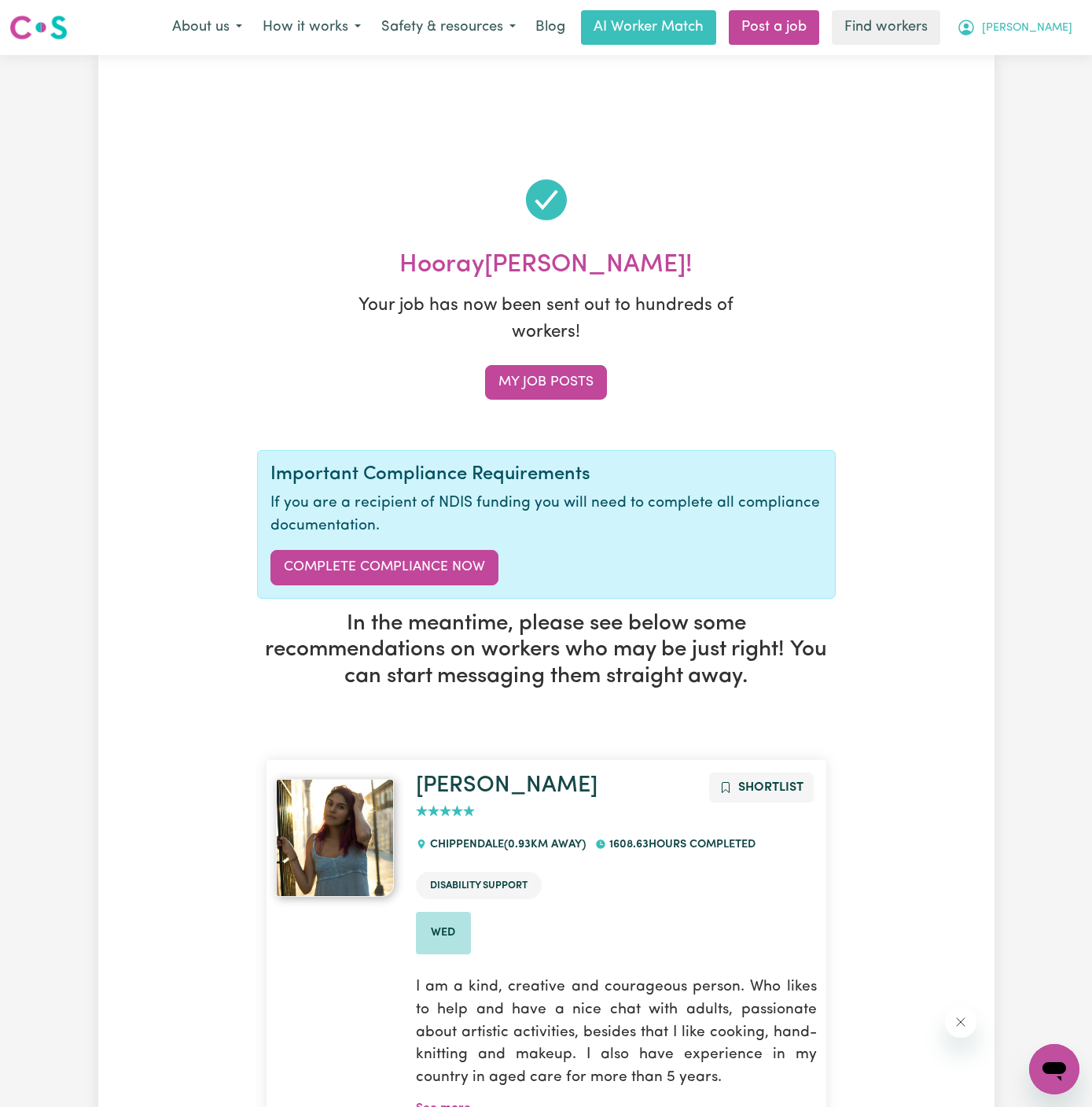
click at [1071, 33] on span "[PERSON_NAME]" at bounding box center [1027, 28] width 91 height 18
click at [1071, 53] on link "My Dashboard" at bounding box center [1020, 61] width 124 height 30
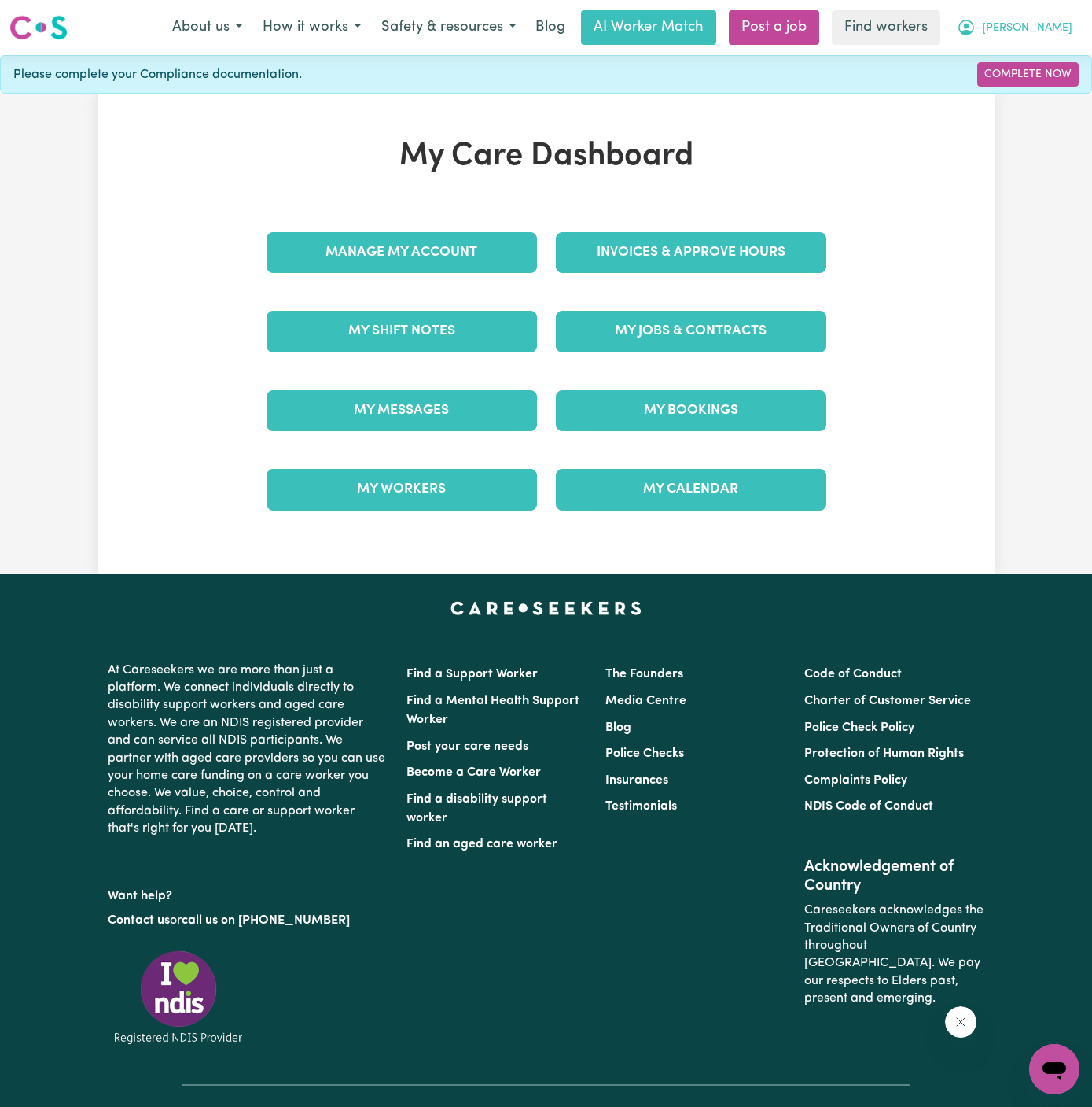
click at [1071, 25] on button "[PERSON_NAME]" at bounding box center [1014, 28] width 136 height 33
click at [1054, 74] on link "My Dashboard" at bounding box center [1020, 61] width 124 height 30
click at [1054, 78] on link "Logout" at bounding box center [1020, 91] width 124 height 30
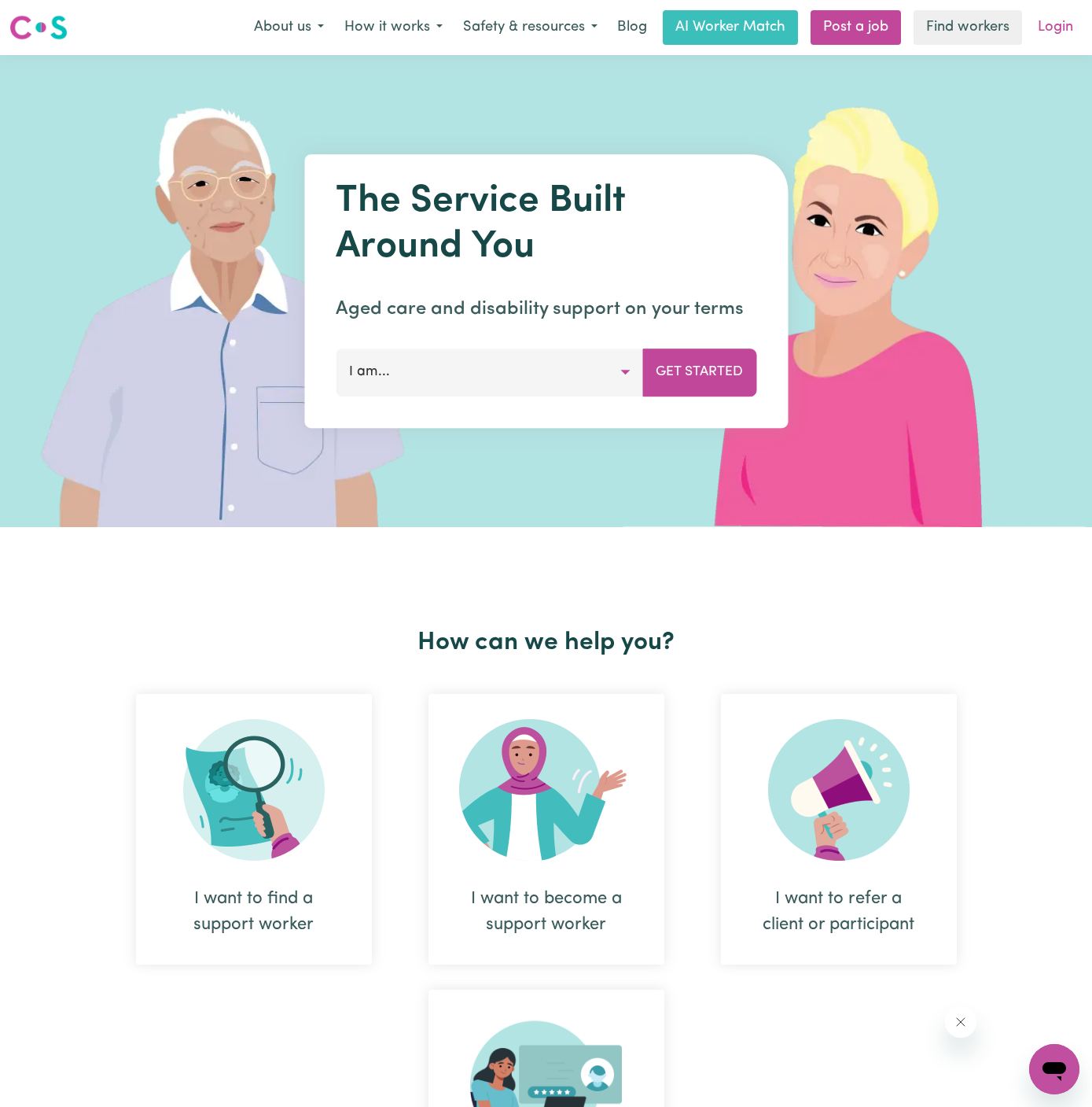
click at [1062, 32] on link "Login" at bounding box center [1056, 27] width 55 height 34
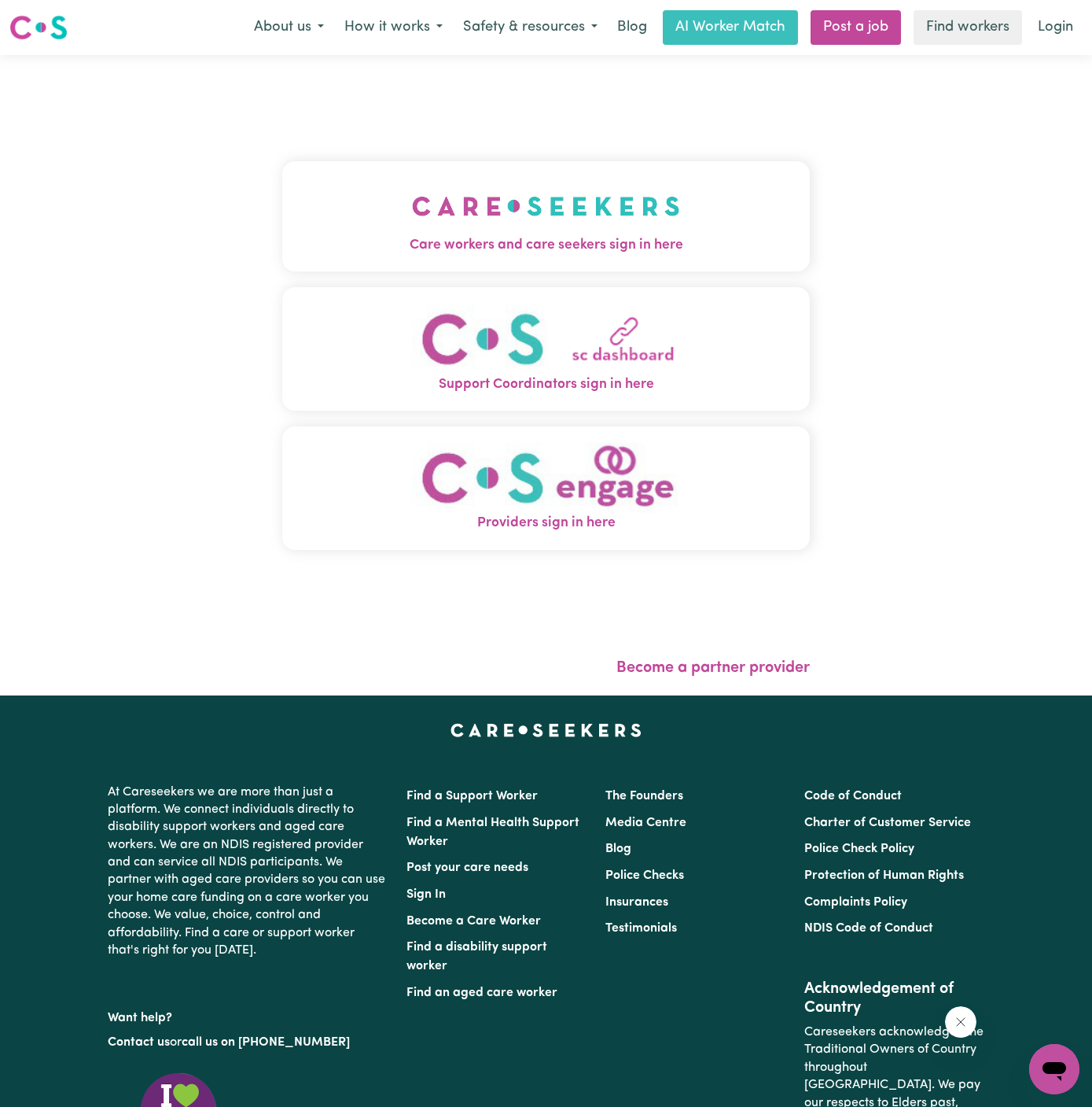
click at [565, 173] on button "Care workers and care seekers sign in here" at bounding box center [546, 216] width 527 height 110
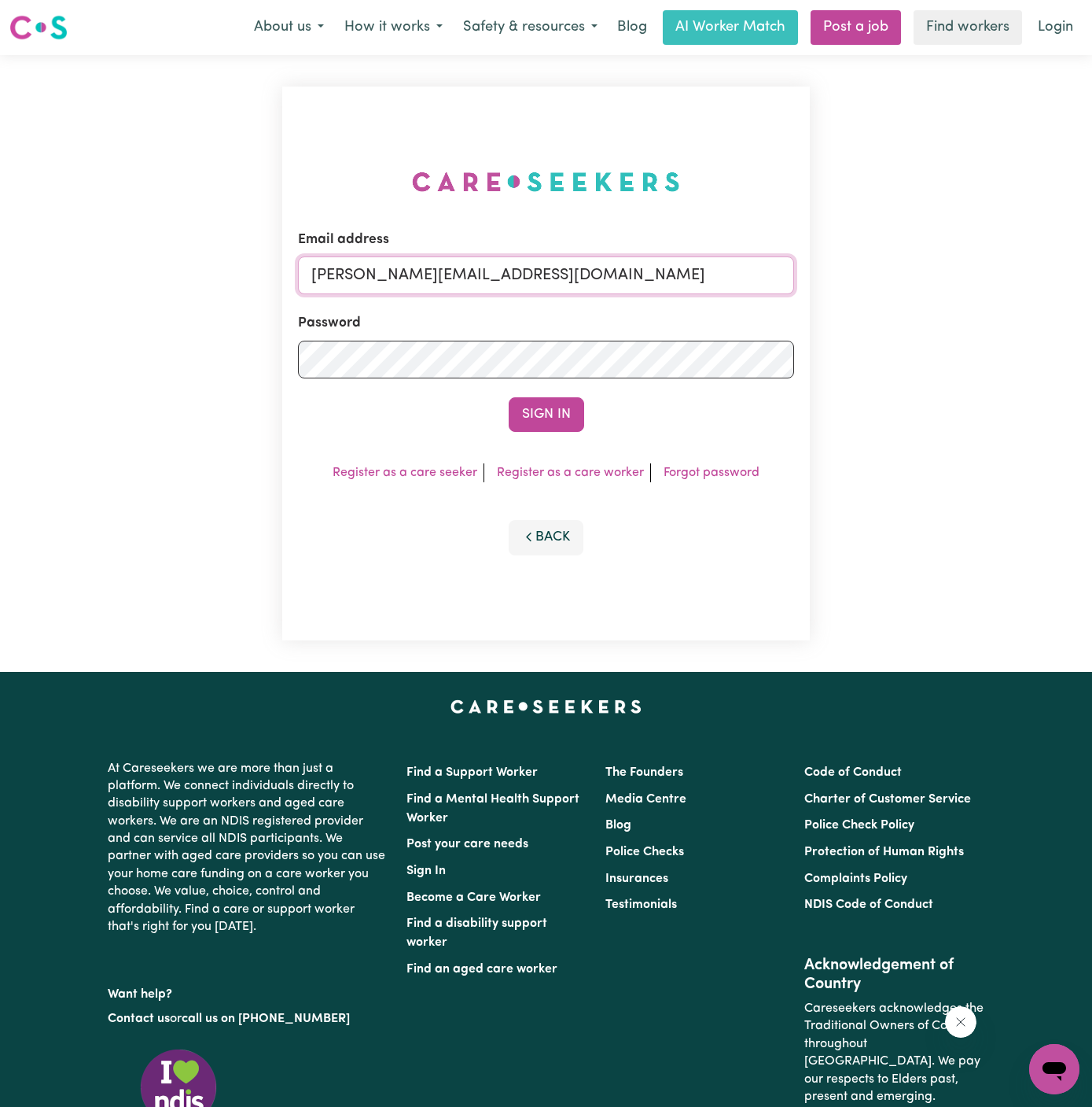
click at [647, 276] on input "[PERSON_NAME][EMAIL_ADDRESS][DOMAIN_NAME]" at bounding box center [546, 275] width 496 height 38
drag, startPoint x: 392, startPoint y: 276, endPoint x: 1146, endPoint y: 275, distance: 754.0
click at [1092, 275] on html "Menu About us How it works Safety & resources Blog AI Worker Match Post a job F…" at bounding box center [546, 674] width 1092 height 1349
type input "[EMAIL_ADDRESS][DOMAIN_NAME]"
click at [561, 399] on button "Sign In" at bounding box center [547, 414] width 76 height 34
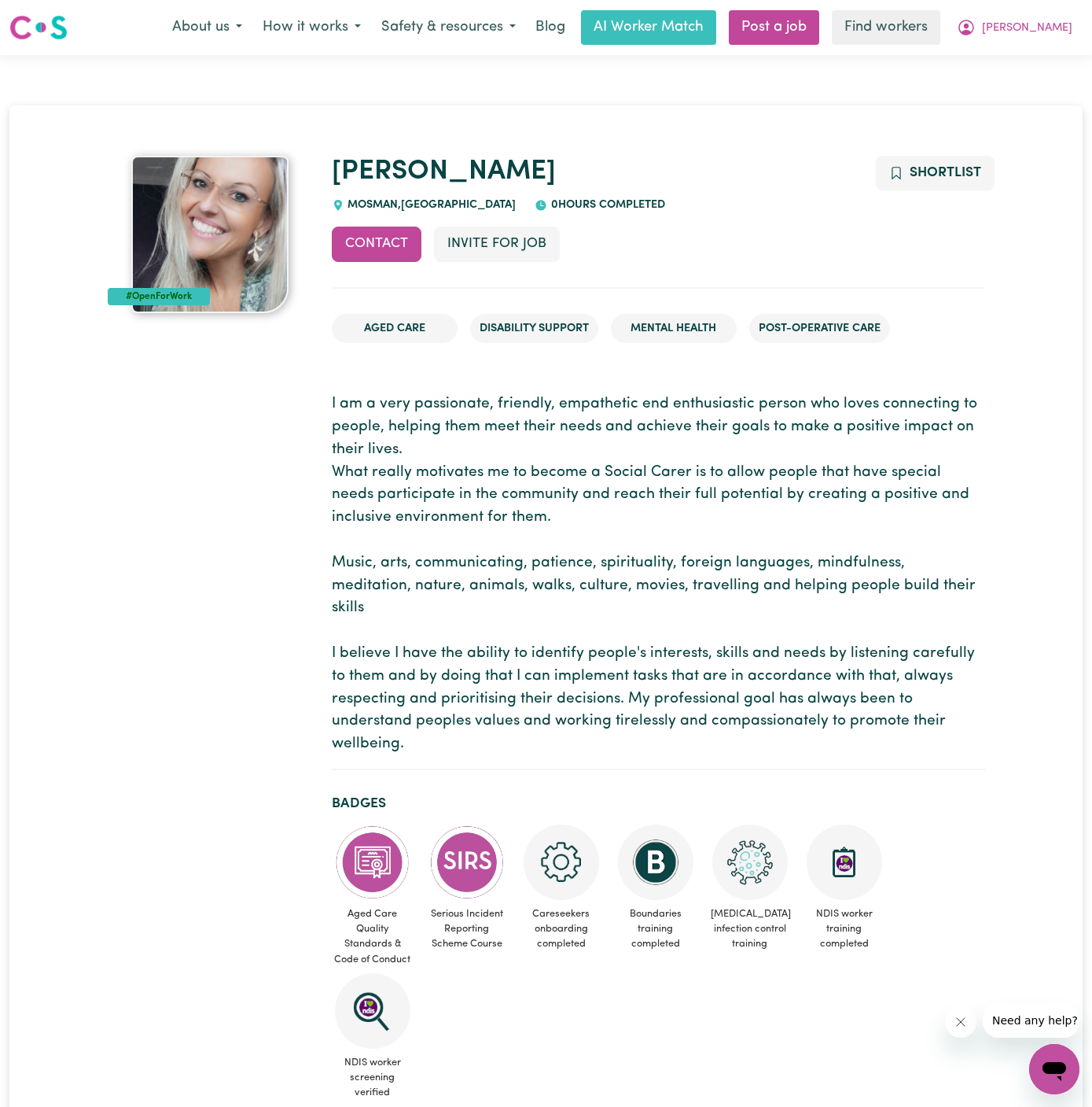
click at [386, 201] on span "MOSMAN , New South Wales" at bounding box center [430, 205] width 172 height 12
copy span "MOSMAN"
click at [405, 170] on h1 "[PERSON_NAME]" at bounding box center [659, 172] width 653 height 33
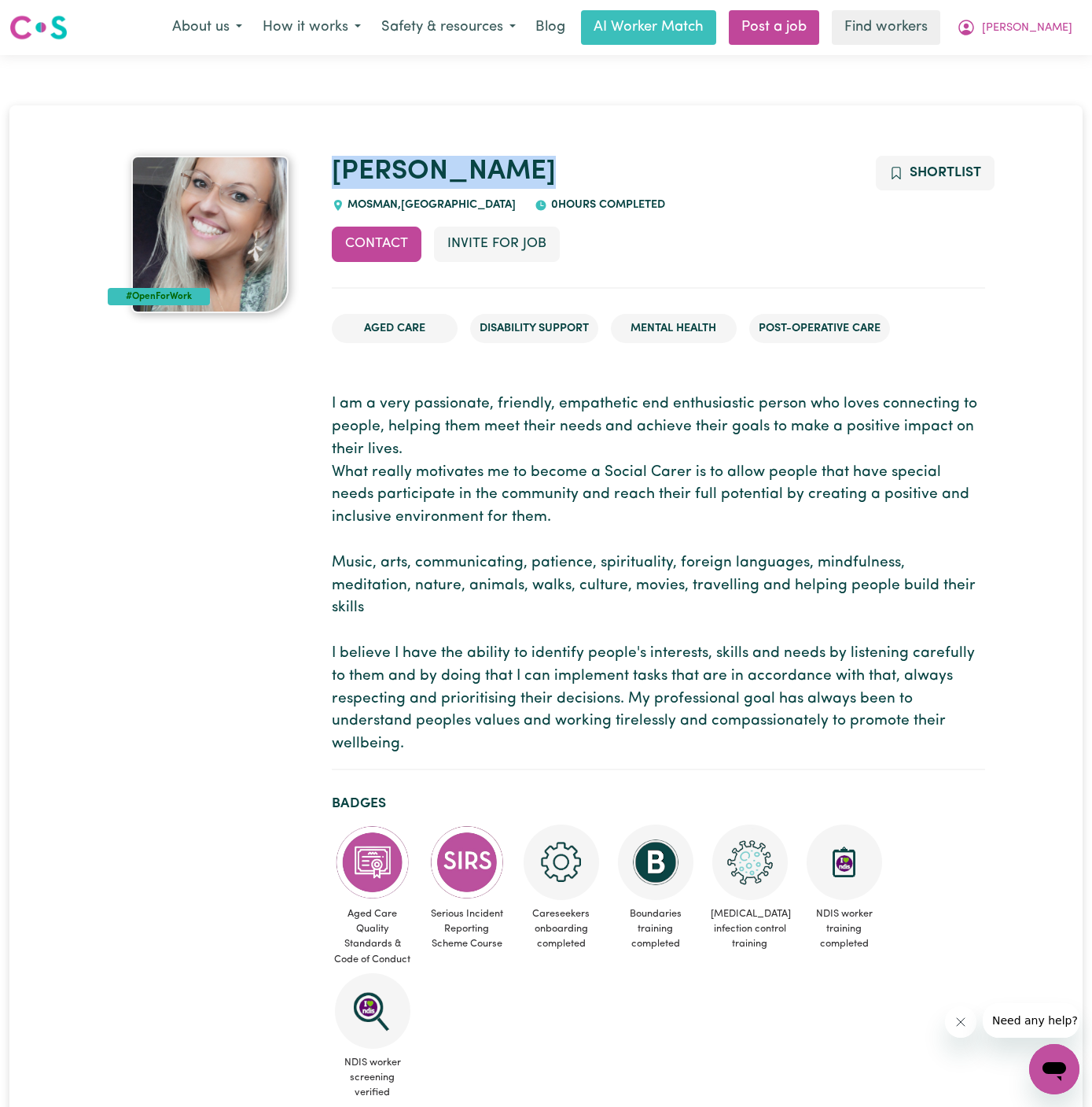
click at [405, 170] on h1 "[PERSON_NAME]" at bounding box center [659, 172] width 653 height 33
copy link "[PERSON_NAME]"
